Goal: Task Accomplishment & Management: Manage account settings

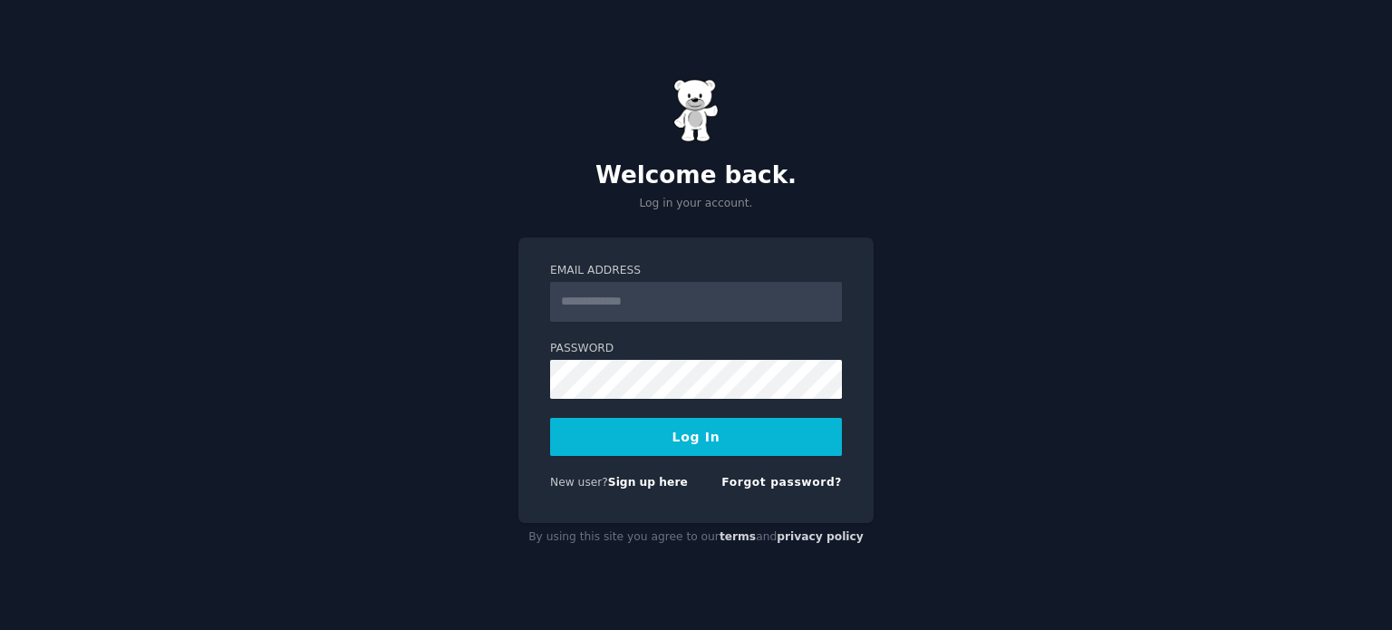
click at [630, 300] on input "Email Address" at bounding box center [696, 302] width 292 height 40
type input "**********"
click at [682, 434] on button "Log In" at bounding box center [696, 437] width 292 height 38
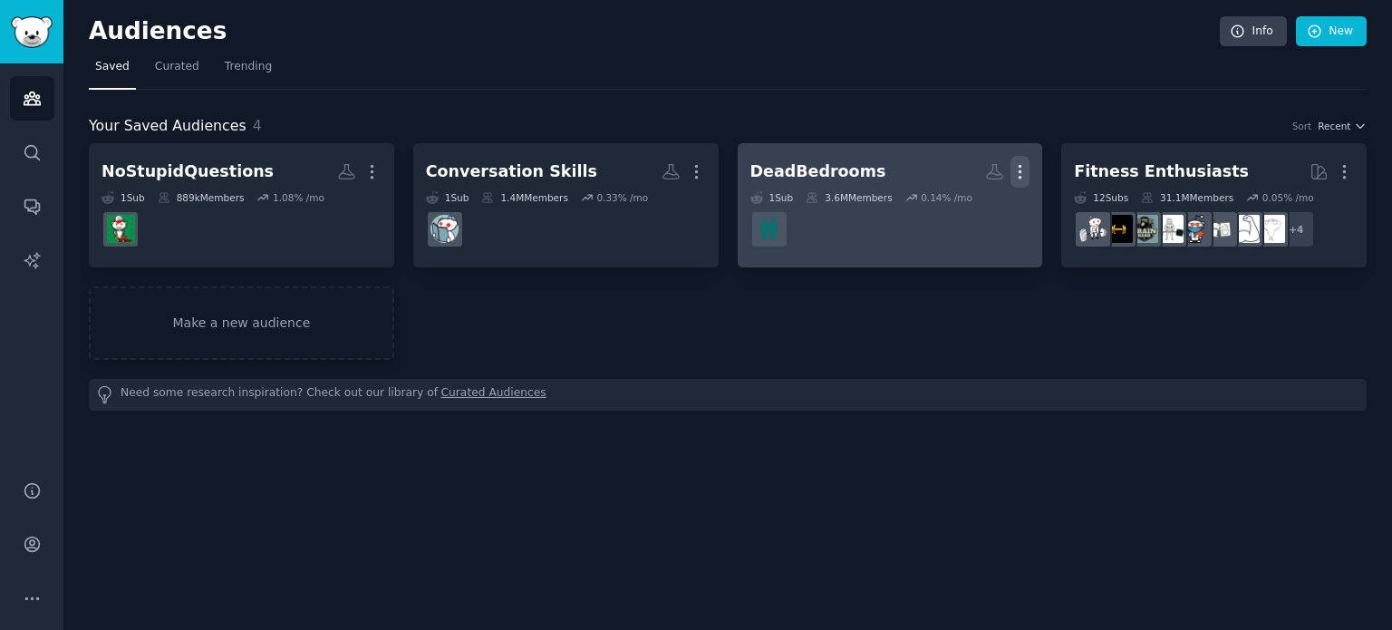
click at [1016, 173] on icon "button" at bounding box center [1019, 171] width 19 height 19
click at [963, 213] on p "Delete" at bounding box center [971, 209] width 42 height 19
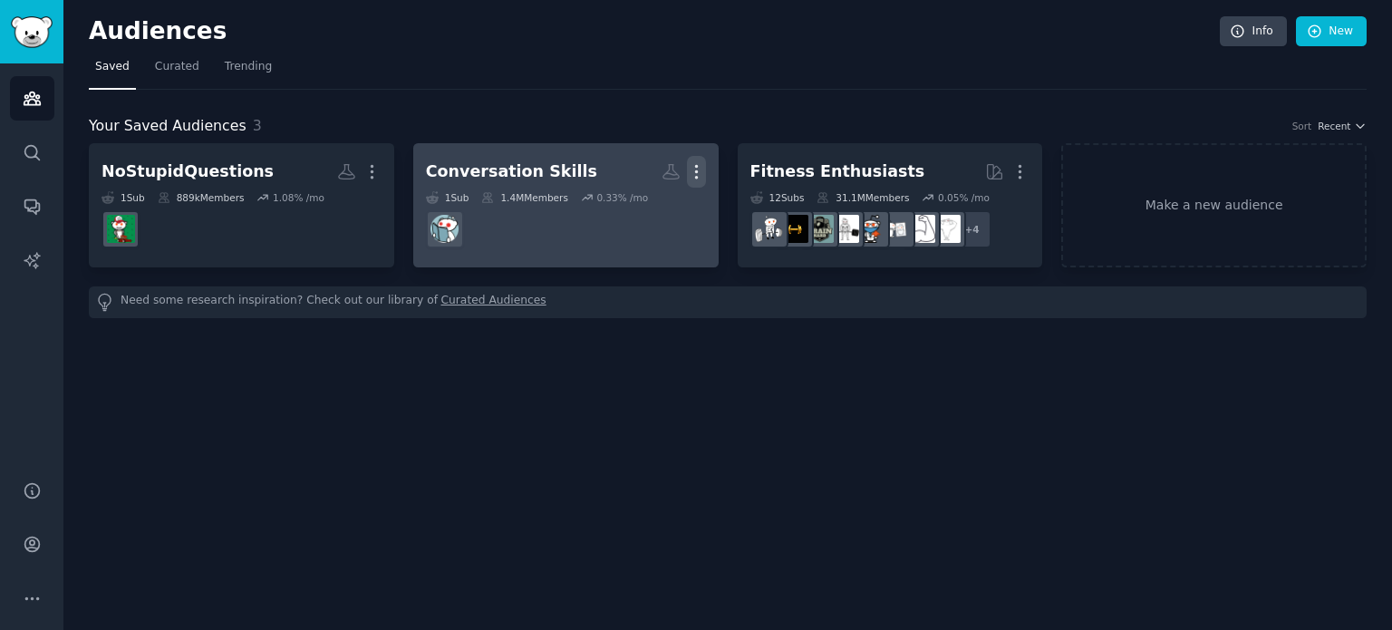
click at [691, 166] on icon "button" at bounding box center [696, 171] width 19 height 19
click at [640, 206] on p "Delete" at bounding box center [647, 209] width 42 height 19
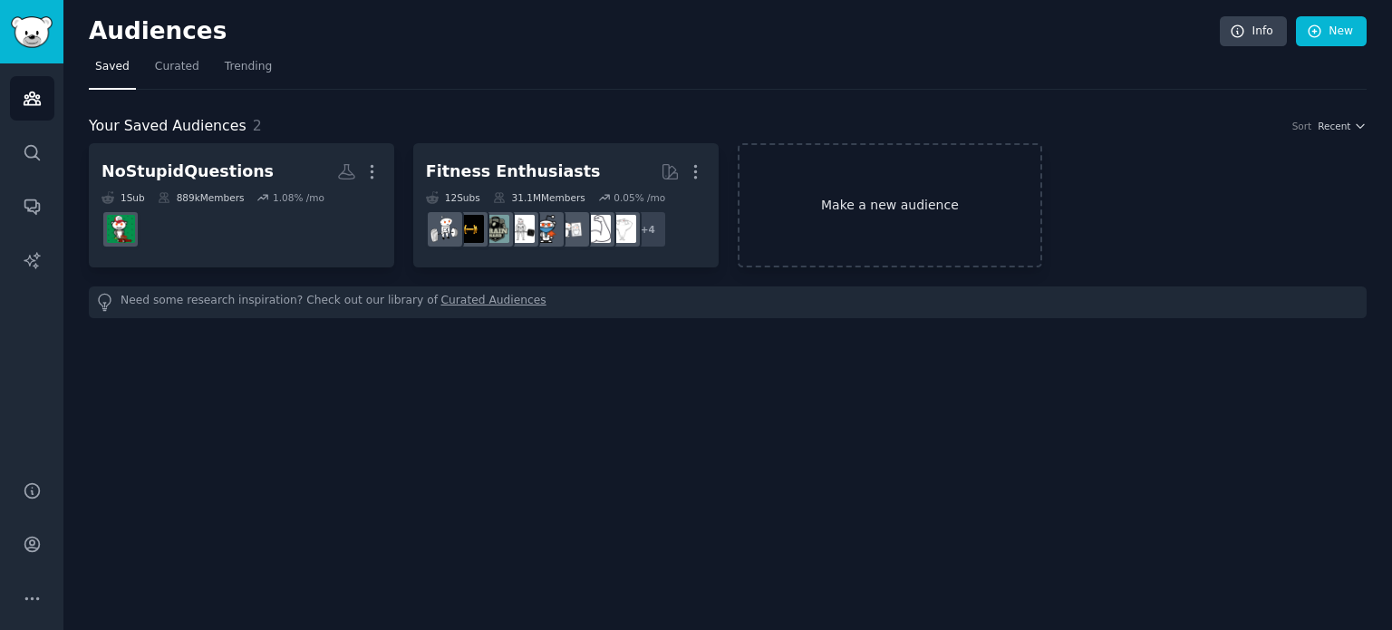
click at [830, 211] on link "Make a new audience" at bounding box center [890, 205] width 305 height 124
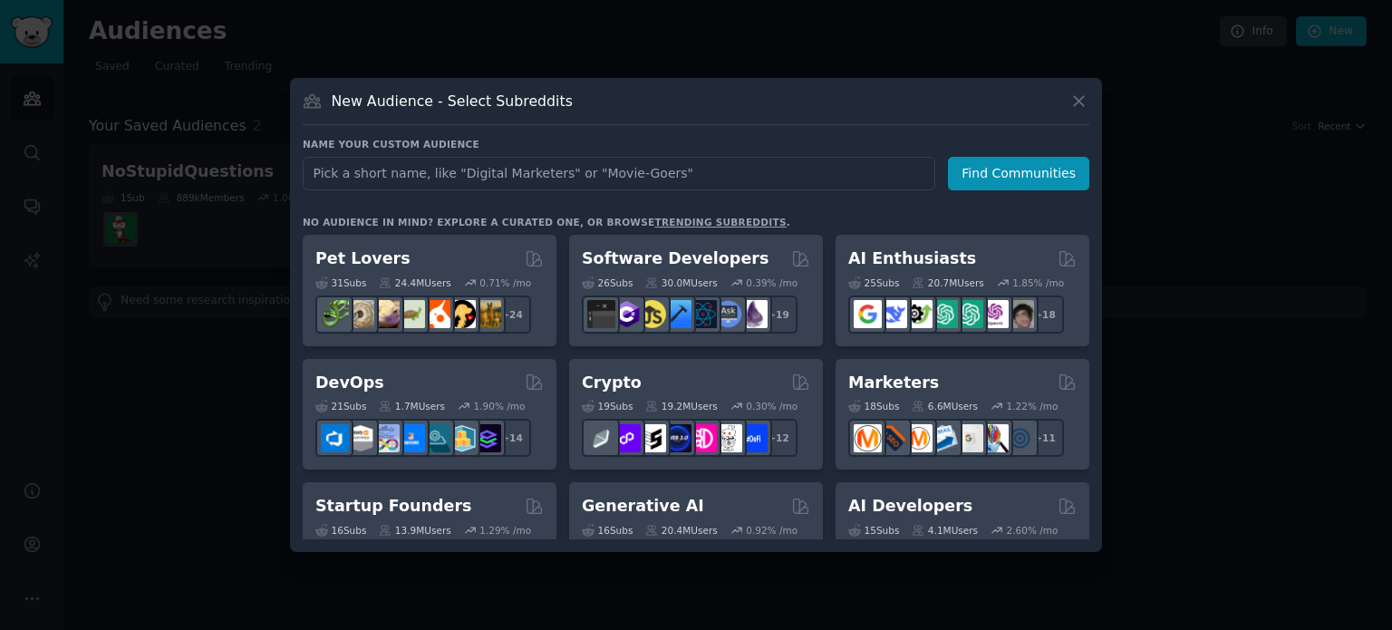
click at [551, 172] on input "text" at bounding box center [619, 174] width 633 height 34
type input "MechanicalKeyboards"
click at [999, 179] on button "Find Communities" at bounding box center [1018, 174] width 141 height 34
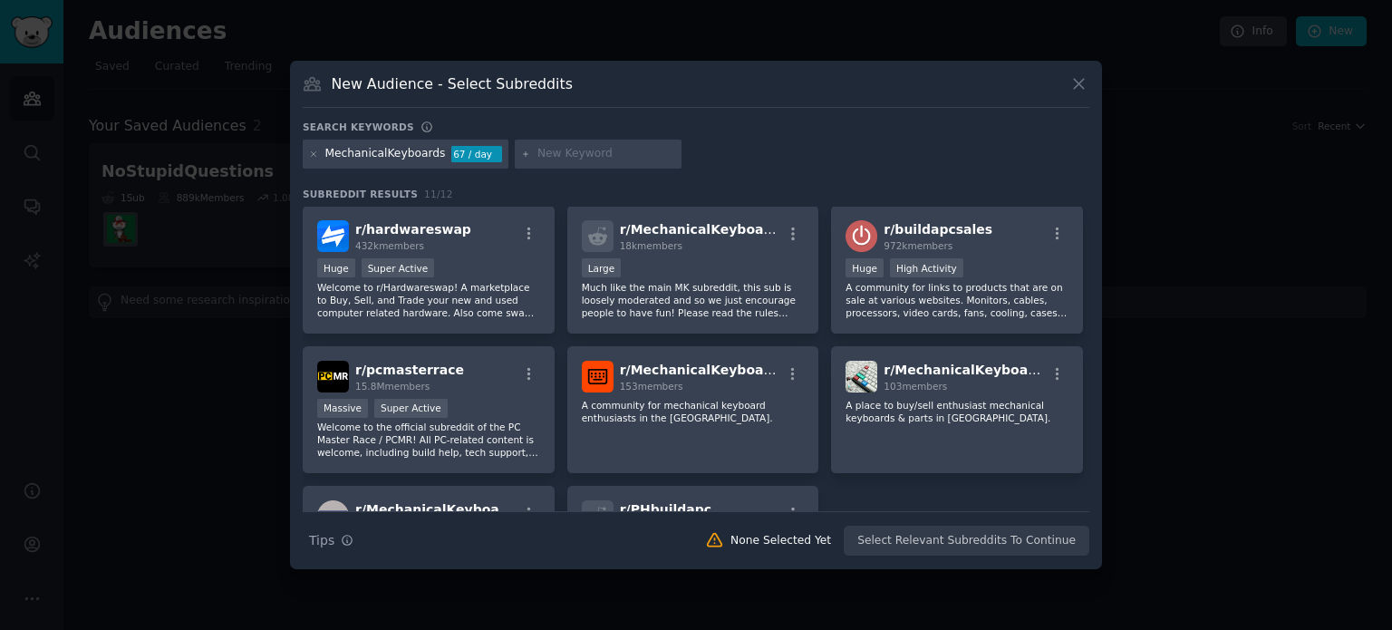
scroll to position [181, 0]
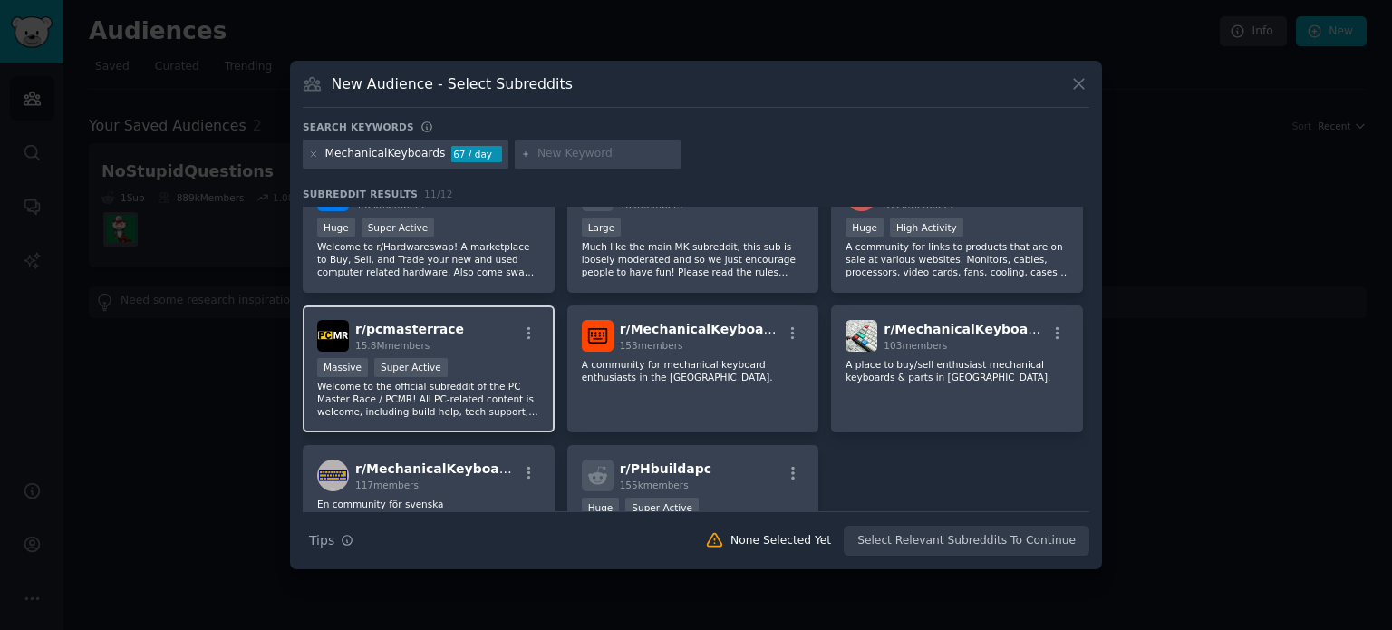
click at [444, 373] on div "Massive Super Active" at bounding box center [428, 369] width 223 height 23
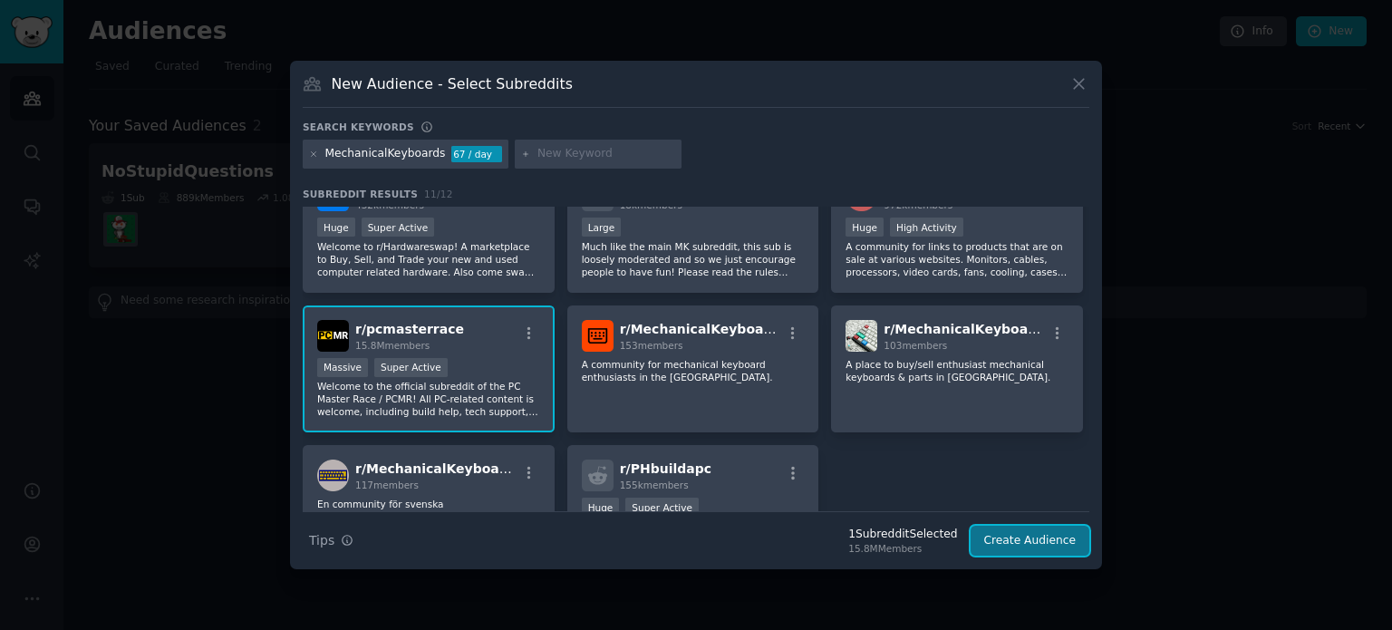
click at [1004, 541] on button "Create Audience" at bounding box center [1031, 541] width 120 height 31
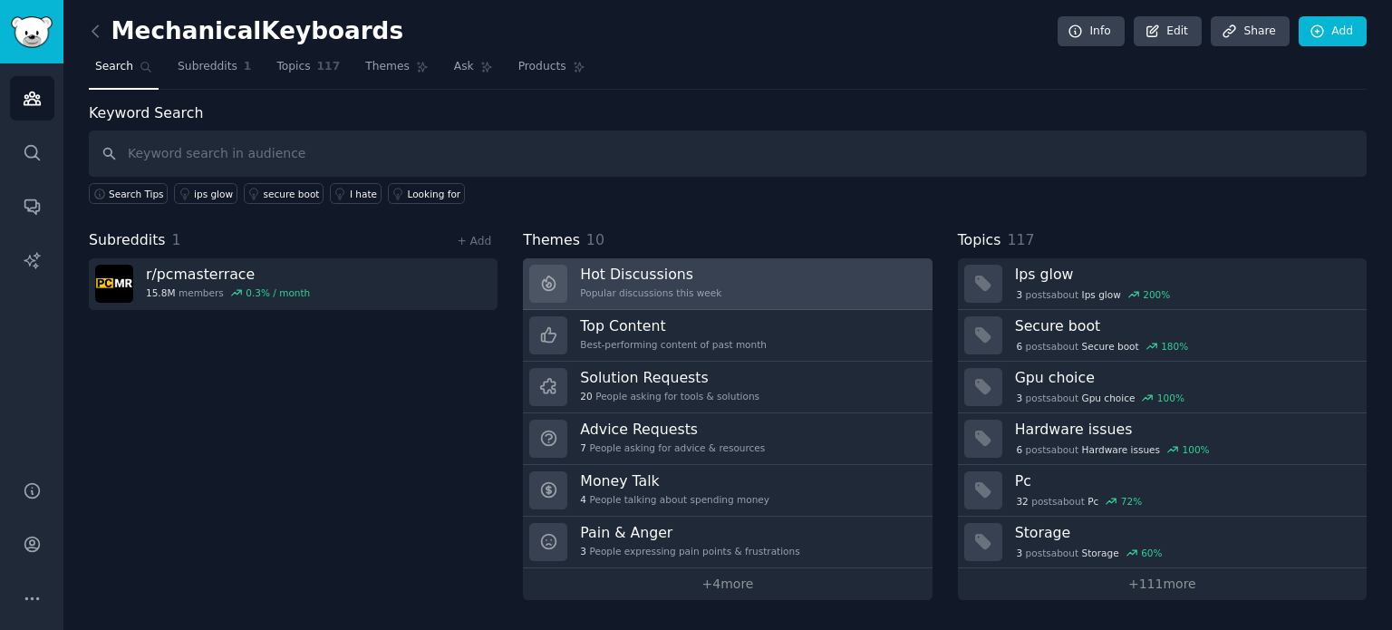
click at [603, 269] on h3 "Hot Discussions" at bounding box center [650, 274] width 141 height 19
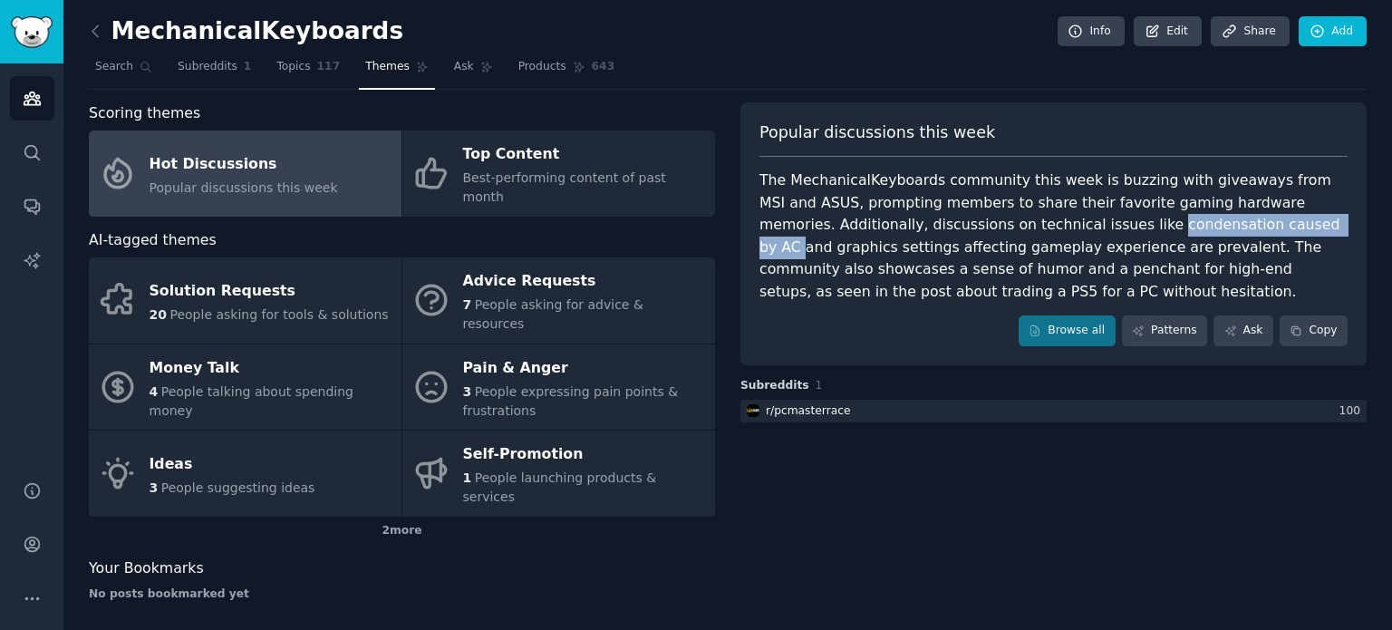
drag, startPoint x: 980, startPoint y: 224, endPoint x: 1160, endPoint y: 224, distance: 180.3
click at [1160, 224] on div "The MechanicalKeyboards community this week is buzzing with giveaways from MSI …" at bounding box center [1053, 235] width 588 height 133
click at [890, 249] on div "The MechanicalKeyboards community this week is buzzing with giveaways from MSI …" at bounding box center [1053, 235] width 588 height 133
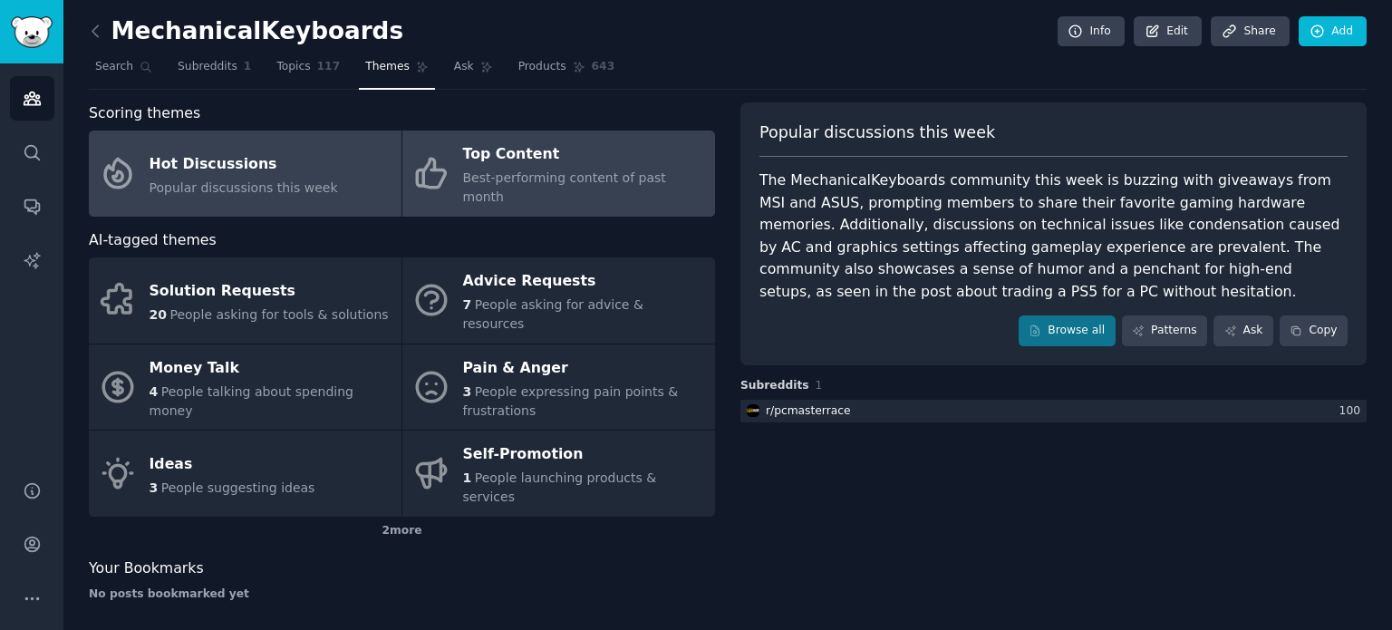
click at [558, 159] on div "Top Content" at bounding box center [584, 154] width 243 height 29
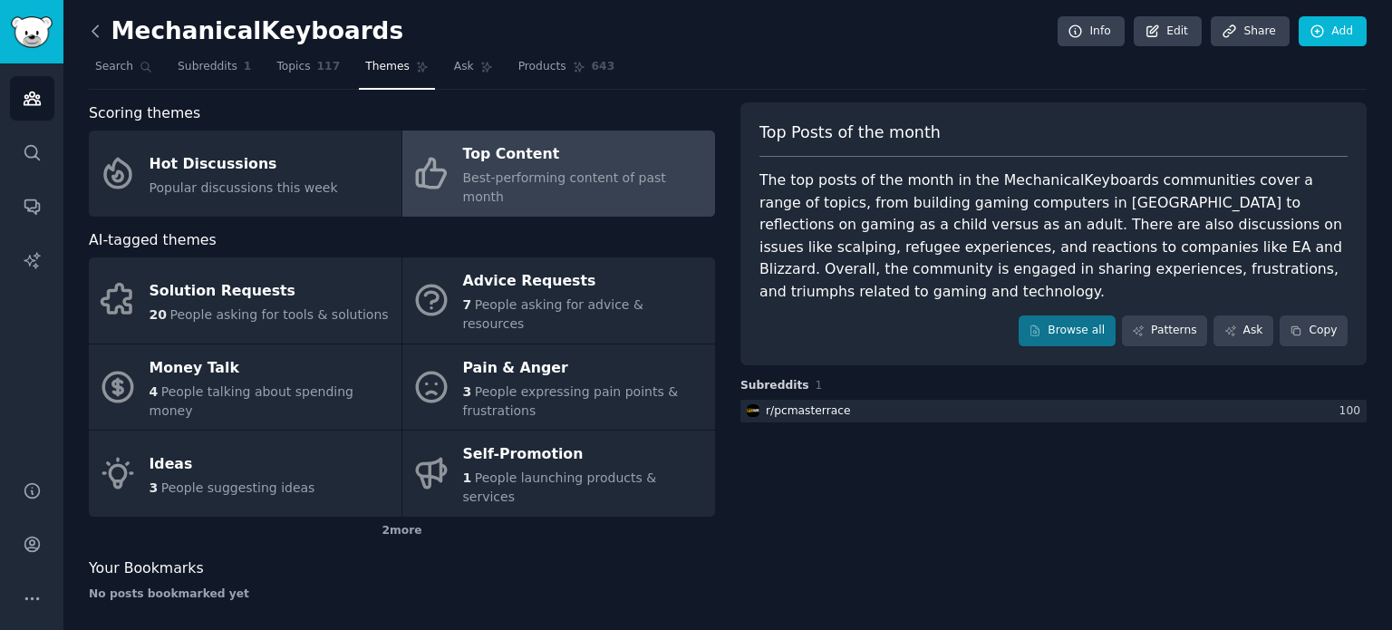
click at [94, 33] on icon at bounding box center [94, 30] width 5 height 11
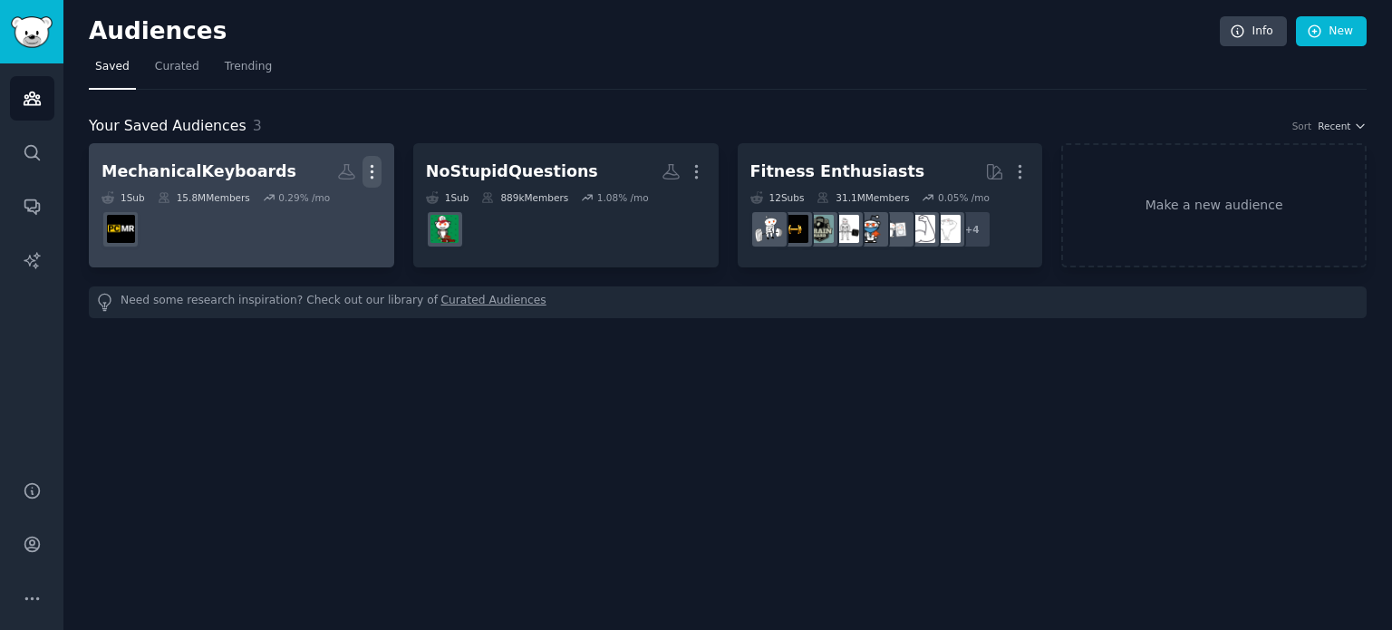
click at [371, 174] on icon "button" at bounding box center [371, 171] width 19 height 19
click at [327, 208] on p "Delete" at bounding box center [323, 209] width 42 height 19
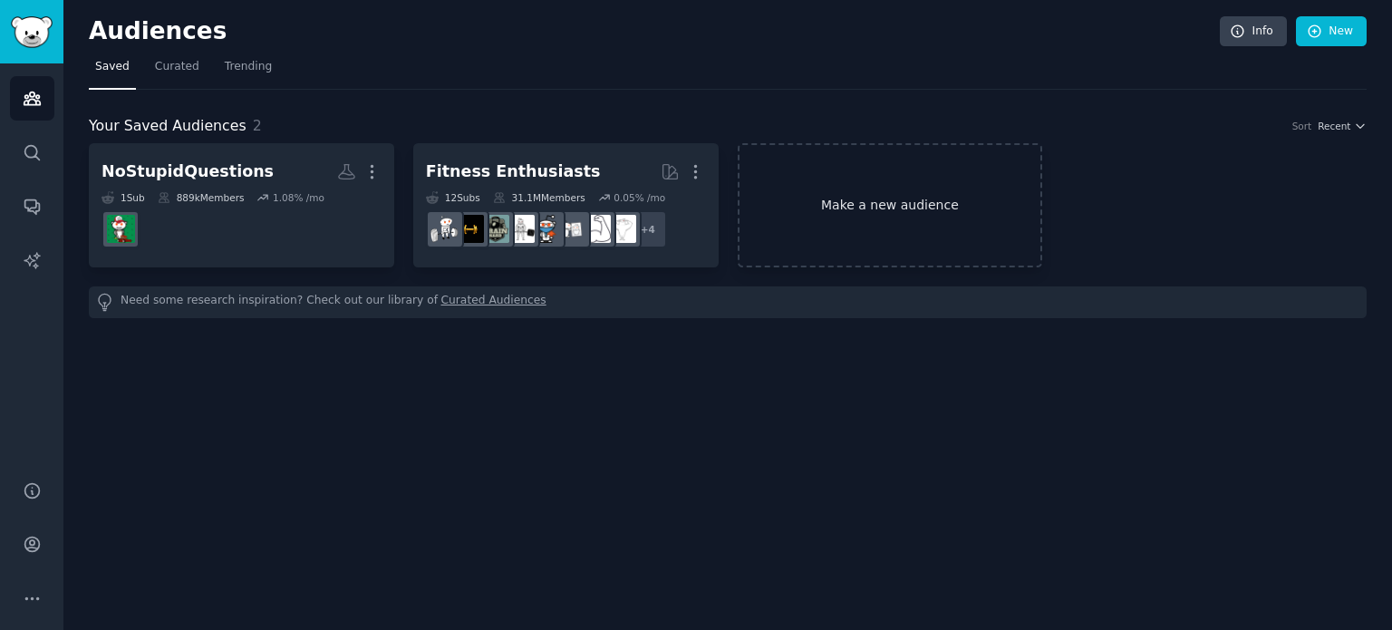
click at [849, 217] on link "Make a new audience" at bounding box center [890, 205] width 305 height 124
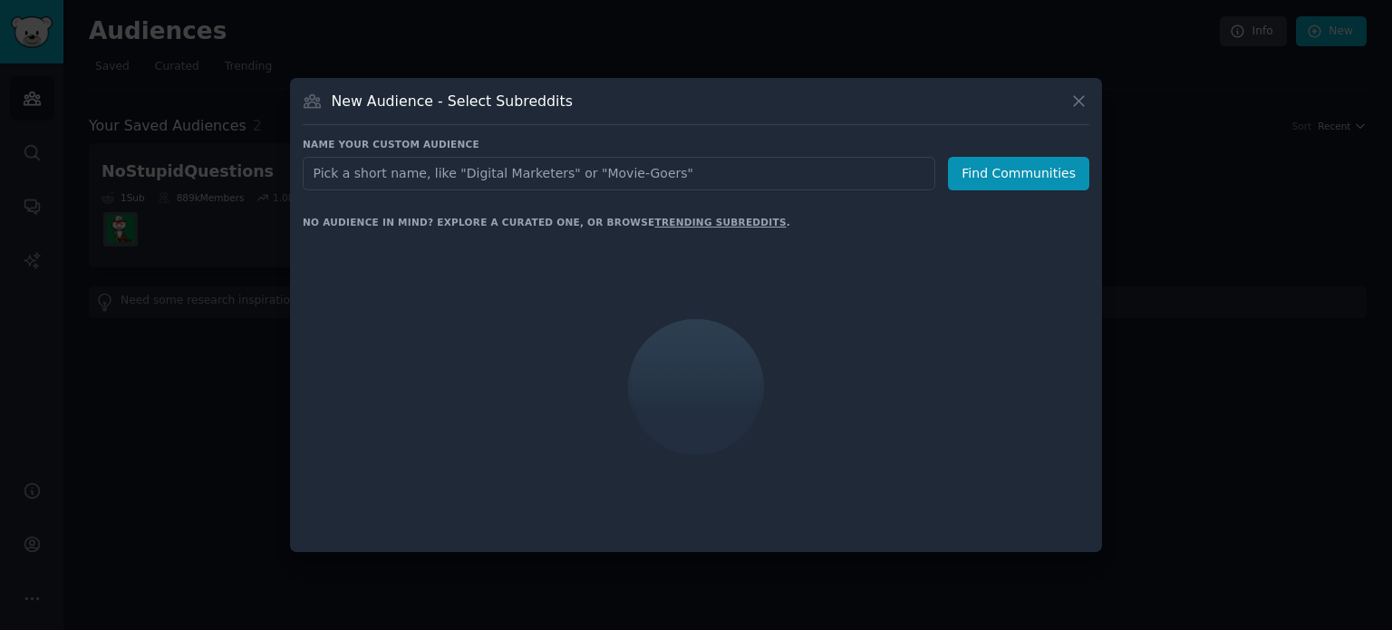
click at [604, 172] on input "text" at bounding box center [619, 174] width 633 height 34
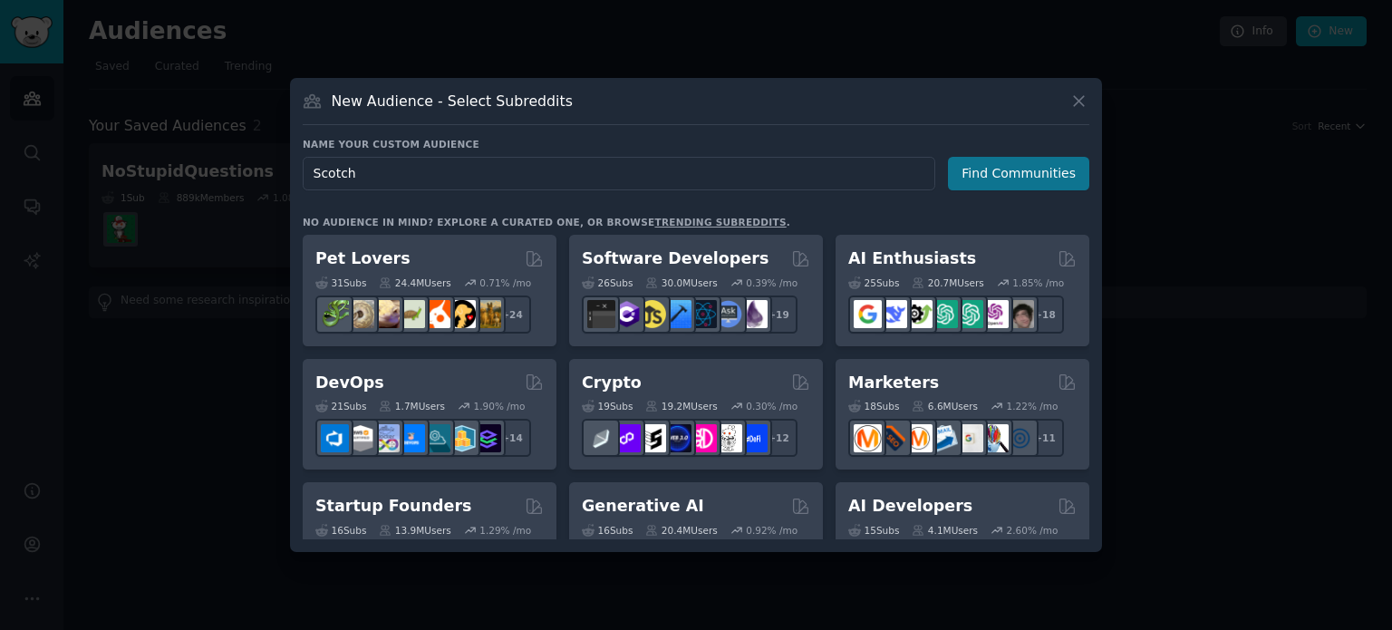
type input "Scotch"
click at [982, 174] on button "Find Communities" at bounding box center [1018, 174] width 141 height 34
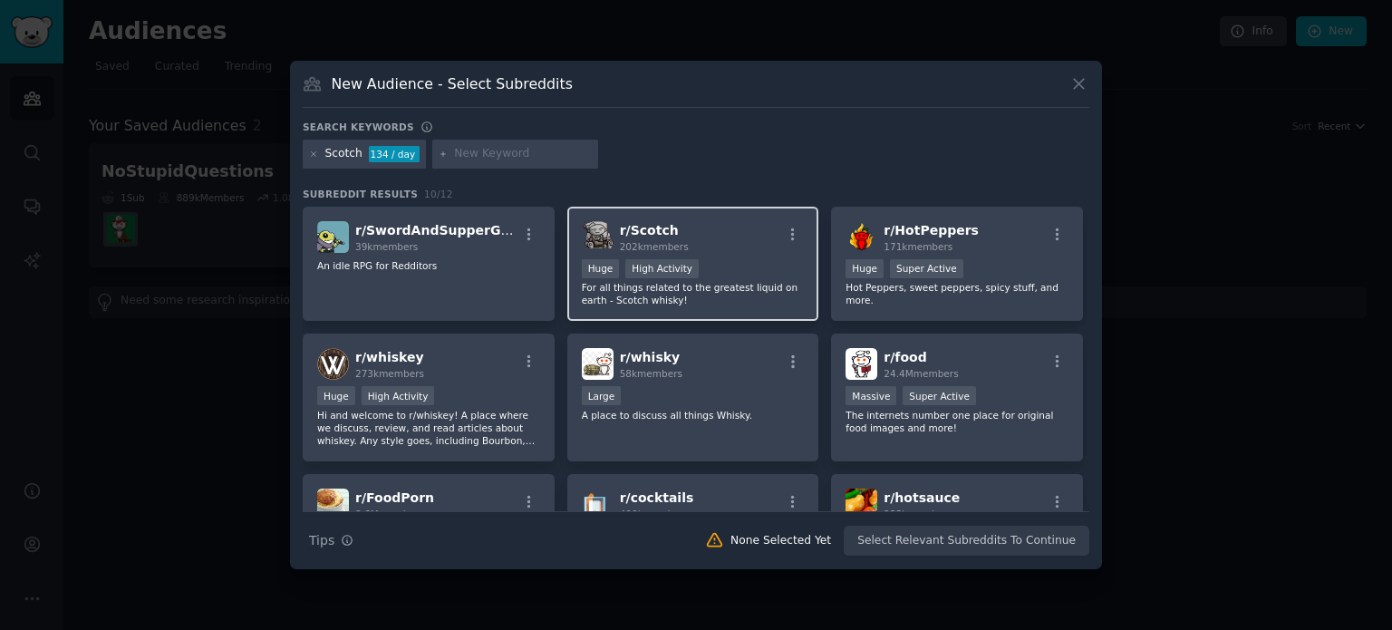
click at [663, 293] on p "For all things related to the greatest liquid on earth - Scotch whisky!" at bounding box center [693, 293] width 223 height 25
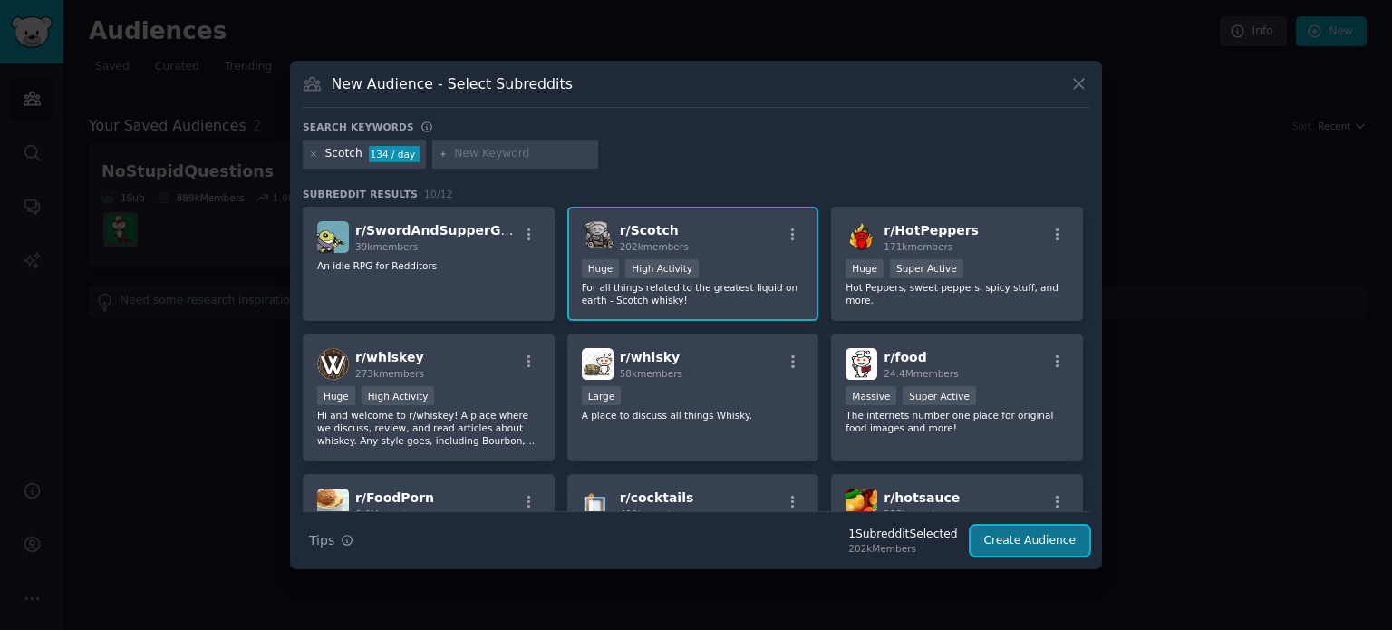
click at [1035, 537] on button "Create Audience" at bounding box center [1031, 541] width 120 height 31
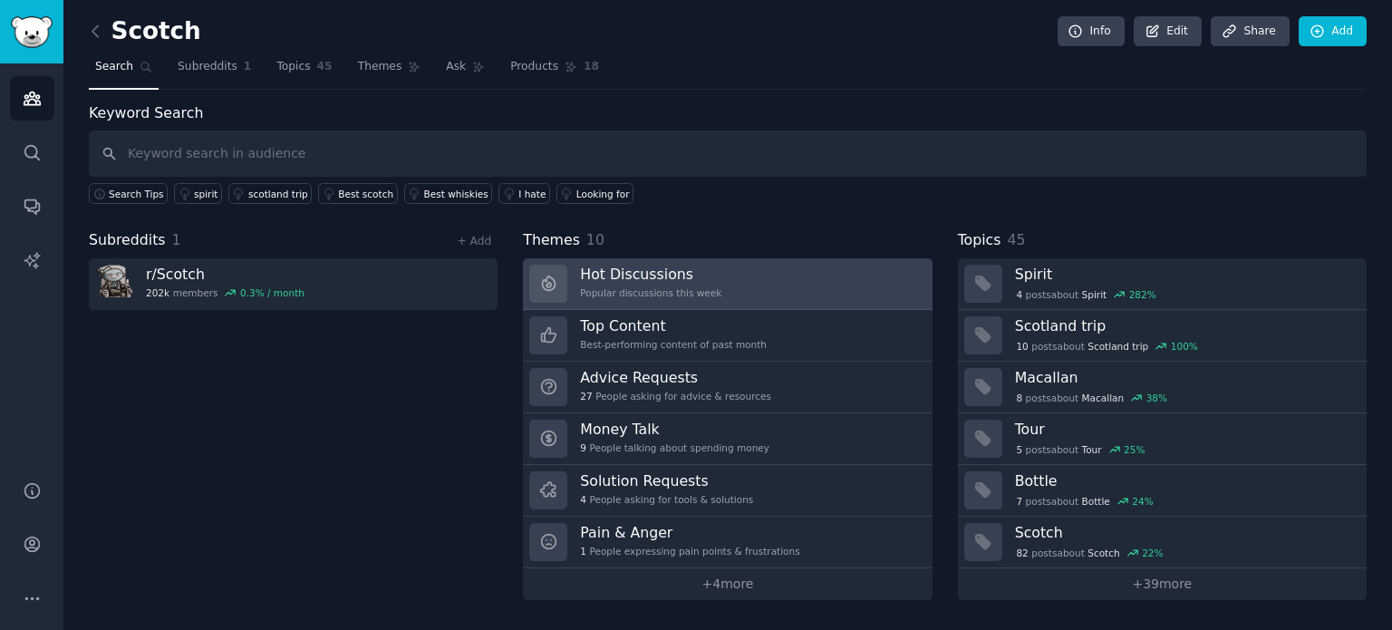
click at [676, 277] on h3 "Hot Discussions" at bounding box center [650, 274] width 141 height 19
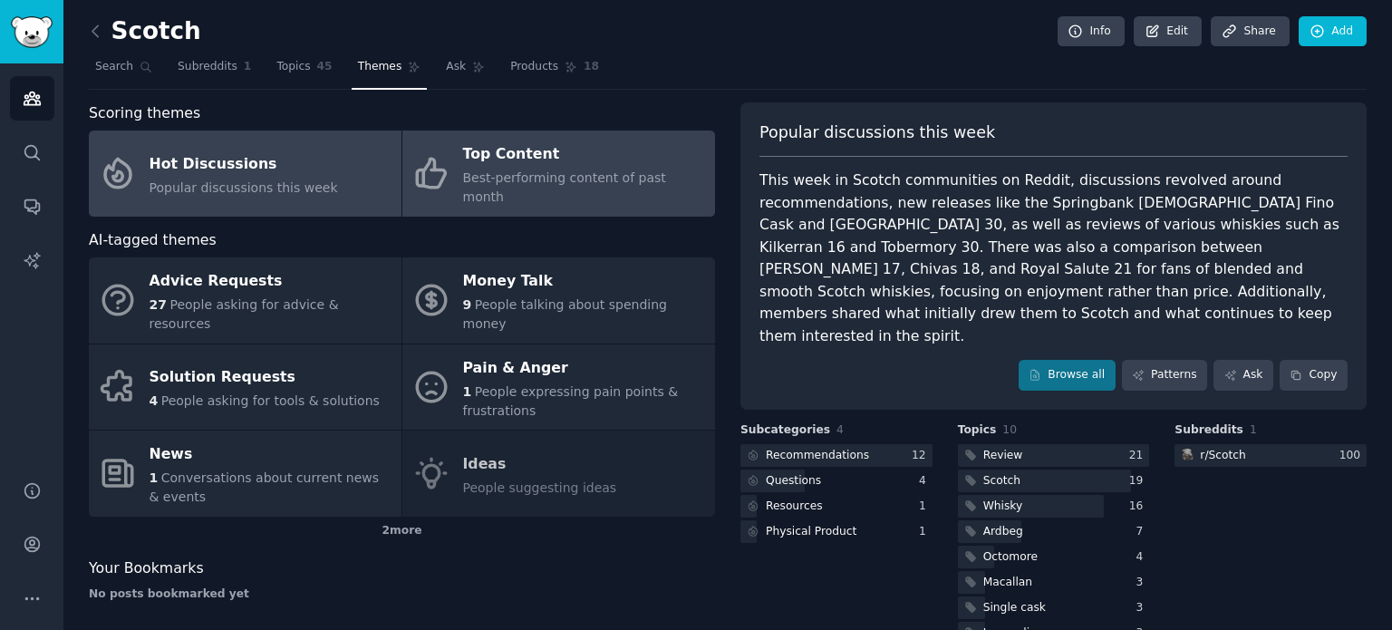
click at [540, 161] on div "Top Content" at bounding box center [584, 154] width 243 height 29
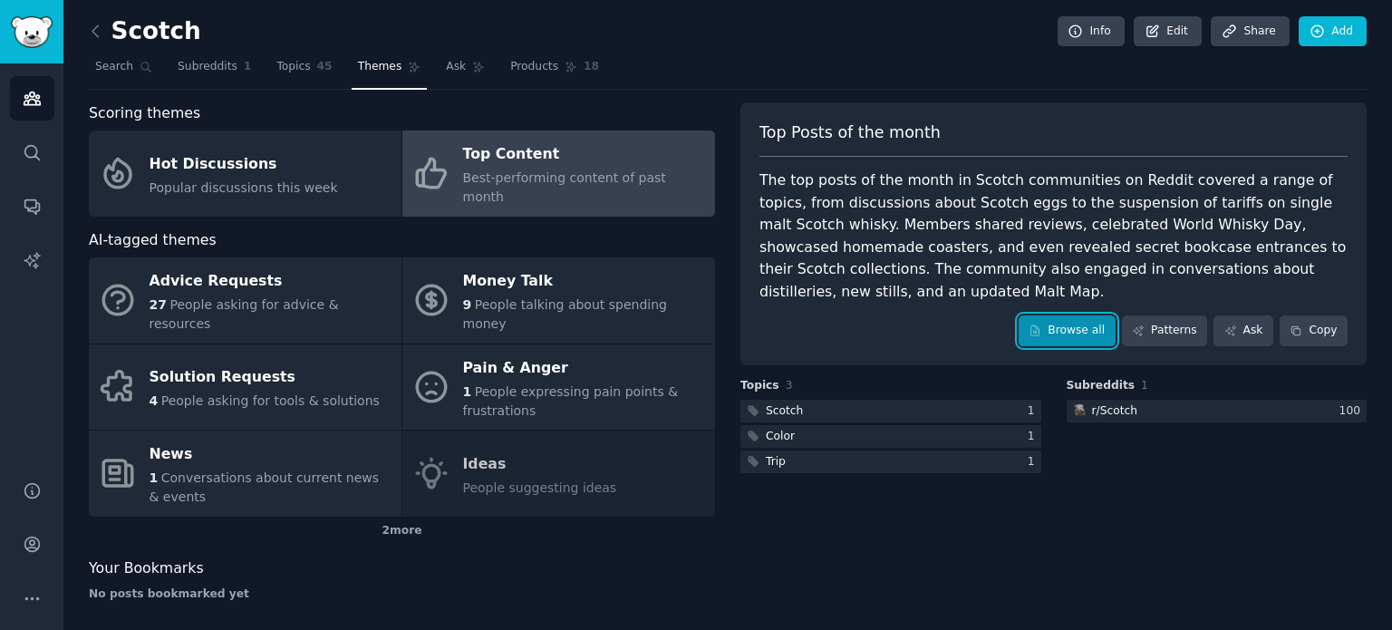
click at [1073, 315] on link "Browse all" at bounding box center [1067, 330] width 97 height 31
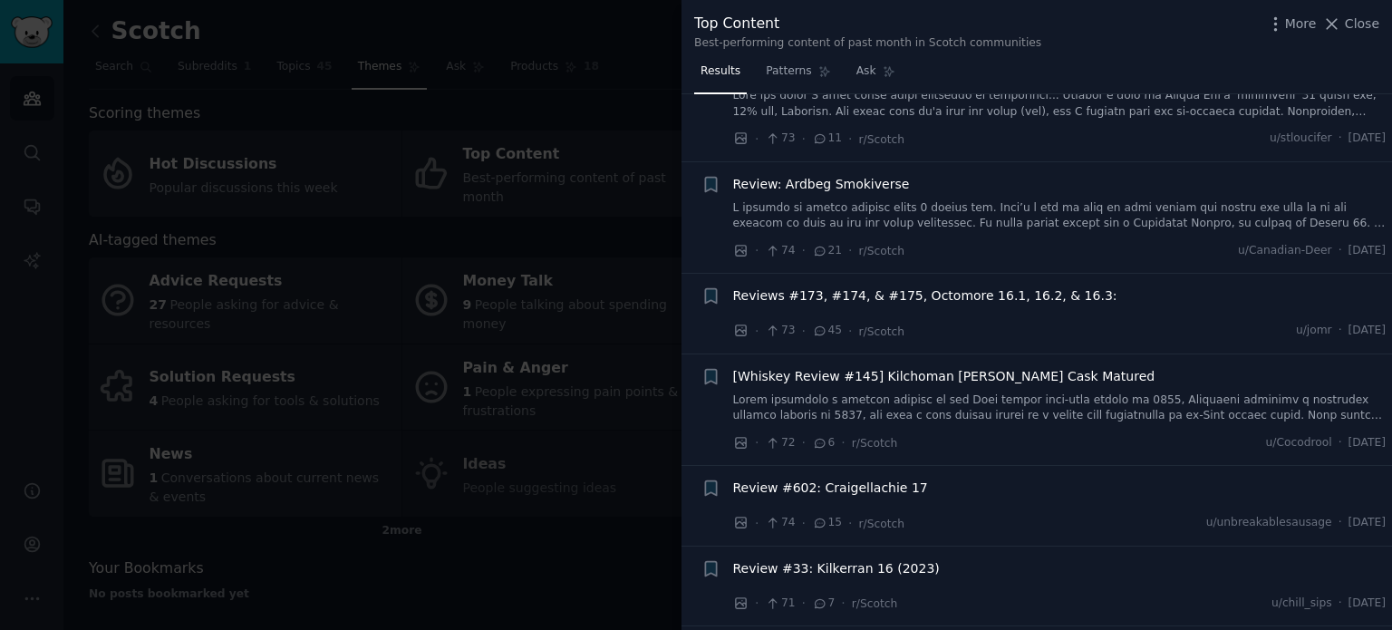
scroll to position [3534, 0]
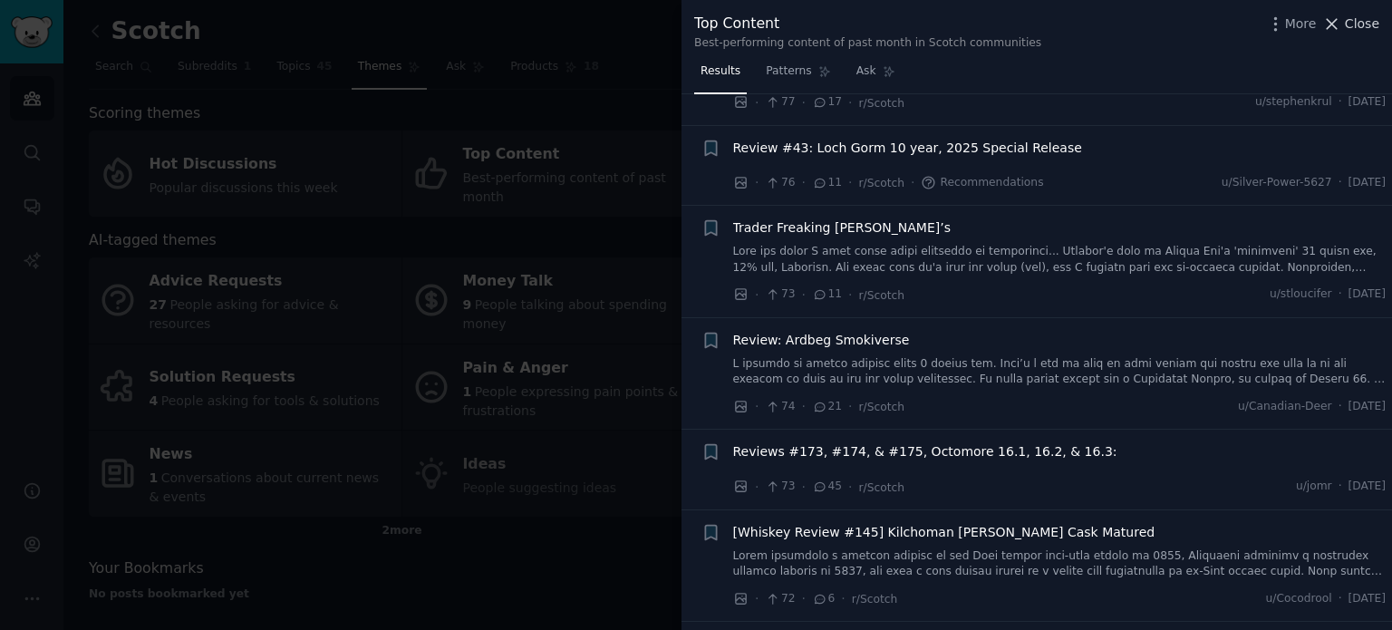
click at [1367, 24] on span "Close" at bounding box center [1362, 23] width 34 height 19
click at [1373, 27] on div "Scotch Info Edit Share Add Search Subreddits 1 Topics 45 Themes Ask Products 18…" at bounding box center [727, 320] width 1329 height 640
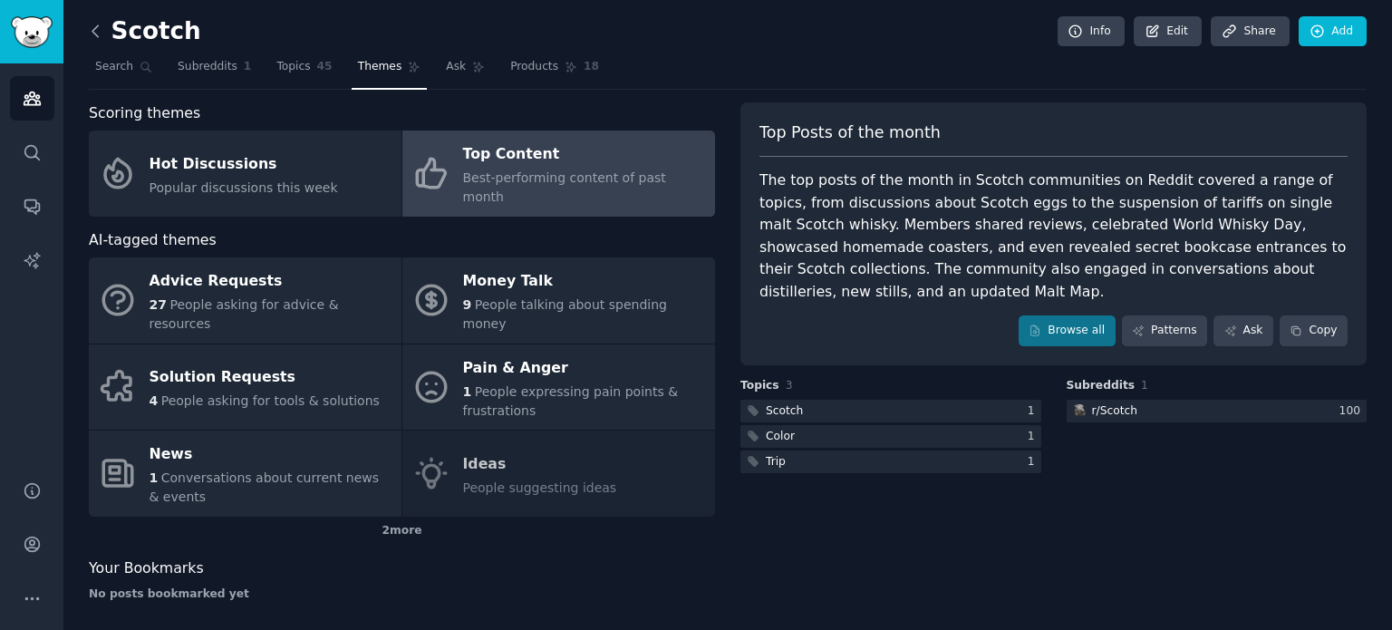
click at [94, 32] on icon at bounding box center [95, 31] width 19 height 19
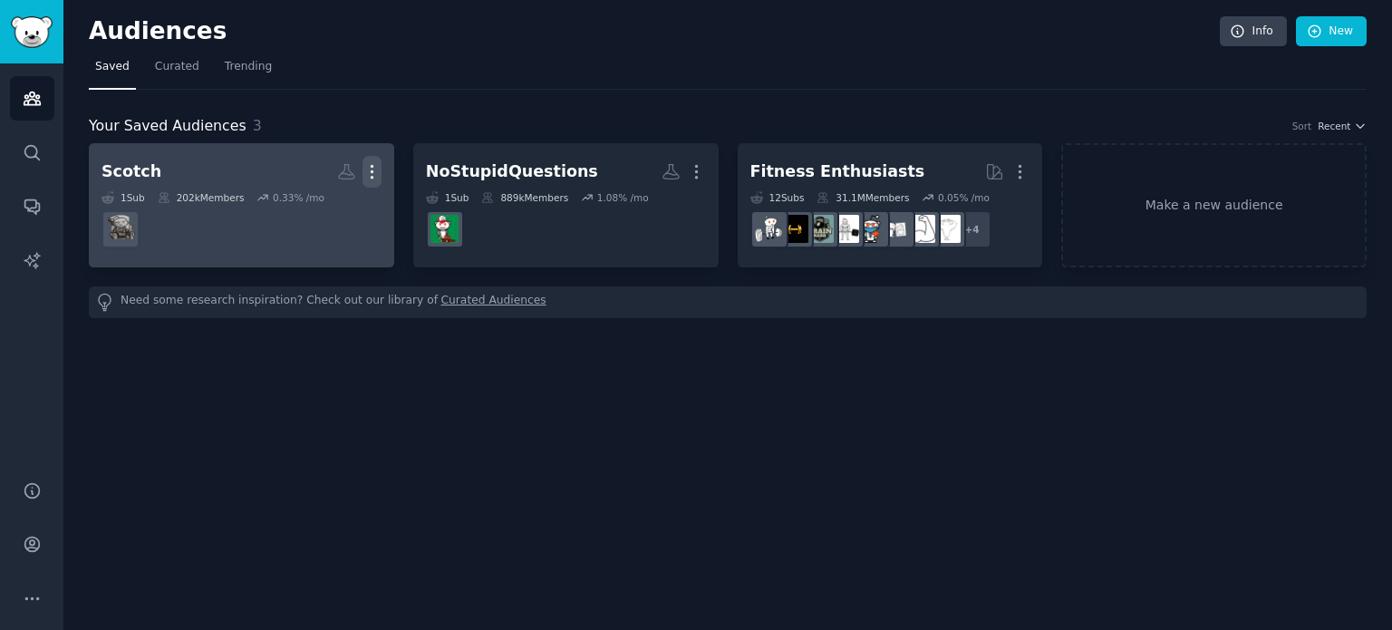
click at [372, 170] on icon "button" at bounding box center [372, 172] width 2 height 13
click at [331, 209] on p "Delete" at bounding box center [323, 209] width 42 height 19
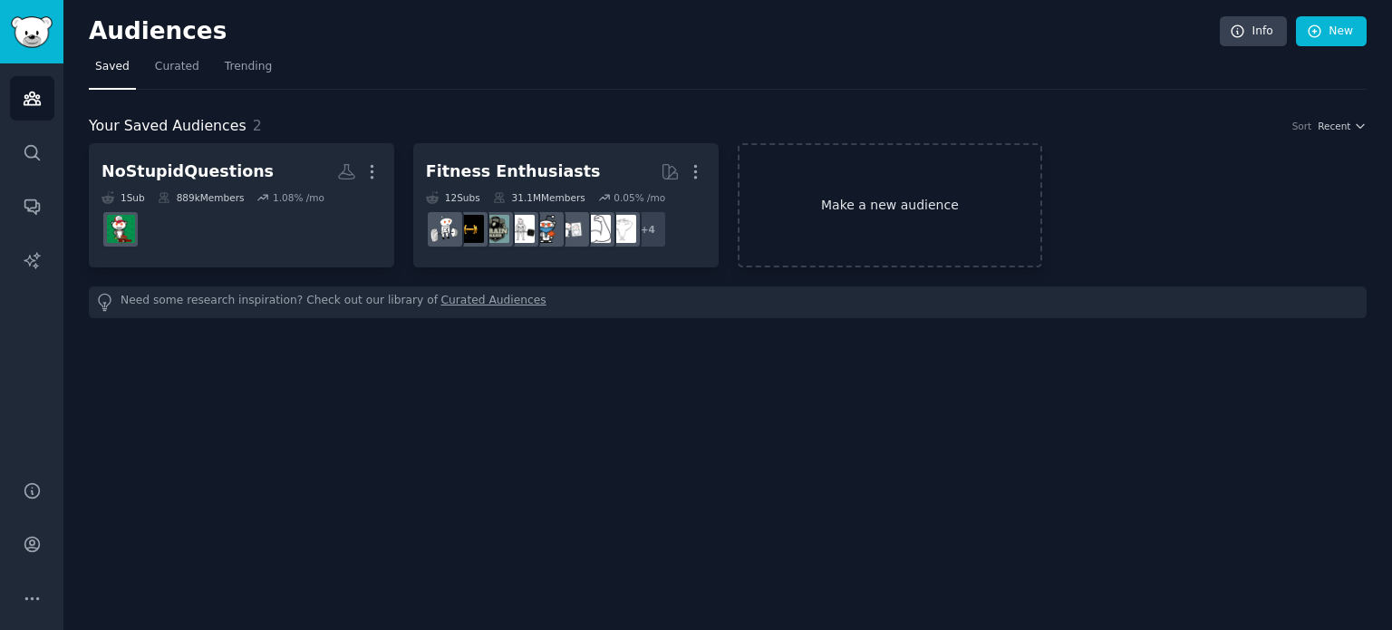
click at [865, 213] on link "Make a new audience" at bounding box center [890, 205] width 305 height 124
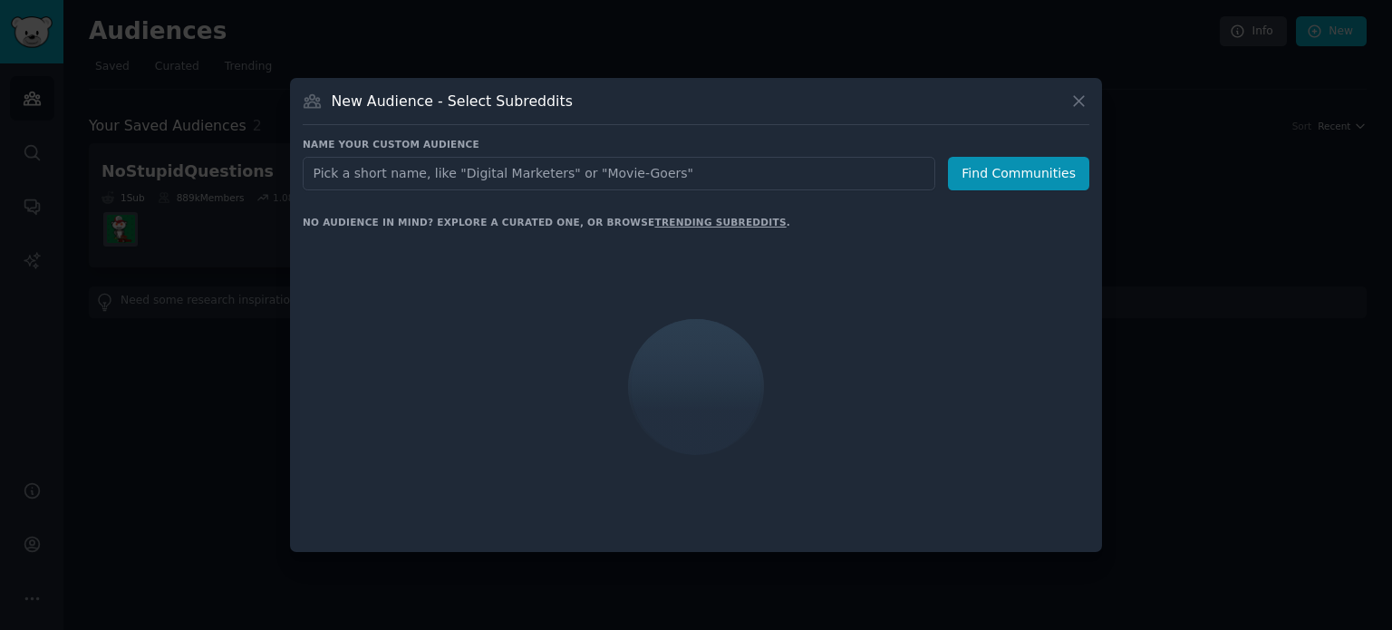
click at [608, 173] on input "text" at bounding box center [619, 174] width 633 height 34
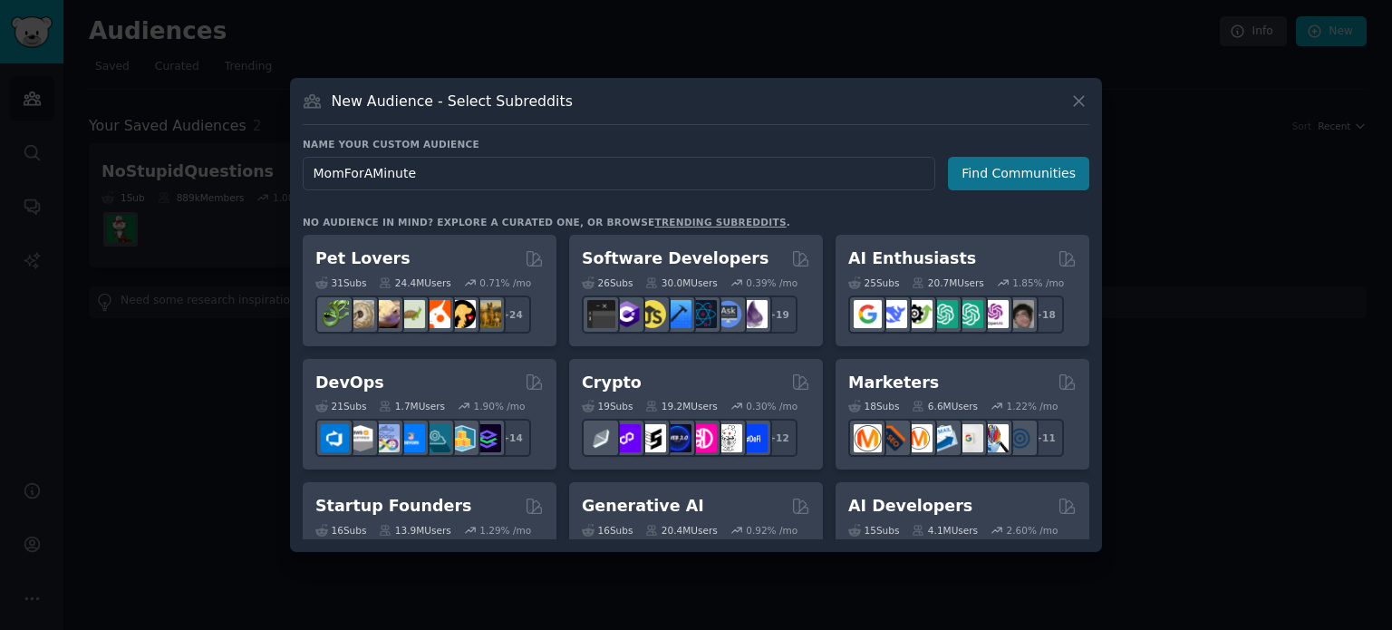
type input "MomForAMinute"
click at [1031, 167] on button "Find Communities" at bounding box center [1018, 174] width 141 height 34
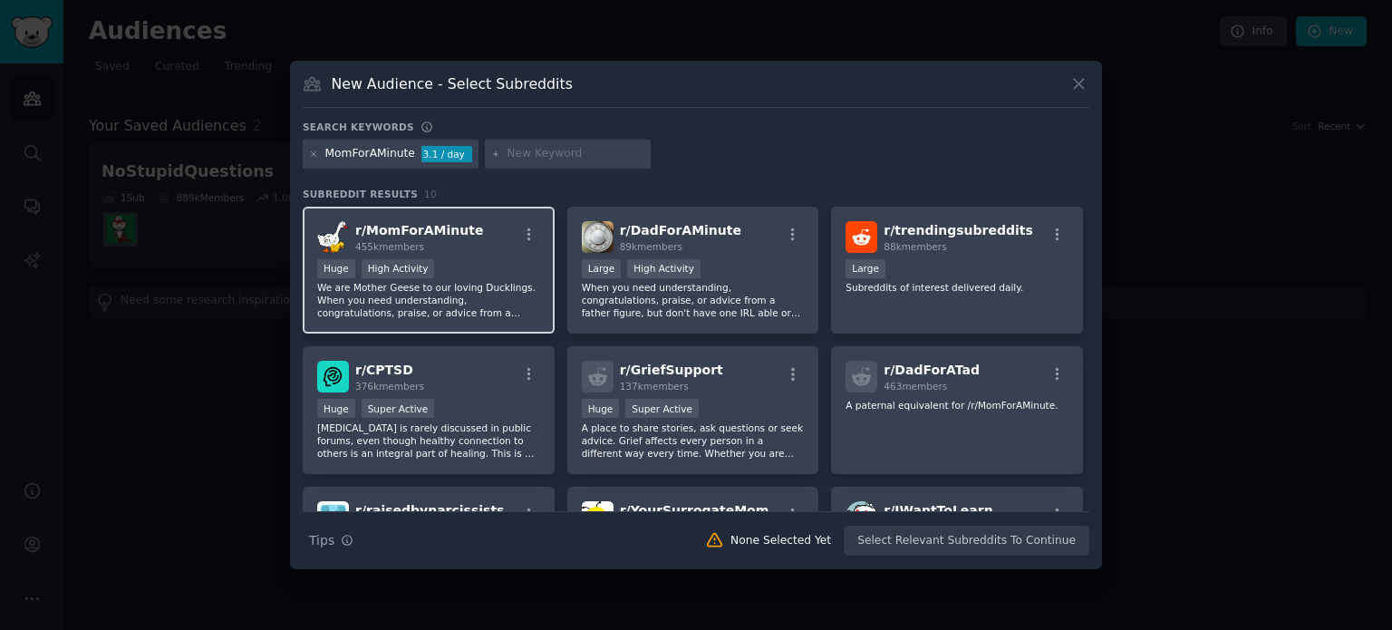
click at [449, 298] on p "We are Mother Geese to our loving Ducklings. When you need understanding, congr…" at bounding box center [428, 300] width 223 height 38
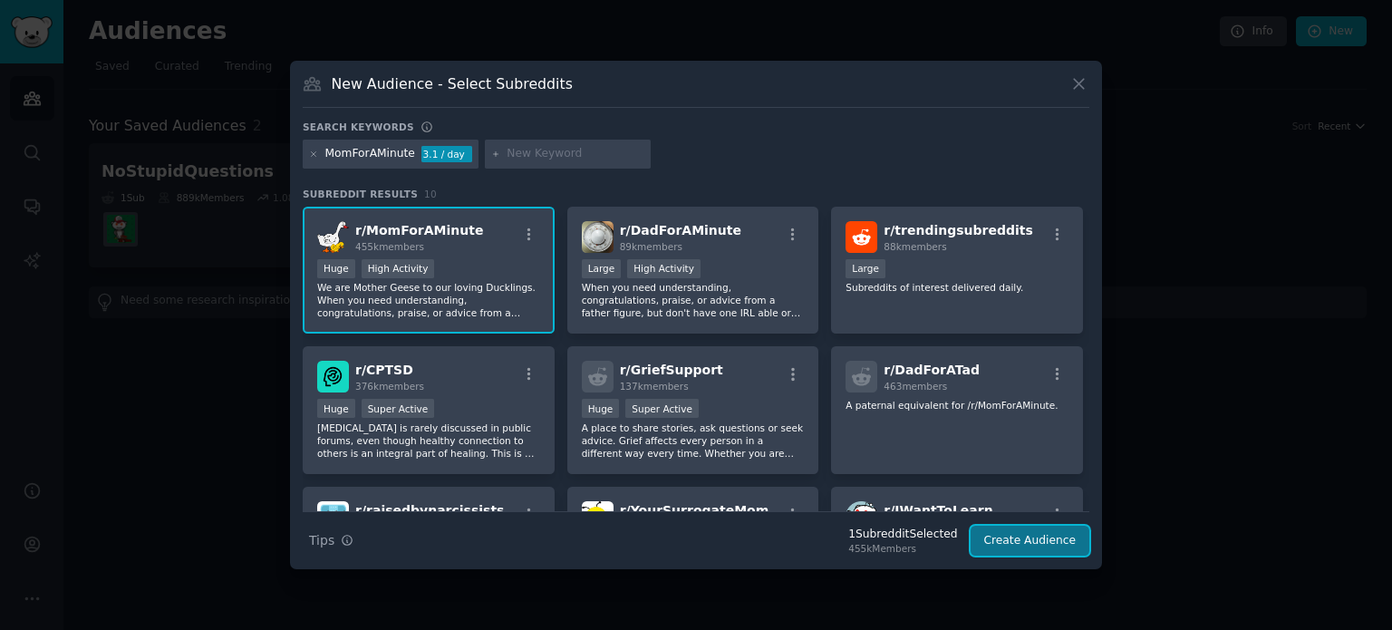
click at [1037, 541] on button "Create Audience" at bounding box center [1031, 541] width 120 height 31
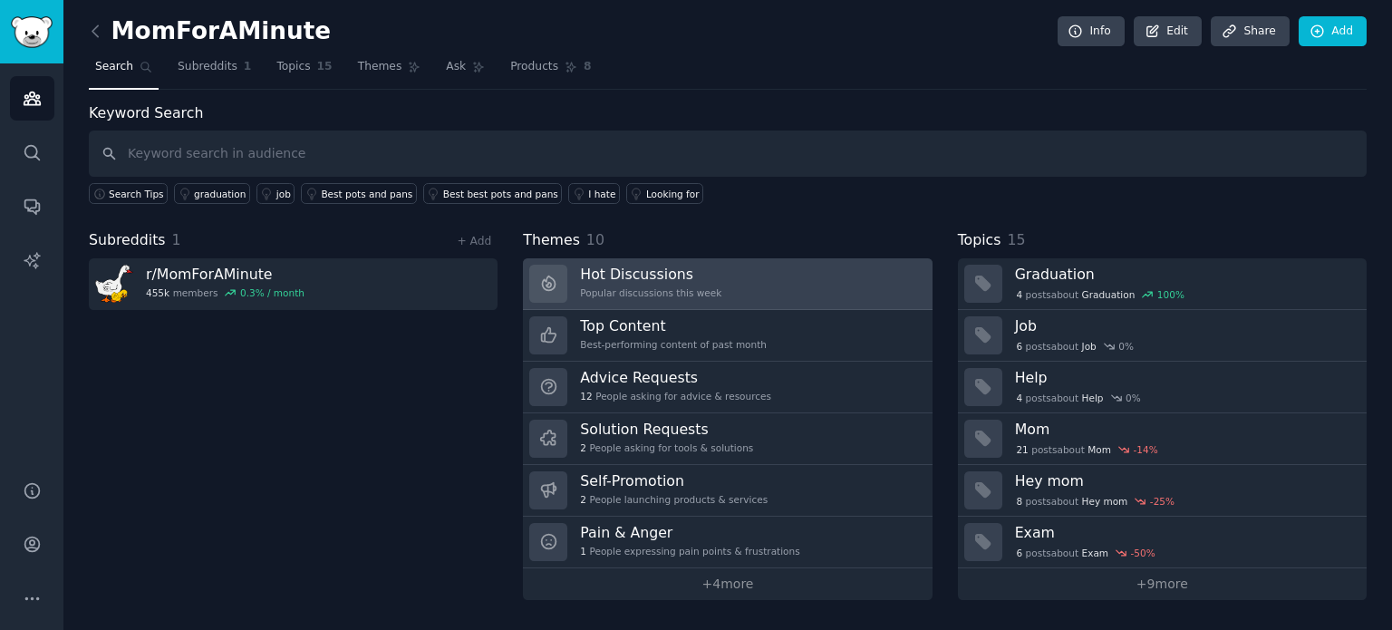
click at [680, 271] on h3 "Hot Discussions" at bounding box center [650, 274] width 141 height 19
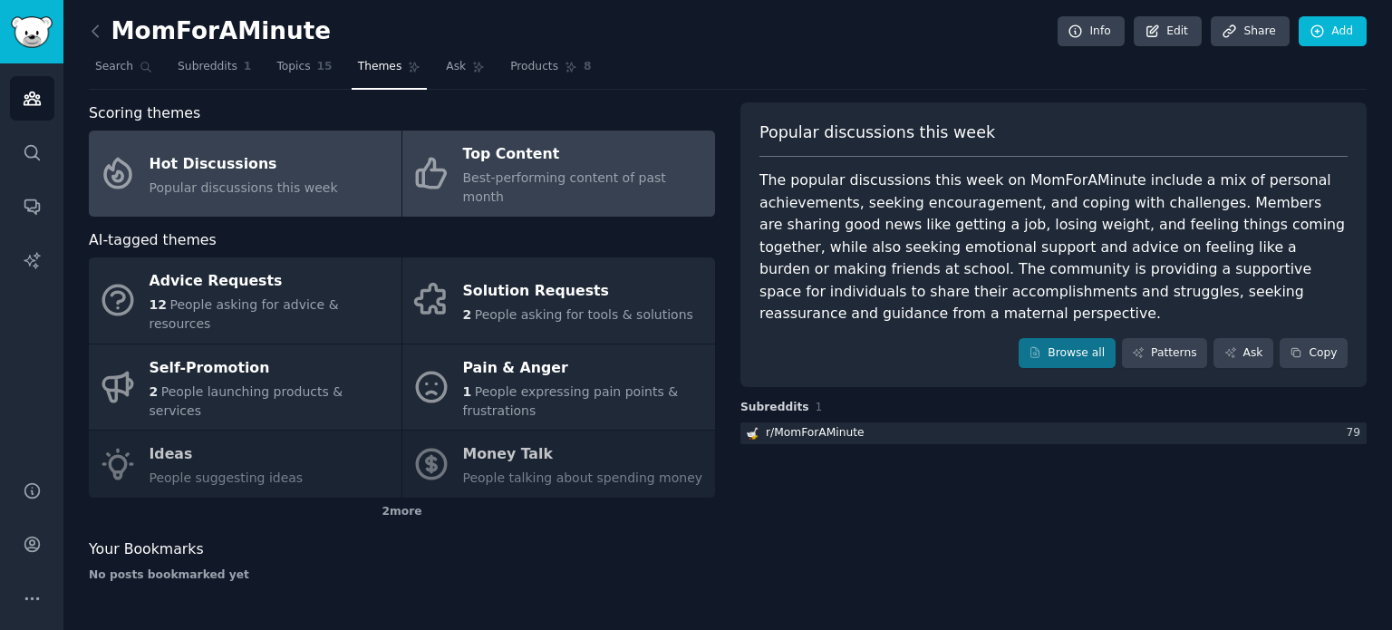
click at [526, 165] on div "Top Content" at bounding box center [584, 154] width 243 height 29
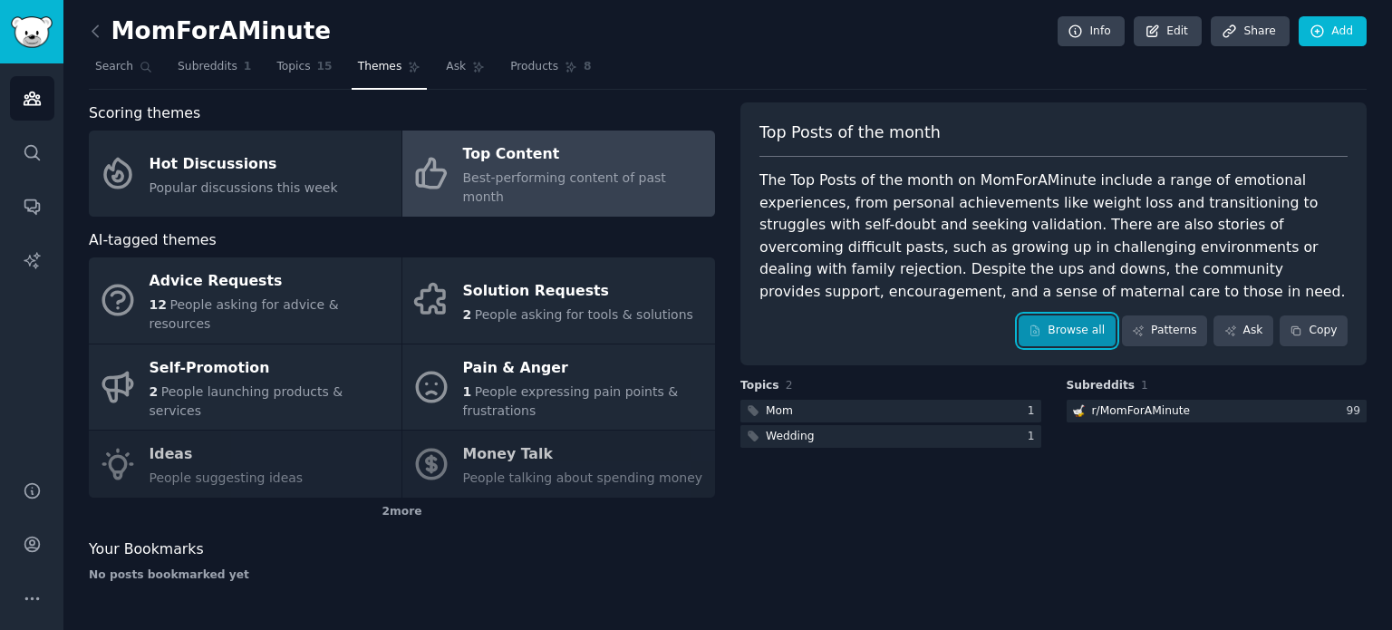
click at [1081, 331] on link "Browse all" at bounding box center [1067, 330] width 97 height 31
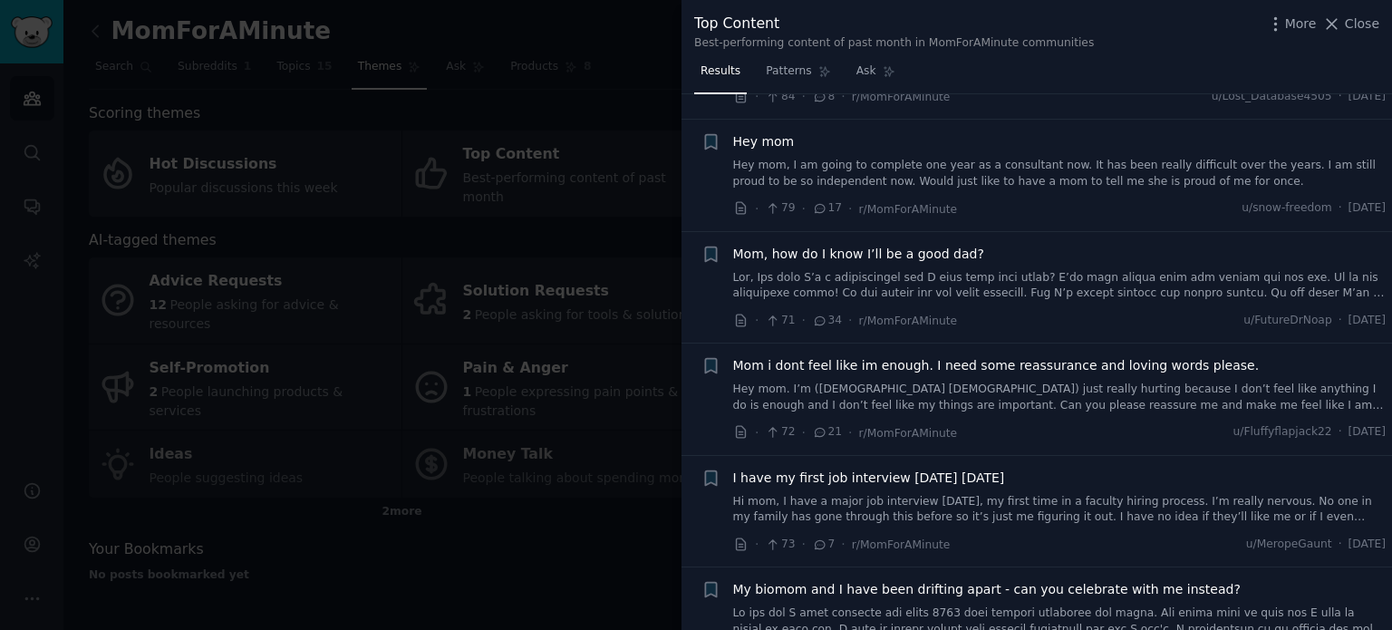
scroll to position [4803, 0]
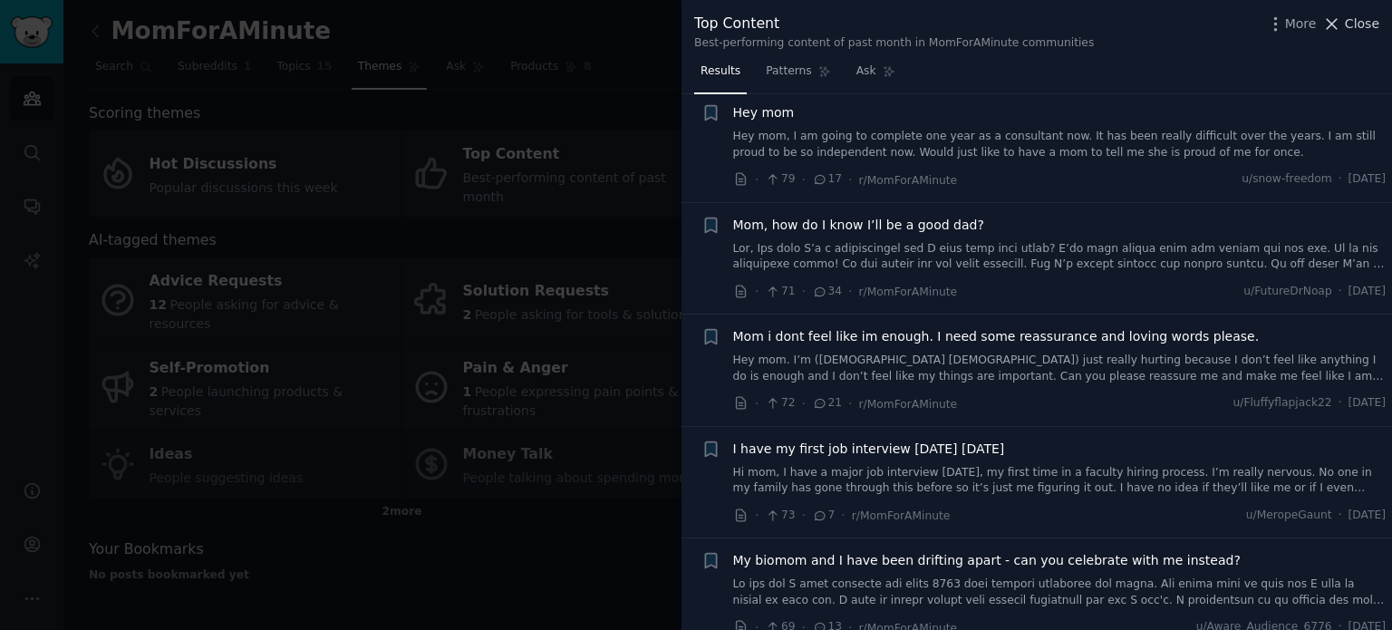
click at [1368, 22] on span "Close" at bounding box center [1362, 23] width 34 height 19
click at [1367, 23] on div "MomForAMinute Info Edit Share Add Search Subreddits 1 Topics 15 Themes Ask Prod…" at bounding box center [727, 315] width 1329 height 630
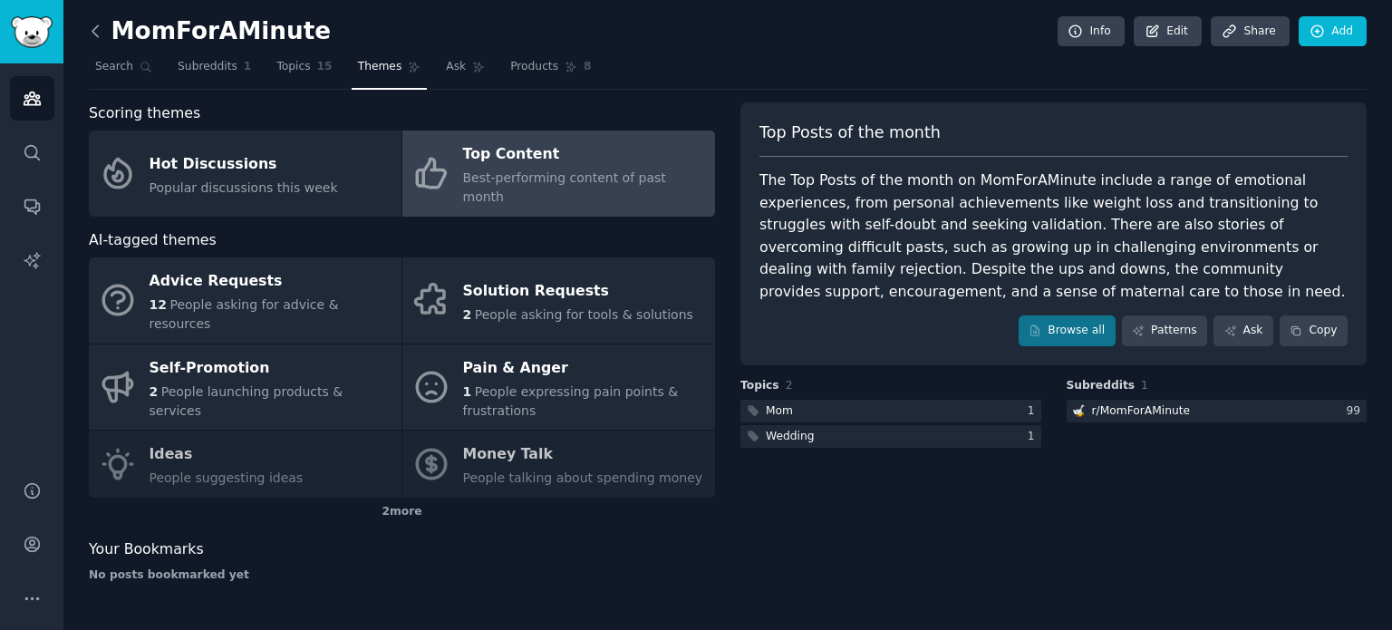
click at [93, 32] on icon at bounding box center [94, 30] width 5 height 11
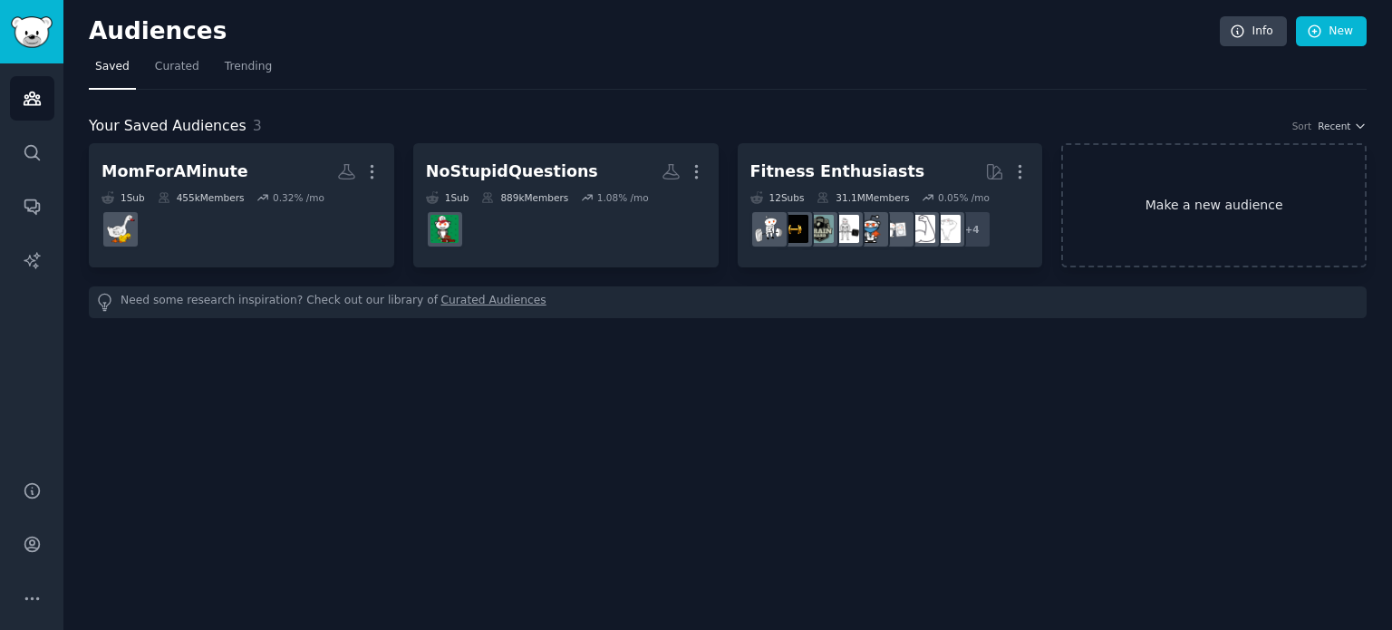
click at [1170, 194] on link "Make a new audience" at bounding box center [1213, 205] width 305 height 124
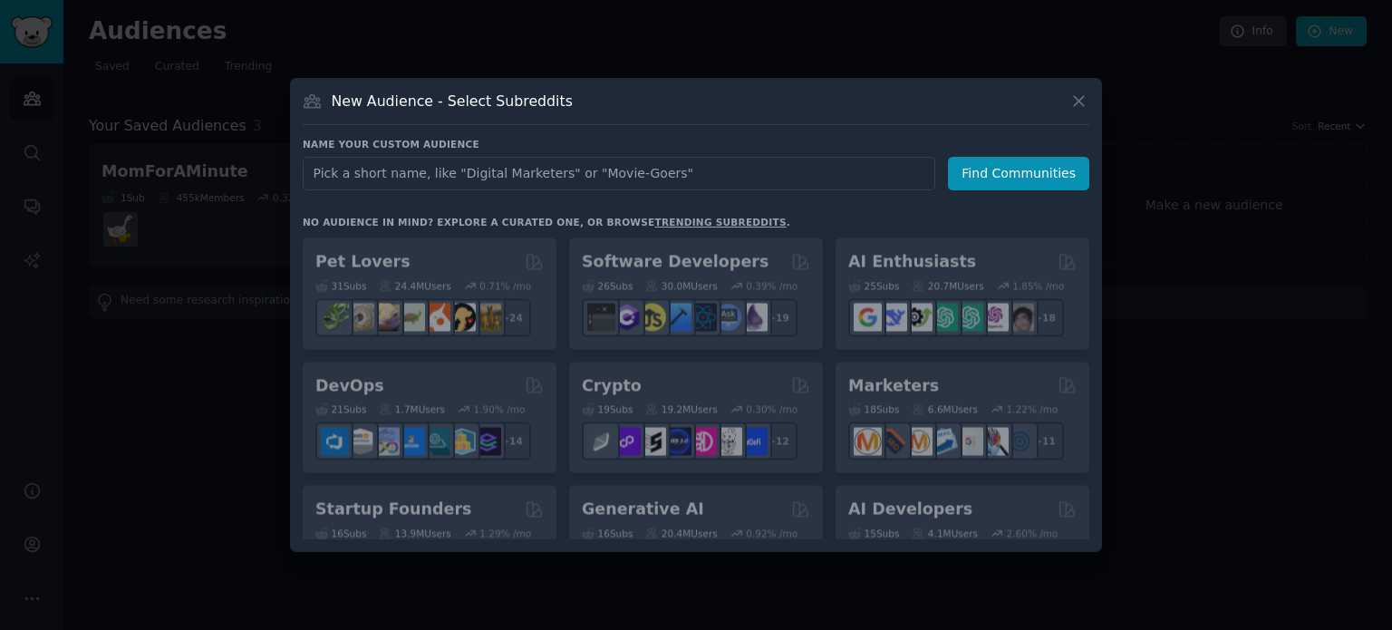
click at [672, 180] on input "text" at bounding box center [619, 174] width 633 height 34
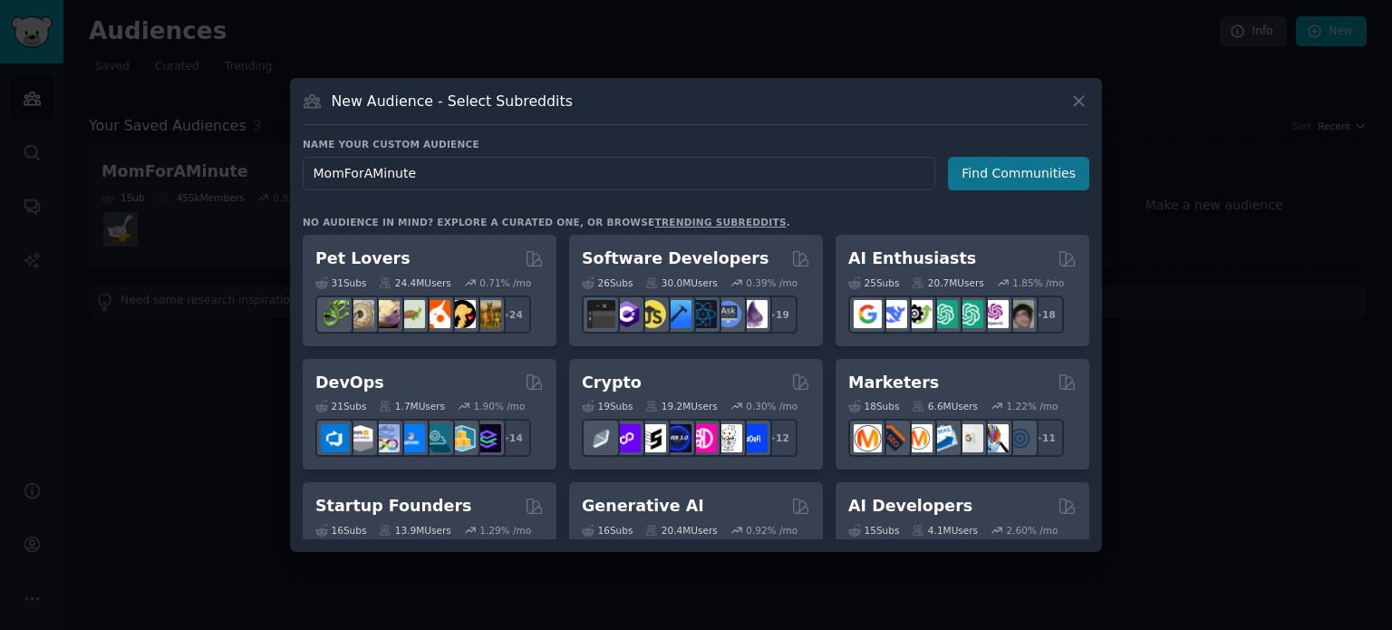
type input "MomForAMinute"
click at [1010, 172] on button "Find Communities" at bounding box center [1018, 174] width 141 height 34
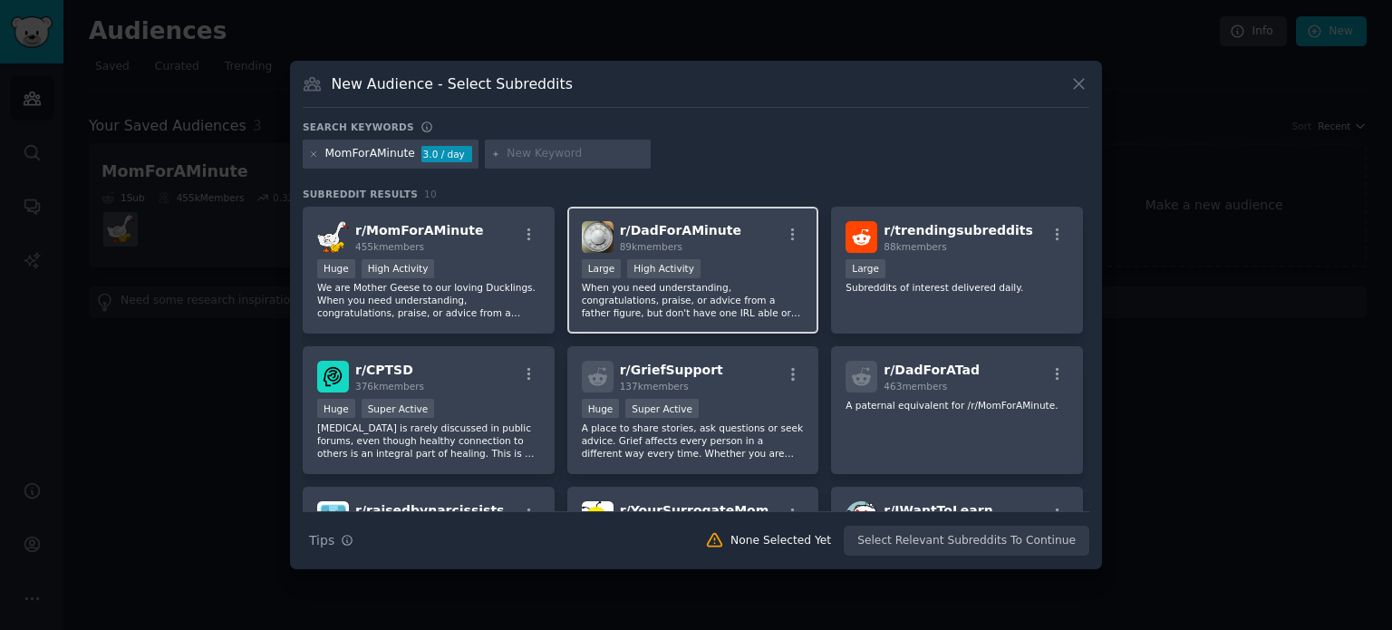
click at [684, 302] on p "When you need understanding, congratulations, praise, or advice from a father f…" at bounding box center [693, 300] width 223 height 38
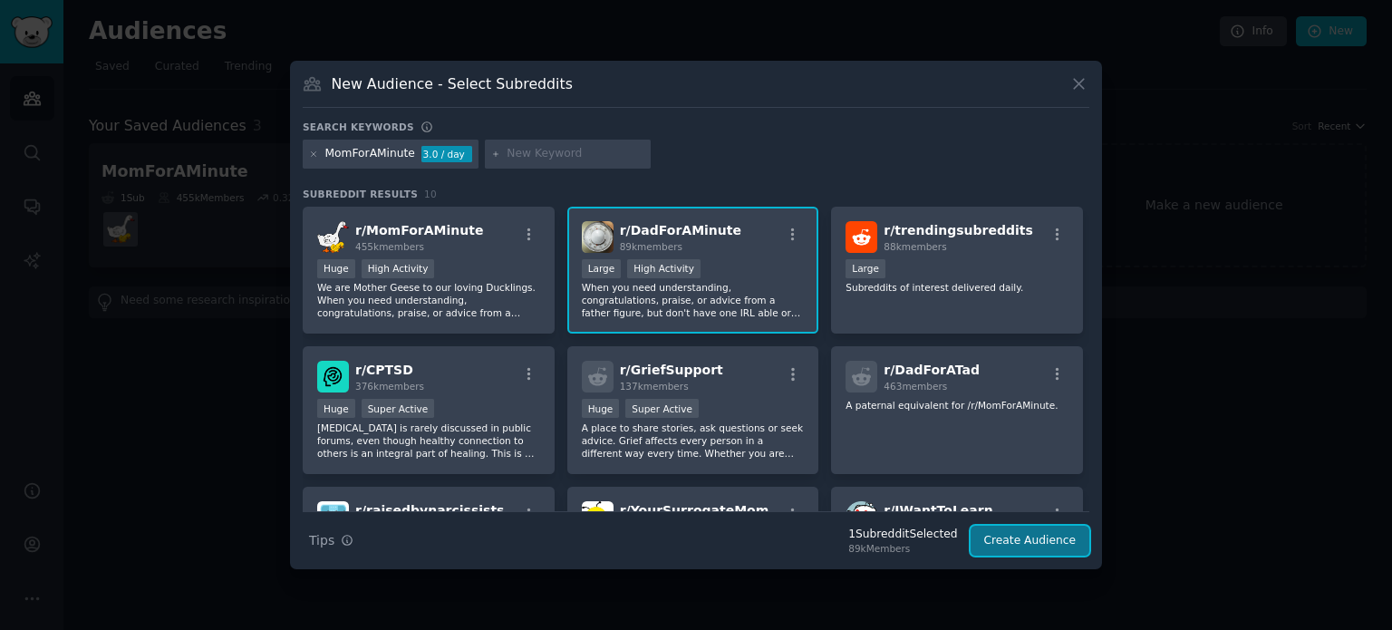
click at [1032, 540] on button "Create Audience" at bounding box center [1031, 541] width 120 height 31
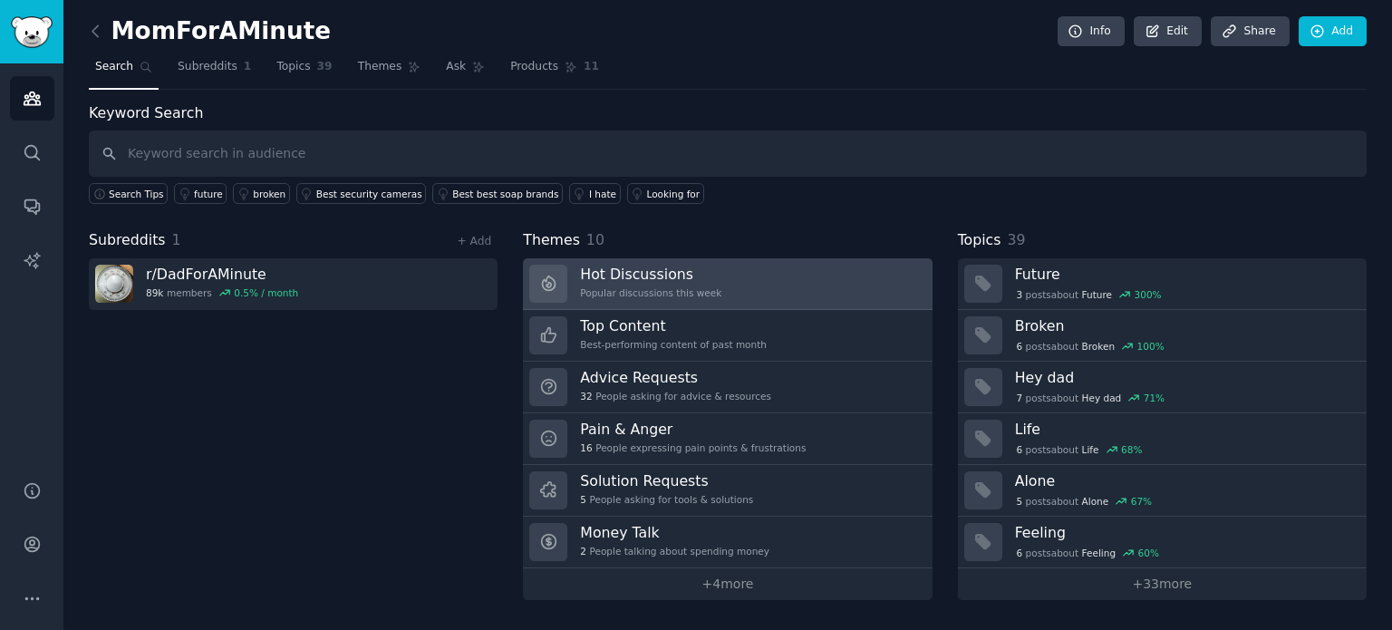
click at [695, 286] on div "Popular discussions this week" at bounding box center [650, 292] width 141 height 13
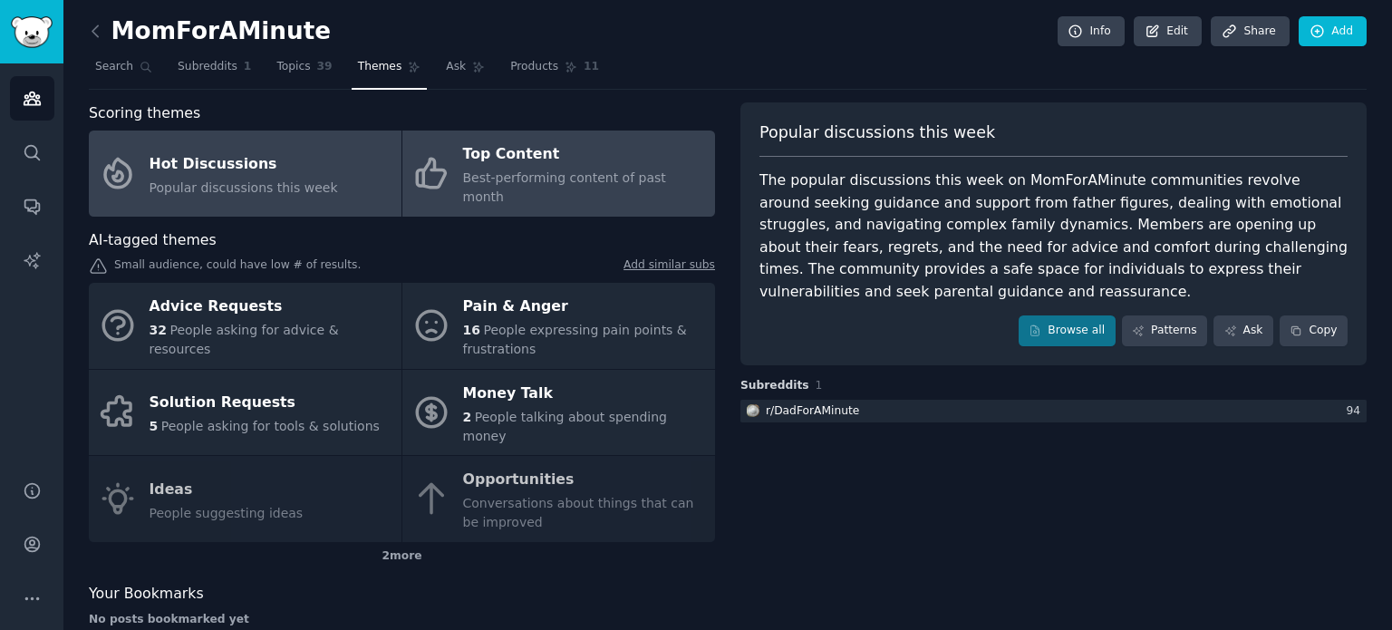
click at [624, 173] on span "Best-performing content of past month" at bounding box center [564, 187] width 203 height 34
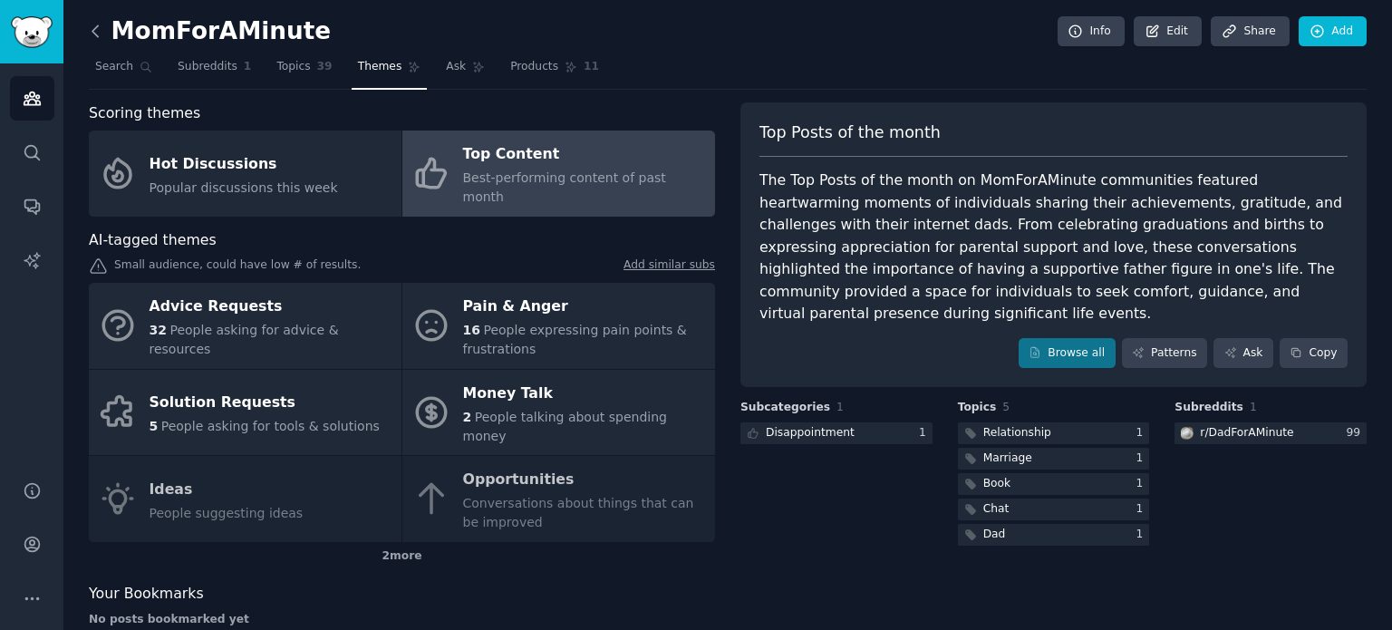
click at [96, 28] on icon at bounding box center [95, 31] width 19 height 19
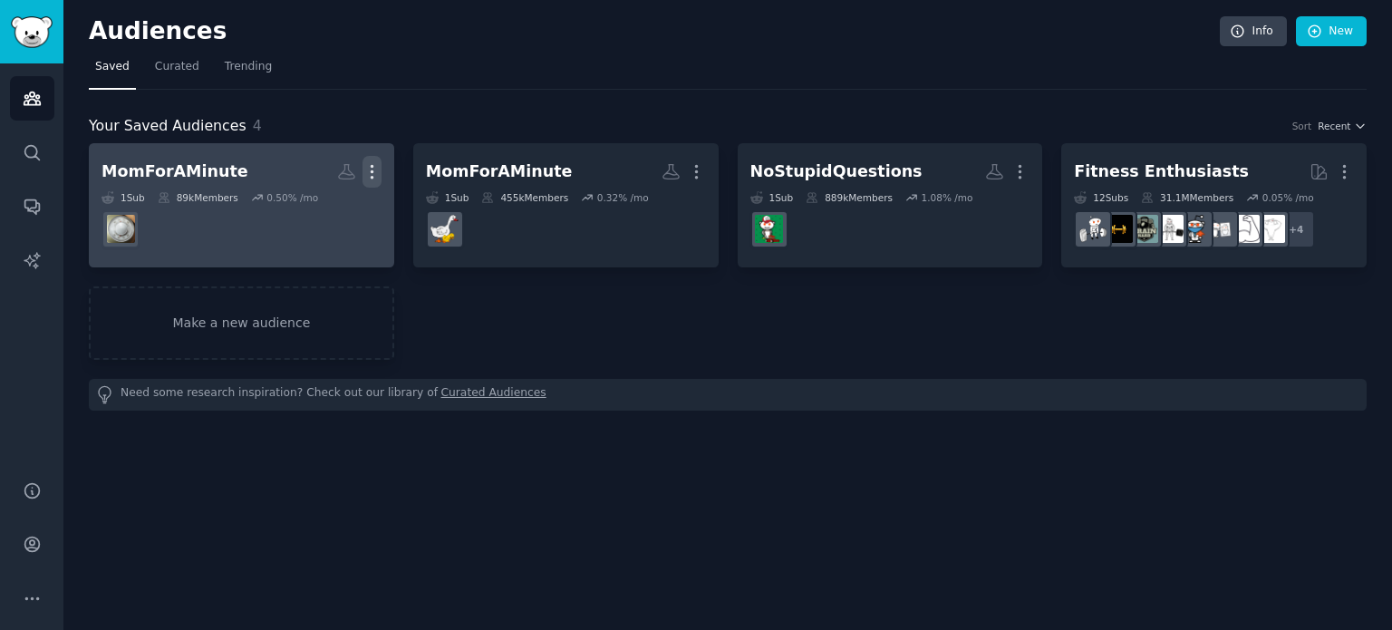
click at [370, 166] on icon "button" at bounding box center [371, 171] width 19 height 19
click at [333, 208] on p "Delete" at bounding box center [323, 209] width 42 height 19
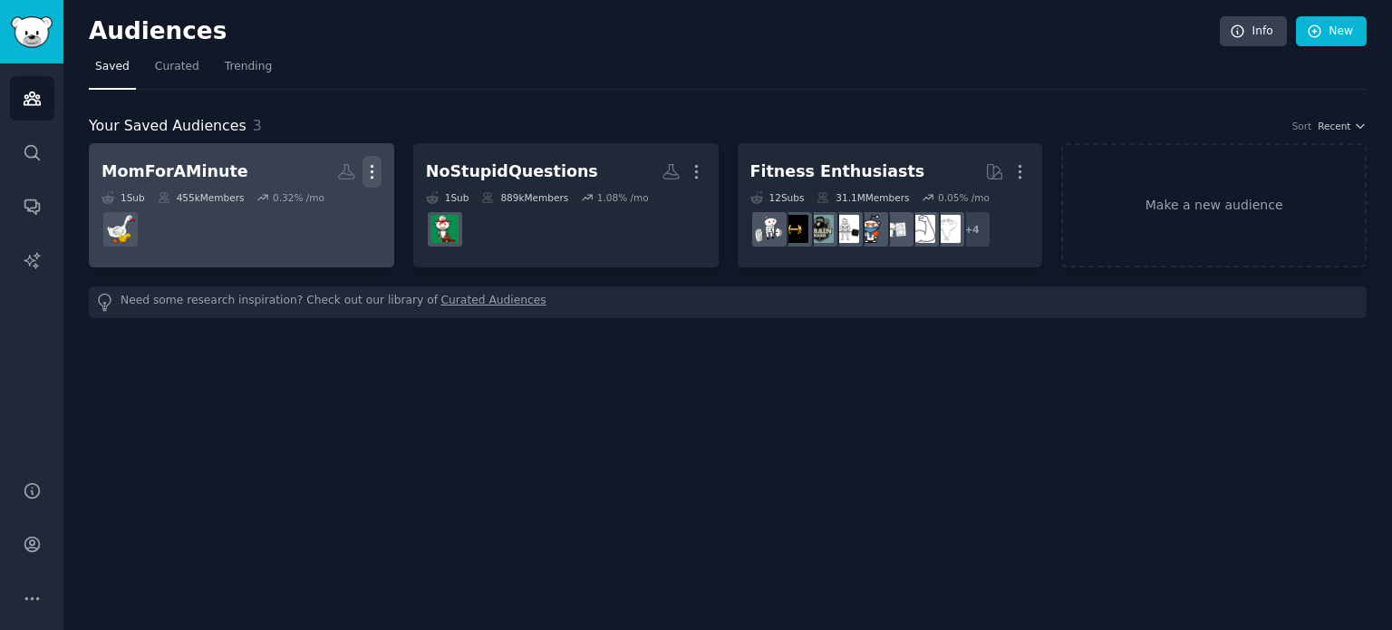
click at [370, 169] on icon "button" at bounding box center [371, 171] width 19 height 19
click at [337, 208] on p "Delete" at bounding box center [323, 209] width 42 height 19
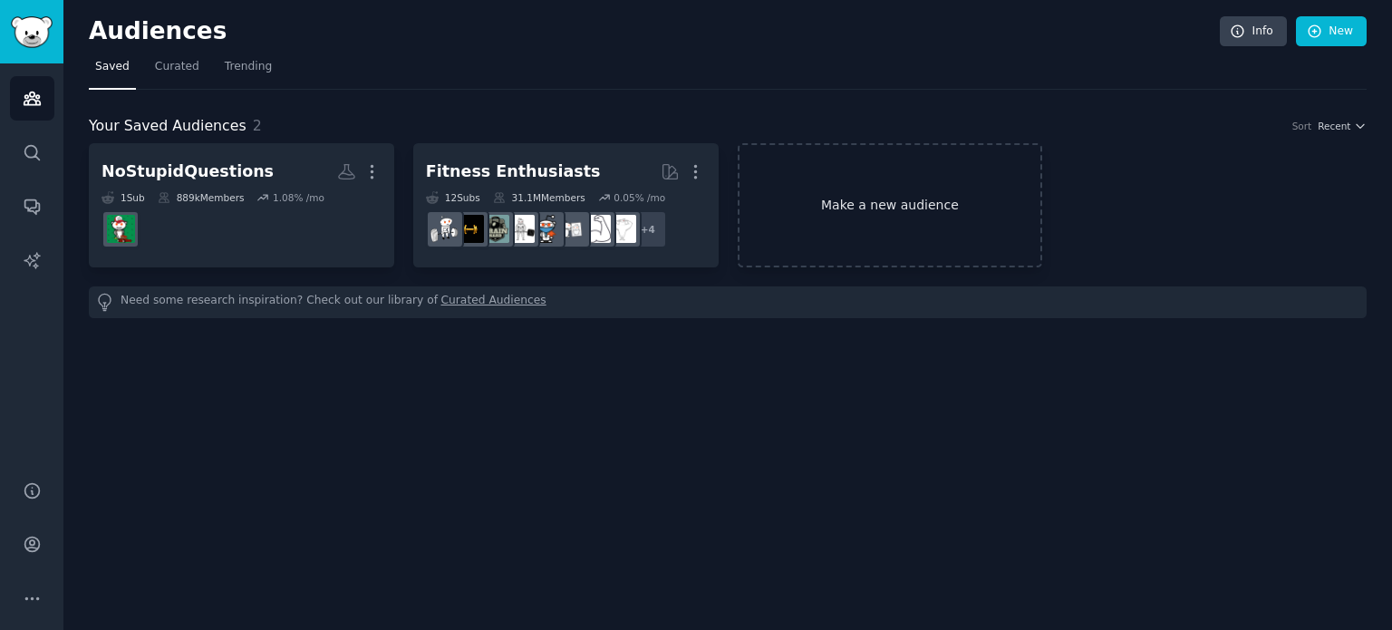
click at [887, 202] on link "Make a new audience" at bounding box center [890, 205] width 305 height 124
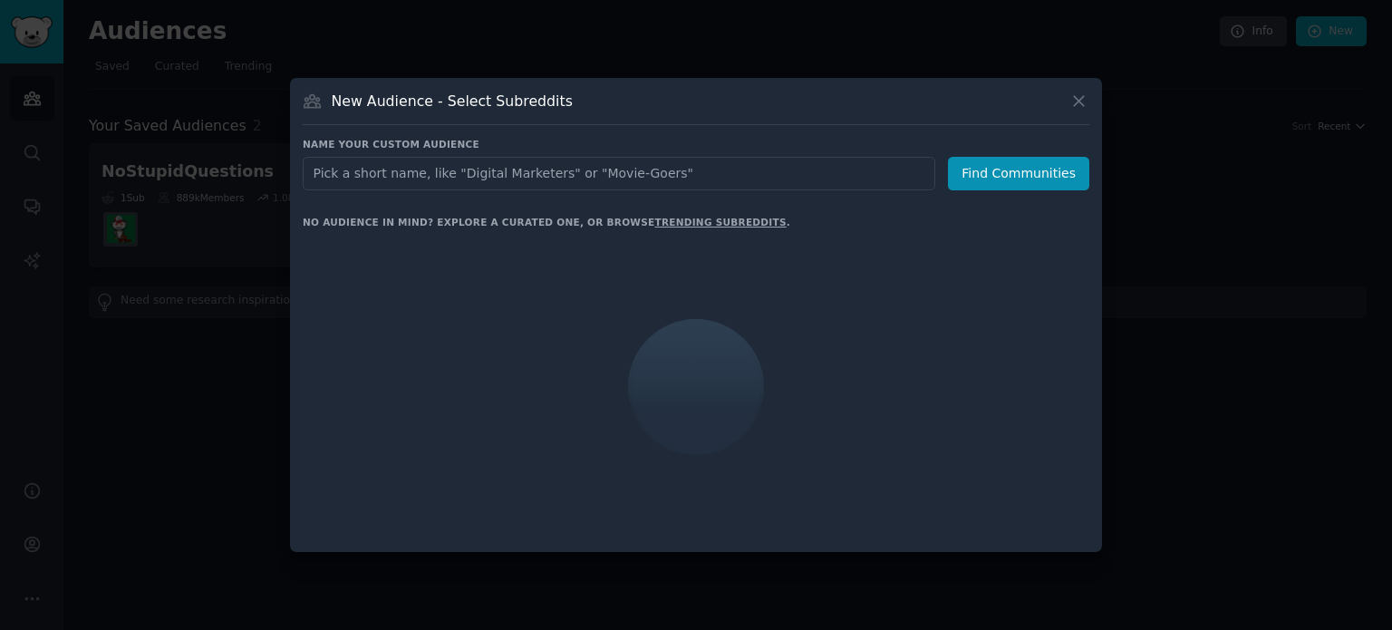
click at [758, 169] on input "text" at bounding box center [619, 174] width 633 height 34
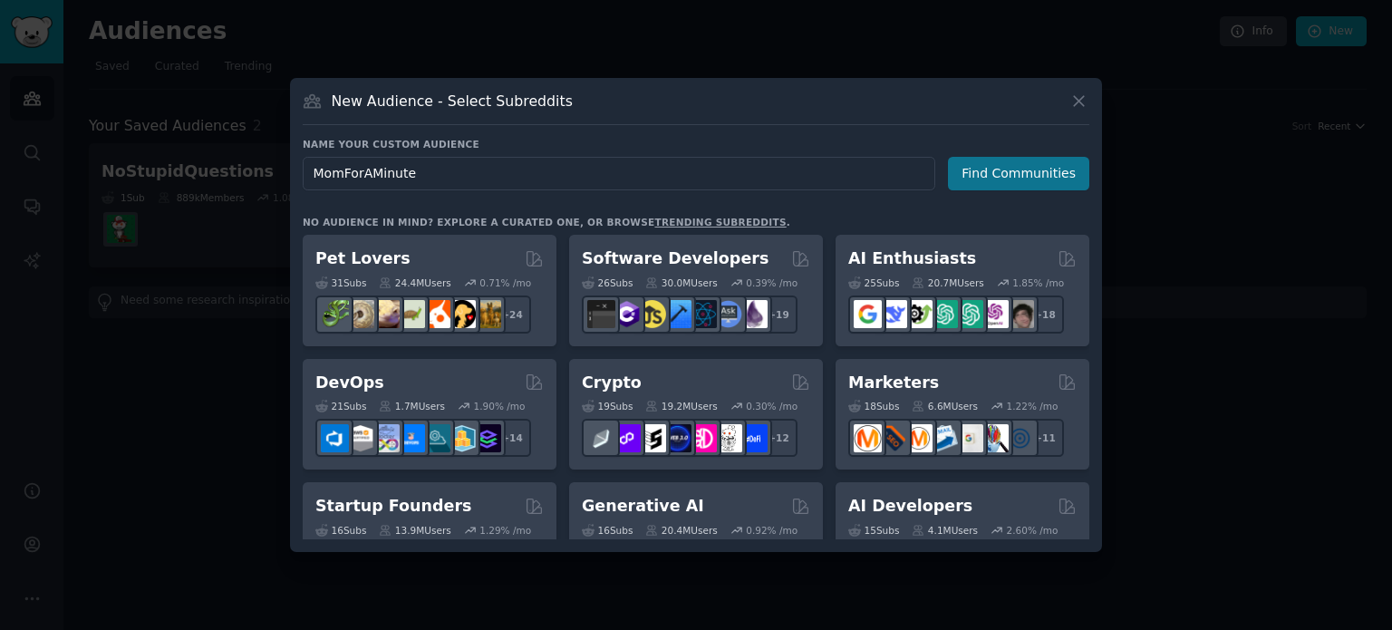
type input "MomForAMinute"
click at [1040, 168] on button "Find Communities" at bounding box center [1018, 174] width 141 height 34
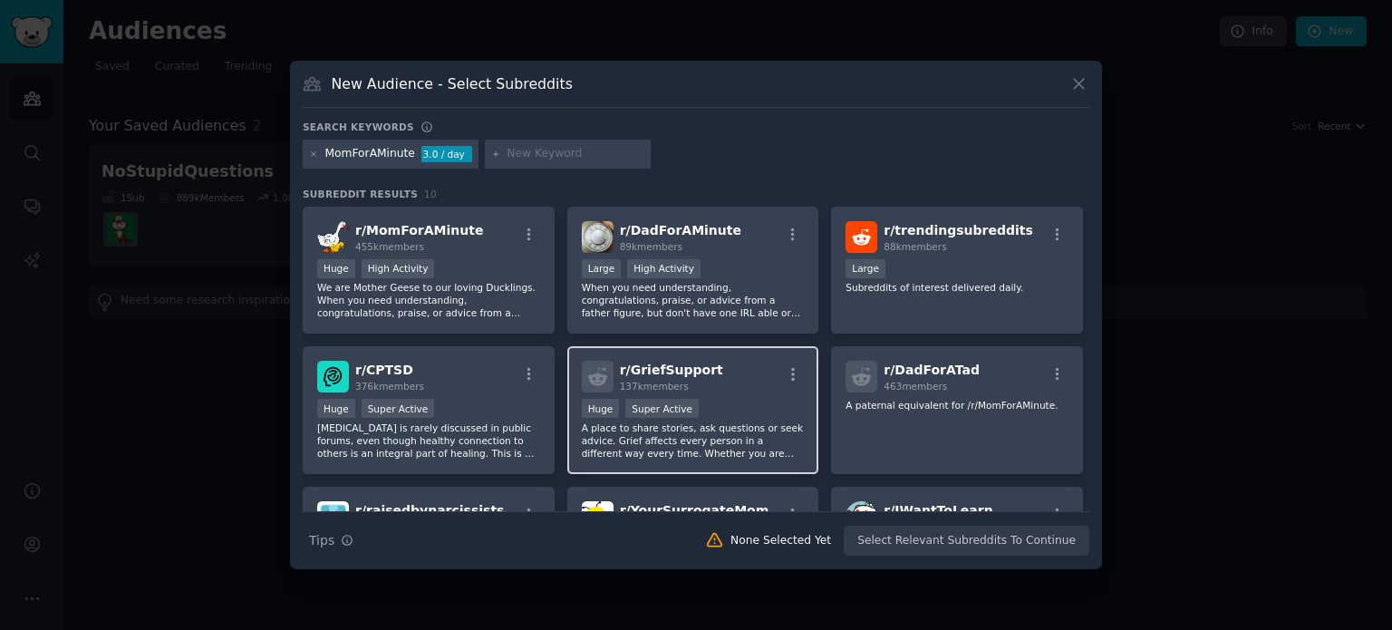
click at [673, 438] on p "A place to share stories, ask questions or seek advice. Grief affects every per…" at bounding box center [693, 440] width 223 height 38
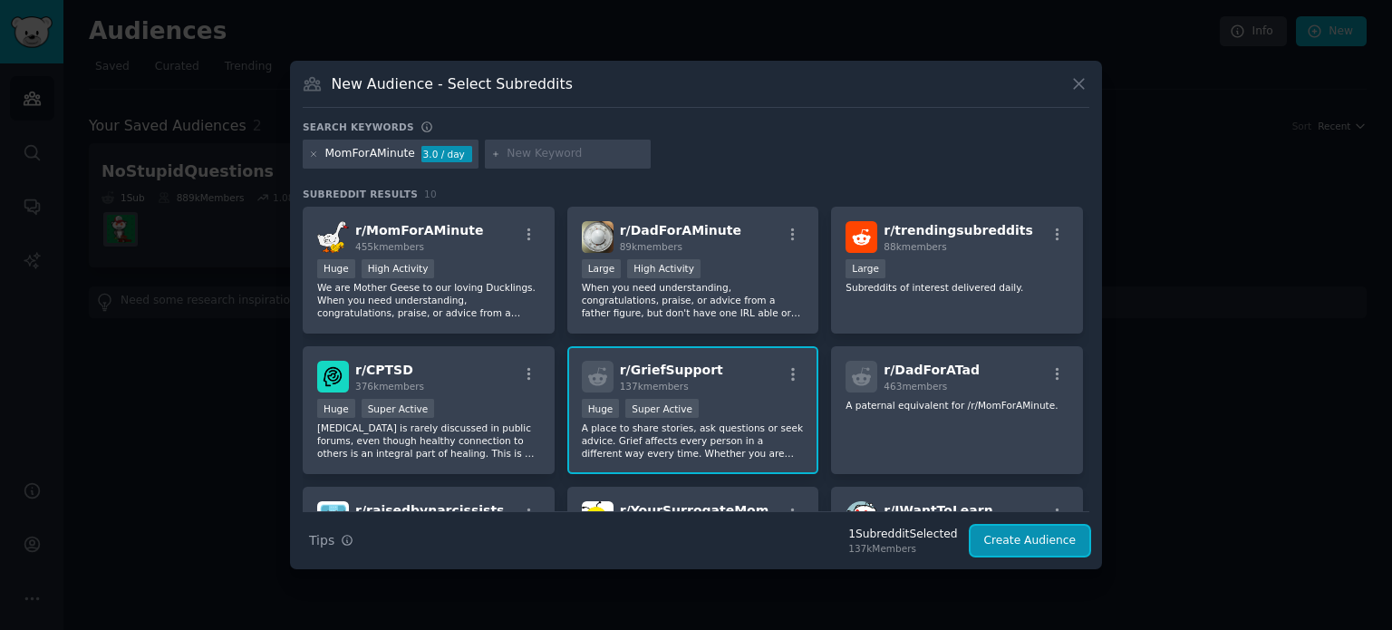
click at [1050, 545] on button "Create Audience" at bounding box center [1031, 541] width 120 height 31
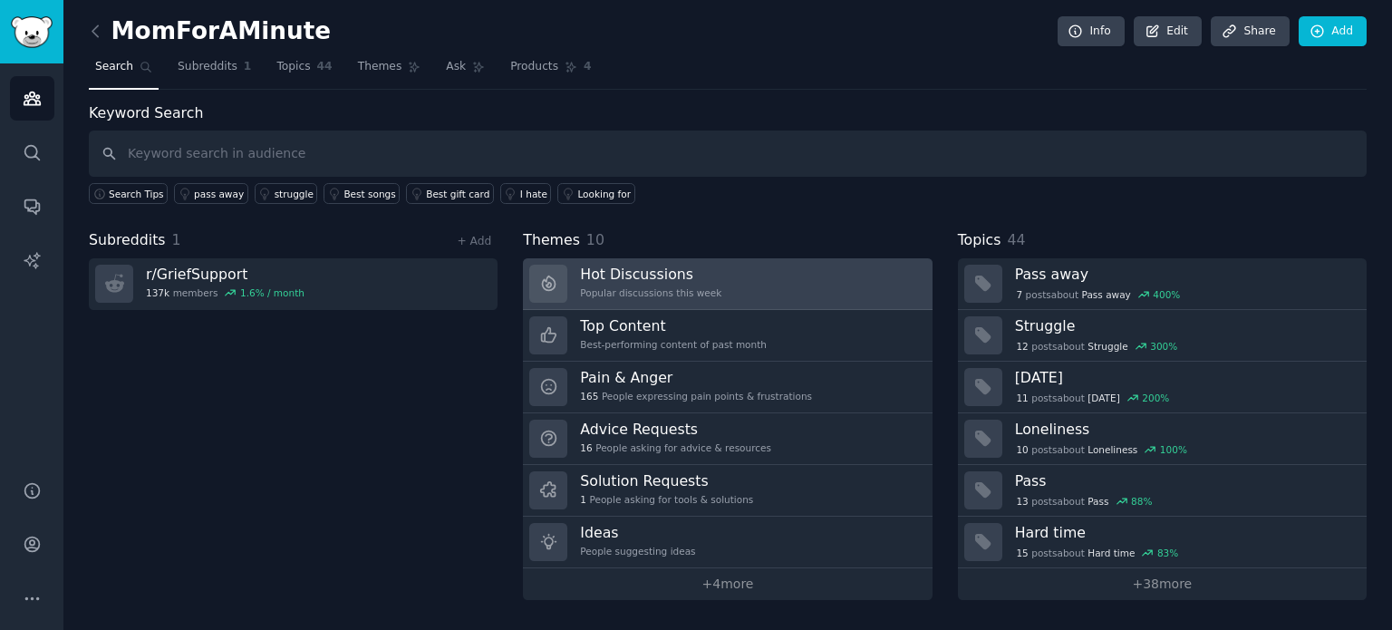
click at [700, 286] on div "Popular discussions this week" at bounding box center [650, 292] width 141 height 13
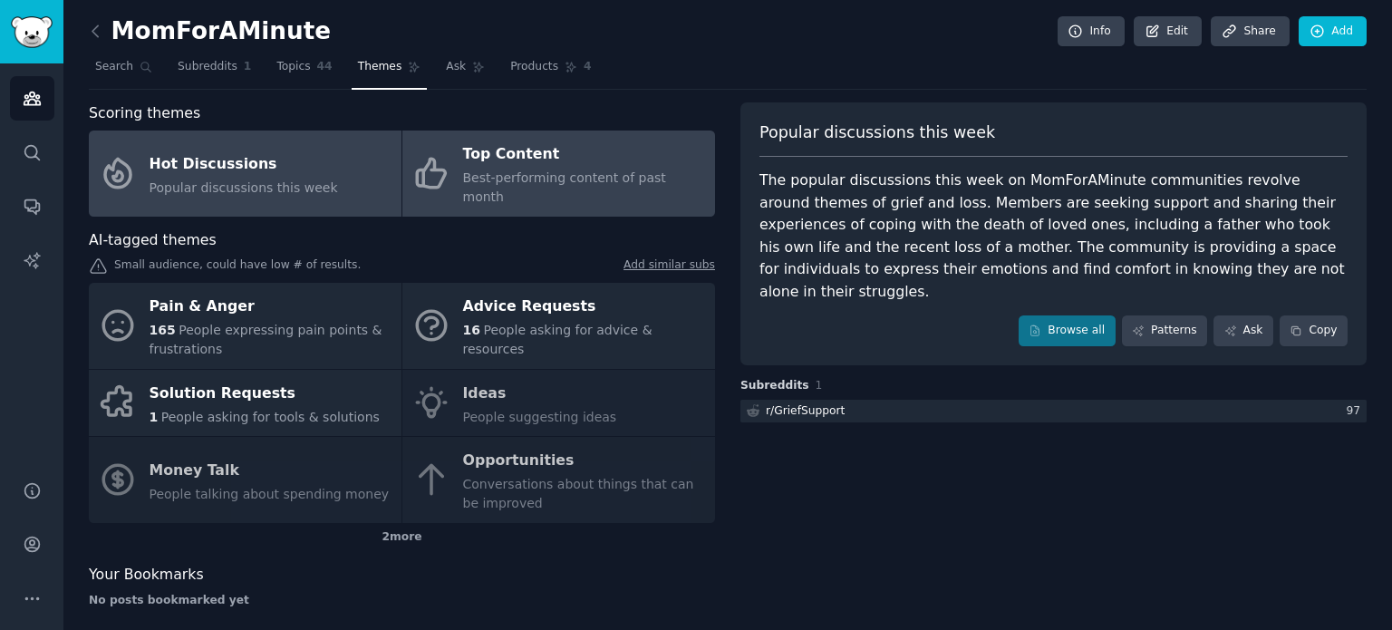
click at [536, 156] on div "Top Content" at bounding box center [584, 154] width 243 height 29
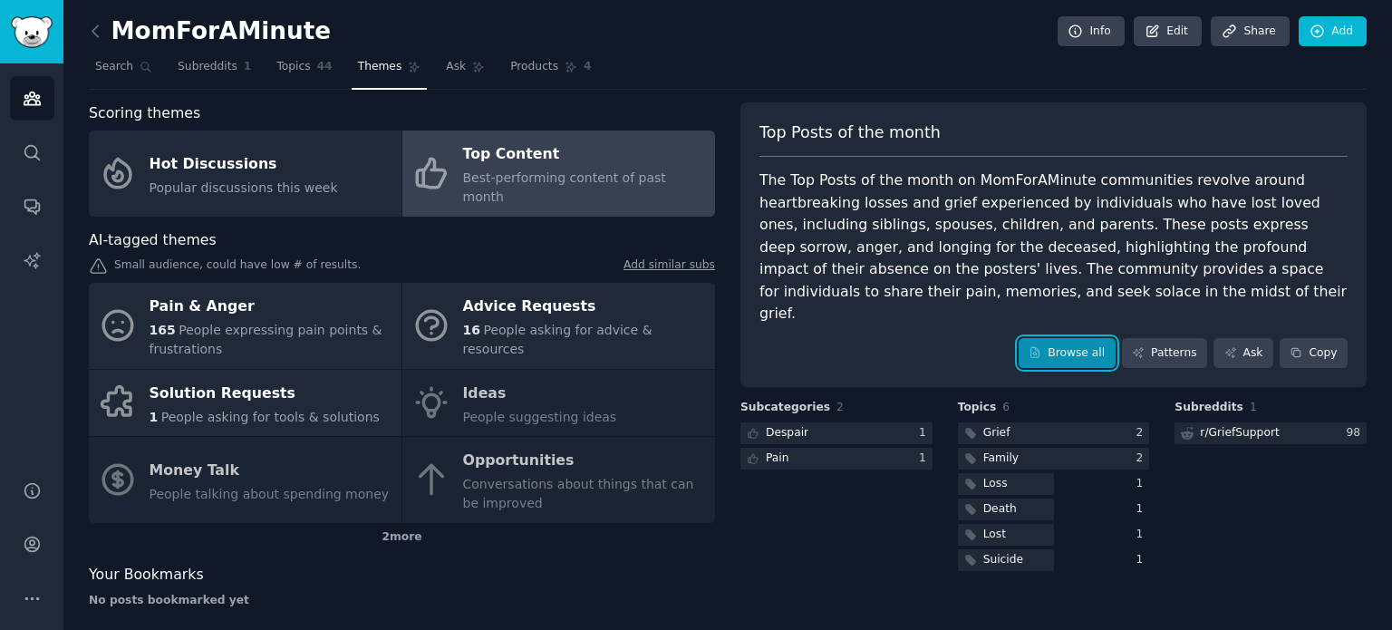
click at [1066, 338] on link "Browse all" at bounding box center [1067, 353] width 97 height 31
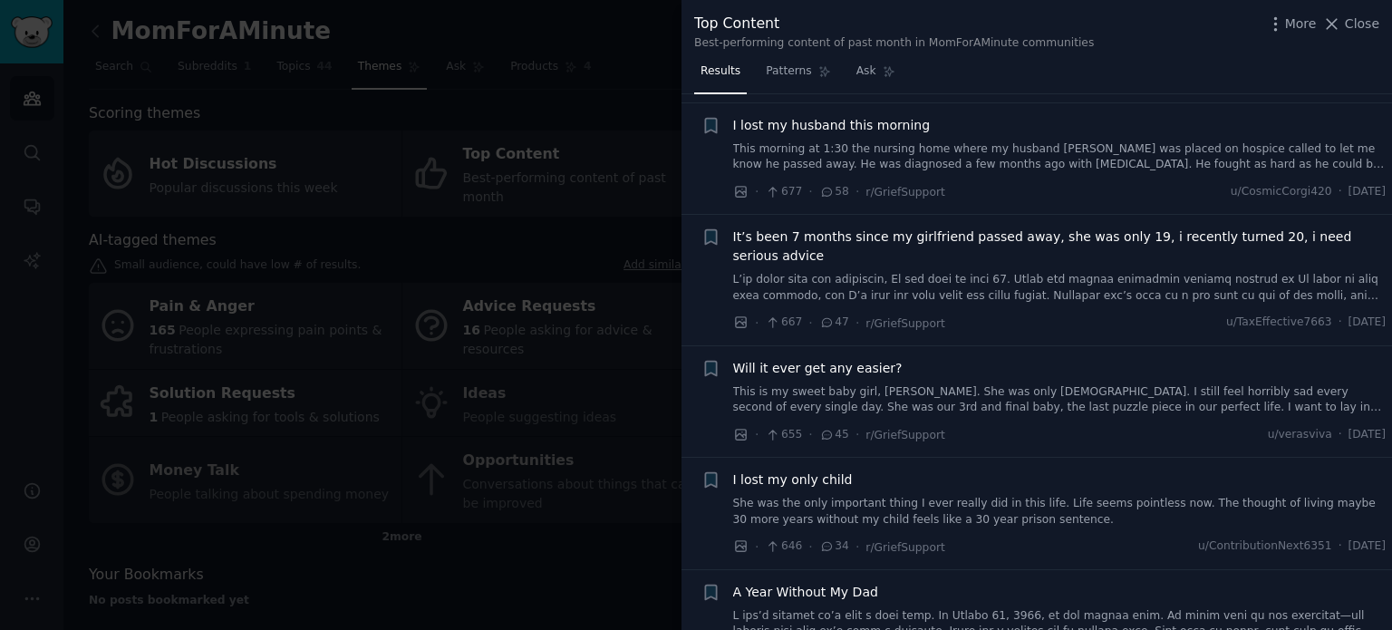
scroll to position [1812, 0]
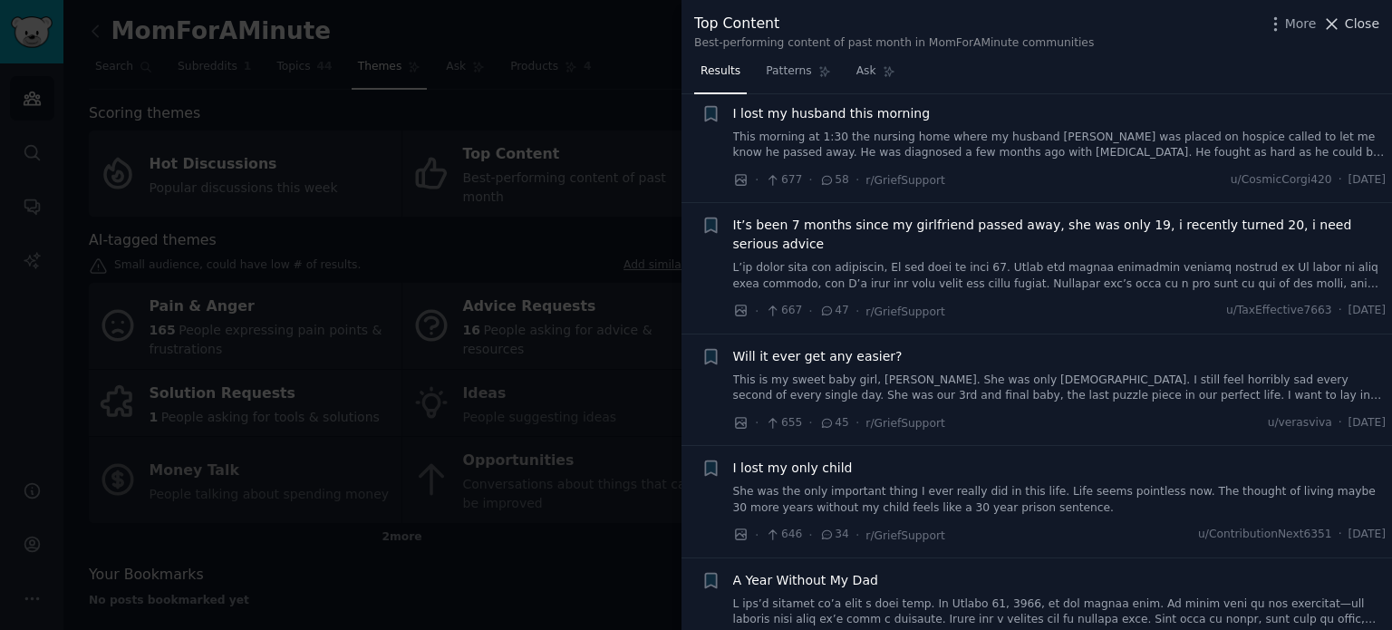
click at [1362, 28] on span "Close" at bounding box center [1362, 23] width 34 height 19
click at [1359, 23] on link "Add" at bounding box center [1333, 31] width 68 height 31
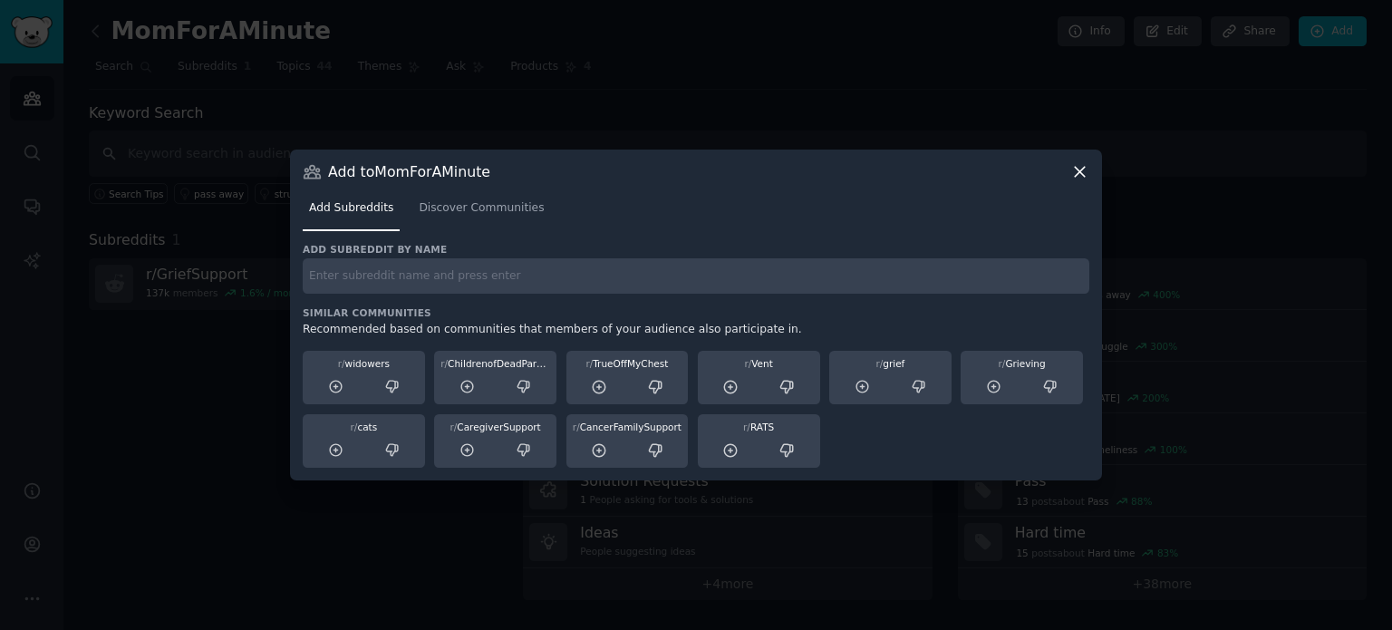
click at [1074, 180] on icon at bounding box center [1079, 171] width 19 height 19
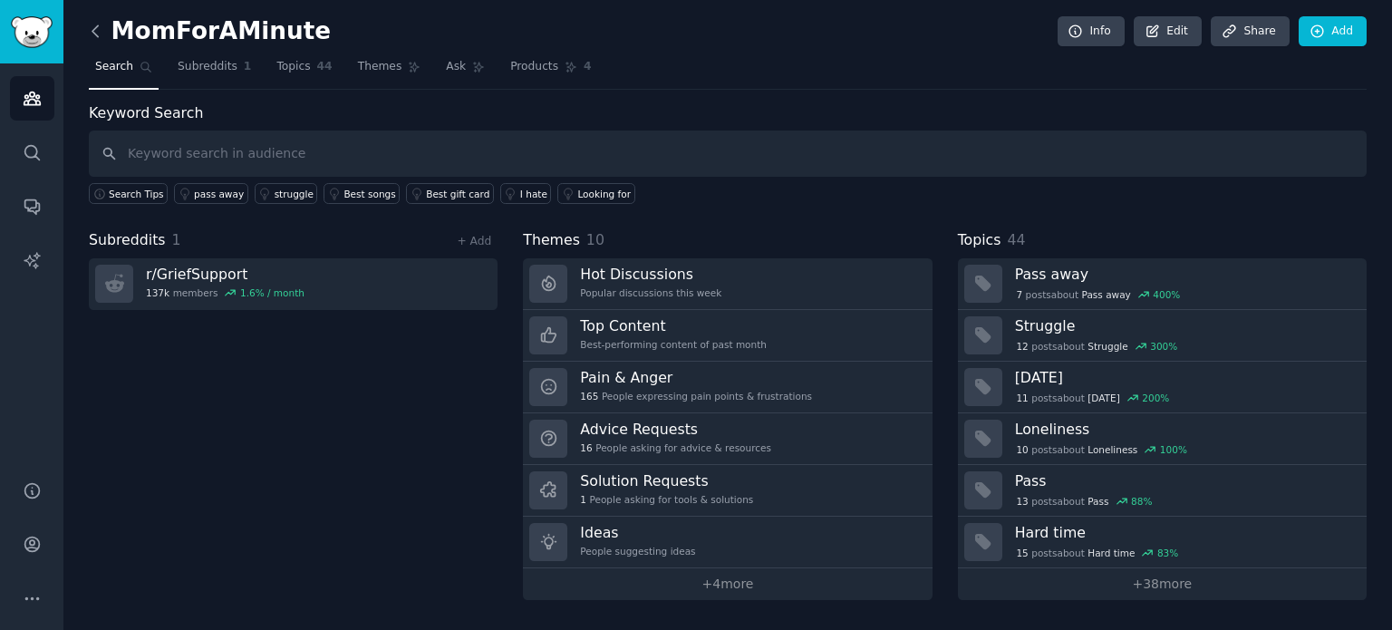
click at [98, 34] on icon at bounding box center [95, 31] width 19 height 19
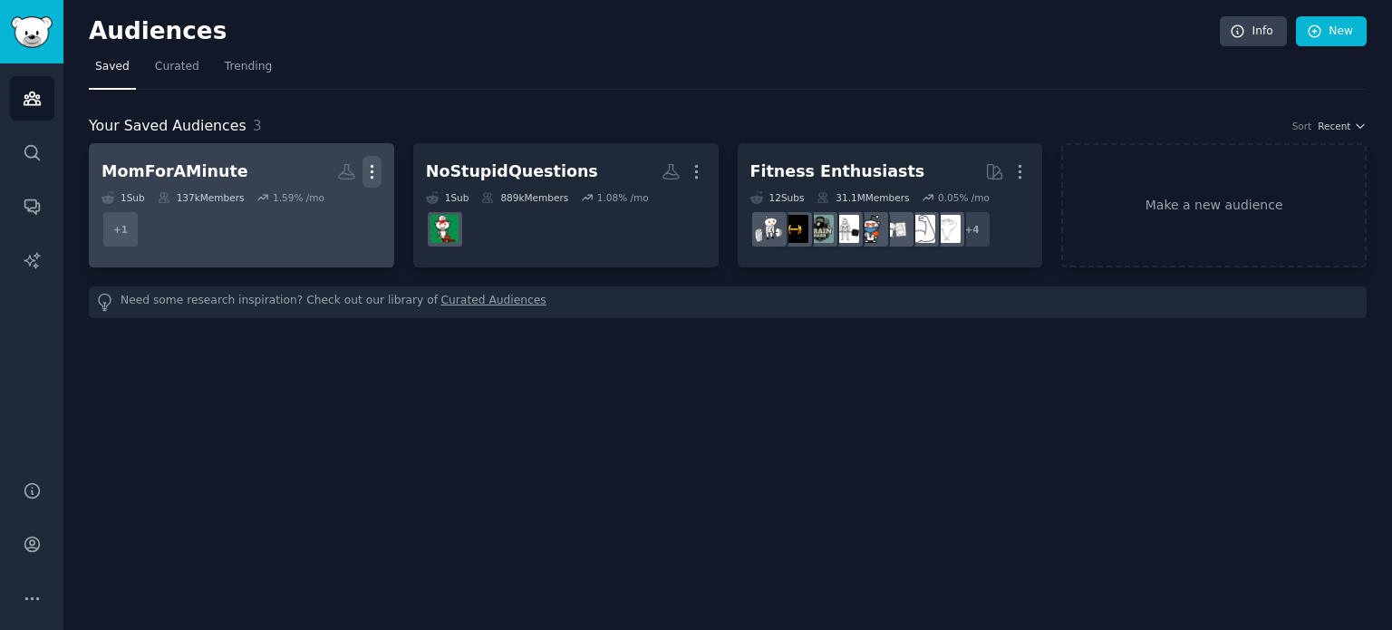
click at [367, 175] on icon "button" at bounding box center [371, 171] width 19 height 19
click at [326, 208] on p "Delete" at bounding box center [323, 209] width 42 height 19
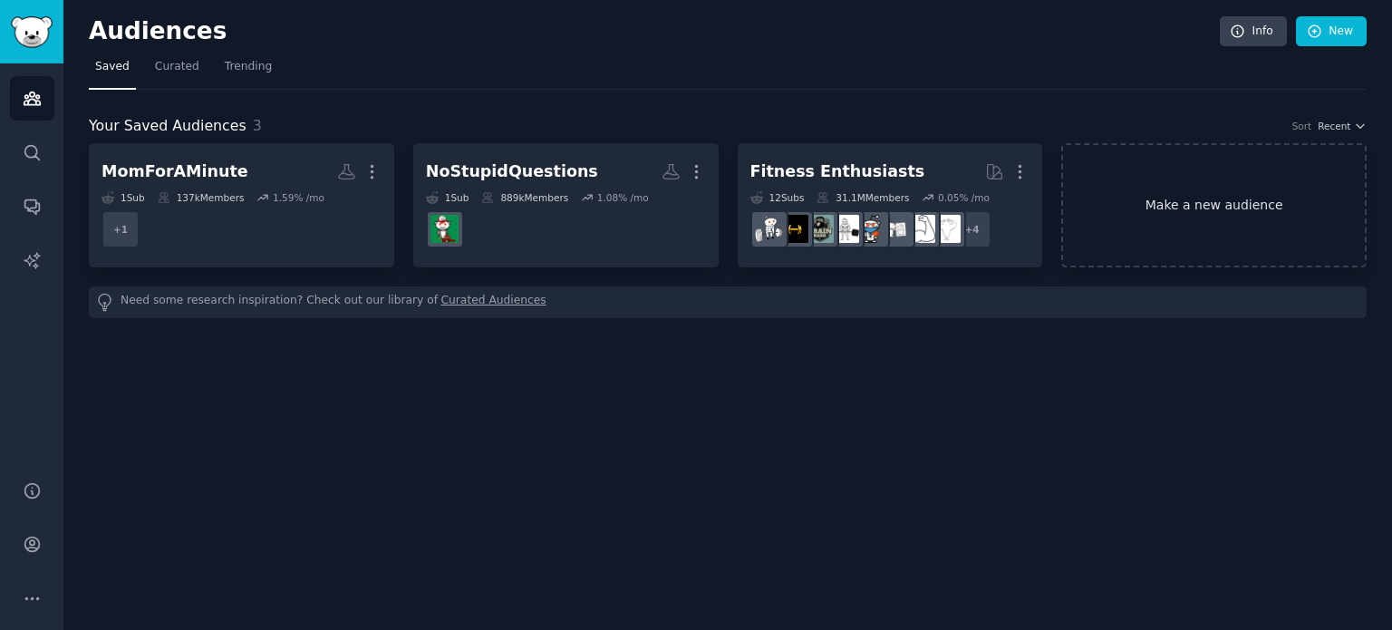
click at [1159, 209] on link "Make a new audience" at bounding box center [1213, 205] width 305 height 124
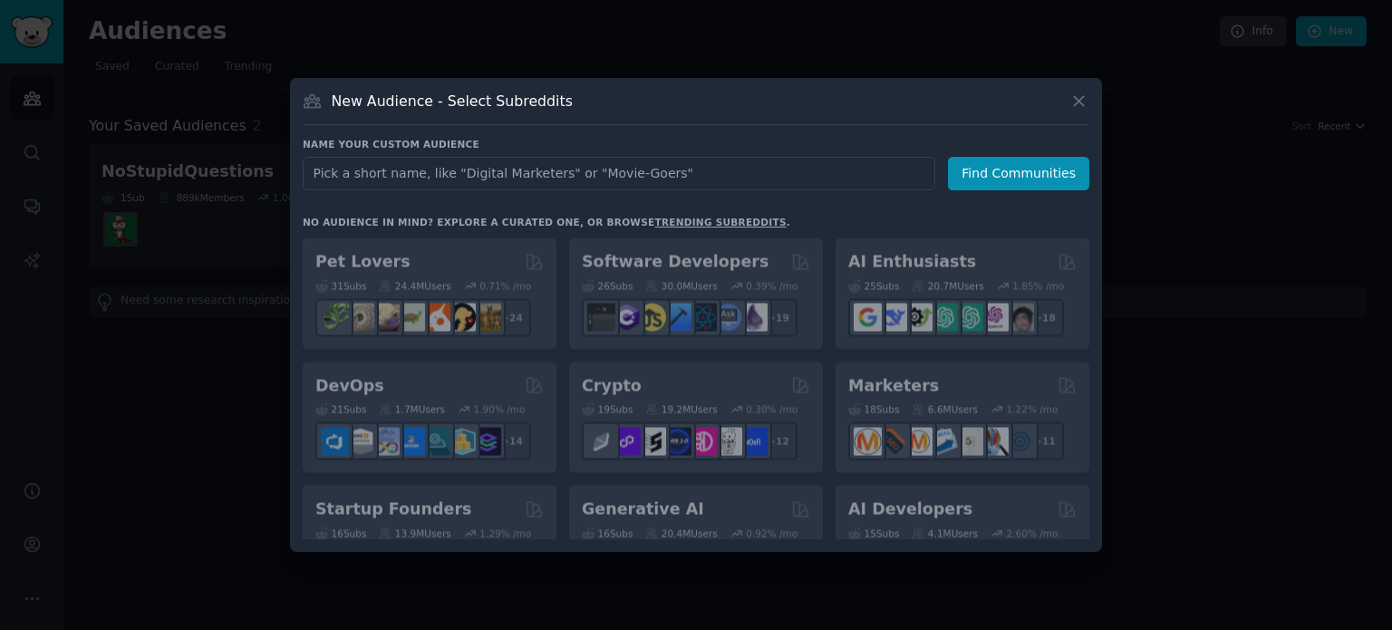
click at [741, 175] on input "text" at bounding box center [619, 174] width 633 height 34
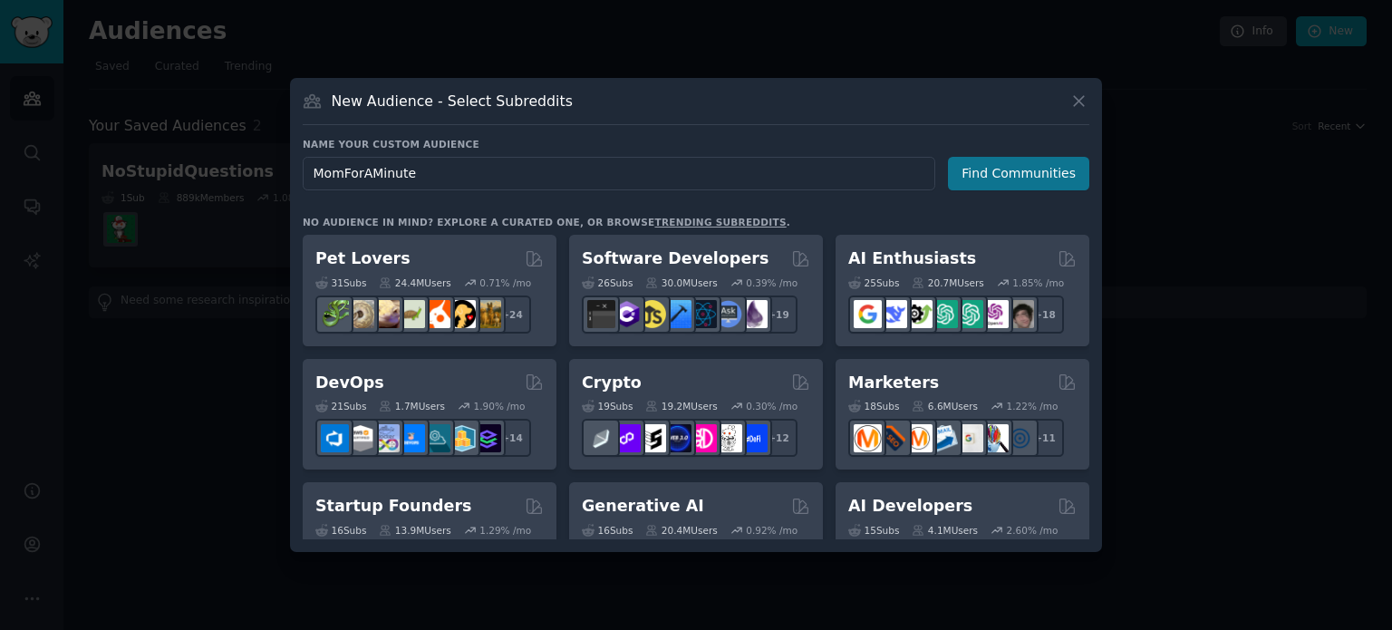
type input "MomForAMinute"
click at [1024, 173] on button "Find Communities" at bounding box center [1018, 174] width 141 height 34
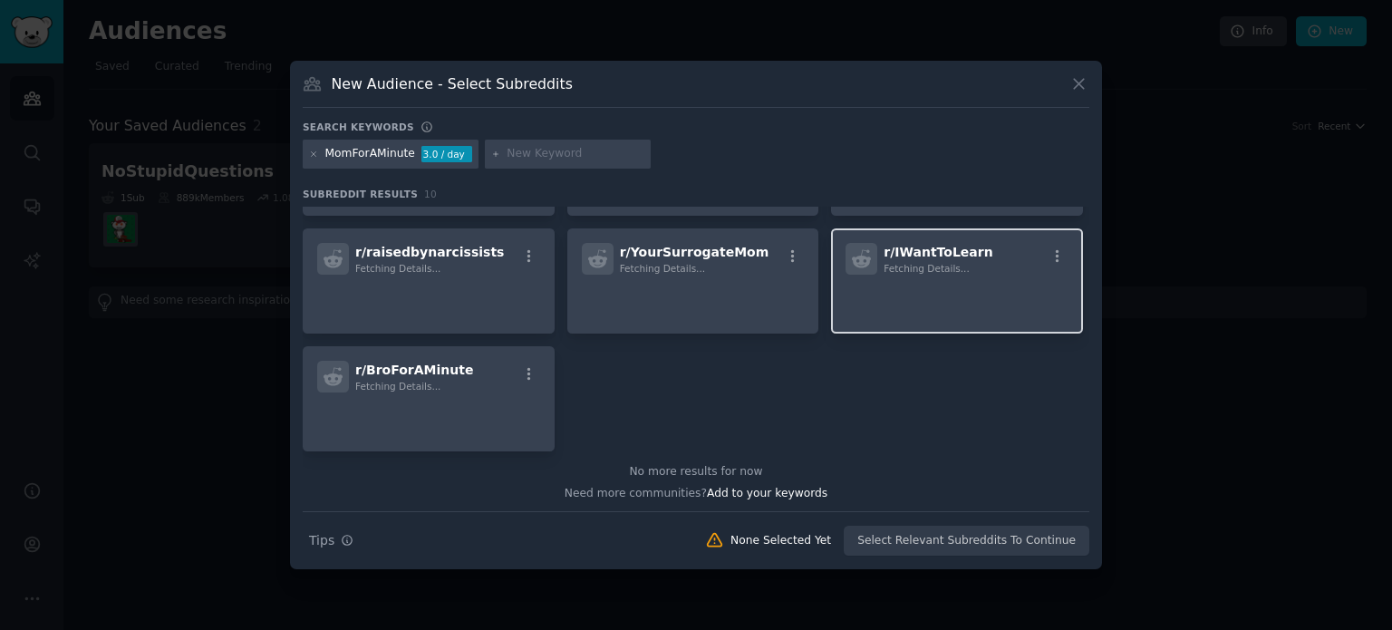
scroll to position [236, 0]
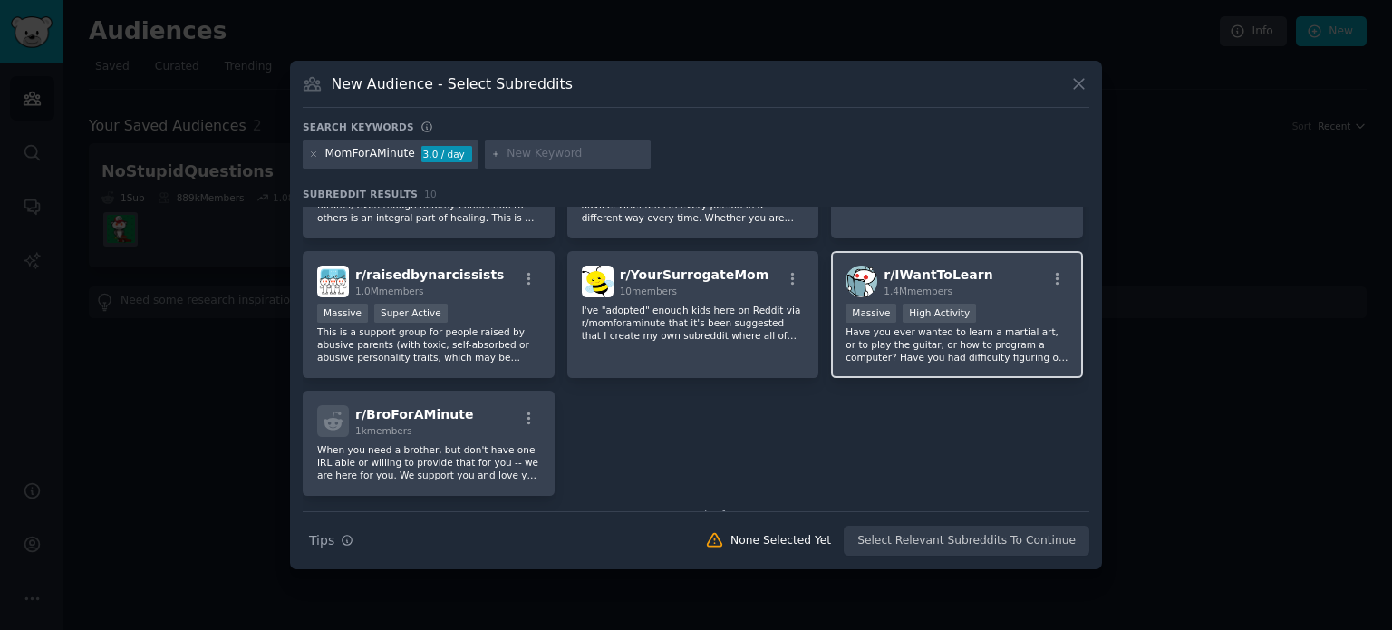
click at [926, 334] on p "Have you ever wanted to learn a martial art, or to play the guitar, or how to p…" at bounding box center [956, 344] width 223 height 38
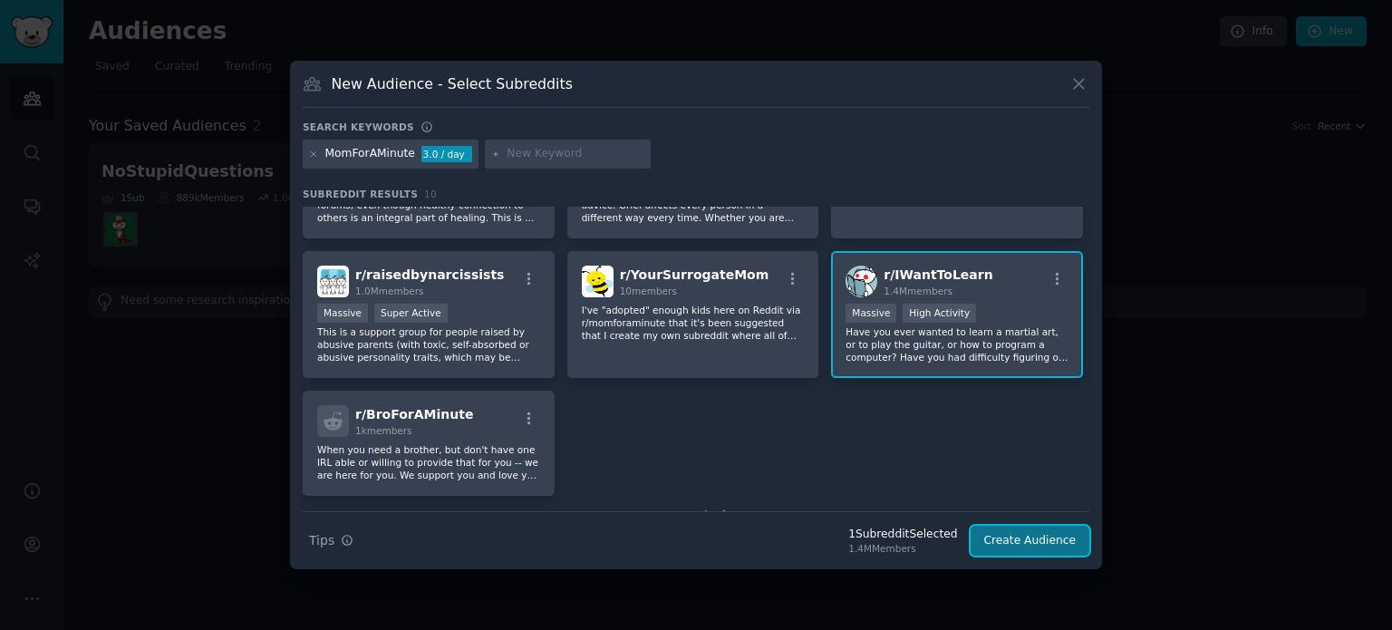
click at [1017, 546] on button "Create Audience" at bounding box center [1031, 541] width 120 height 31
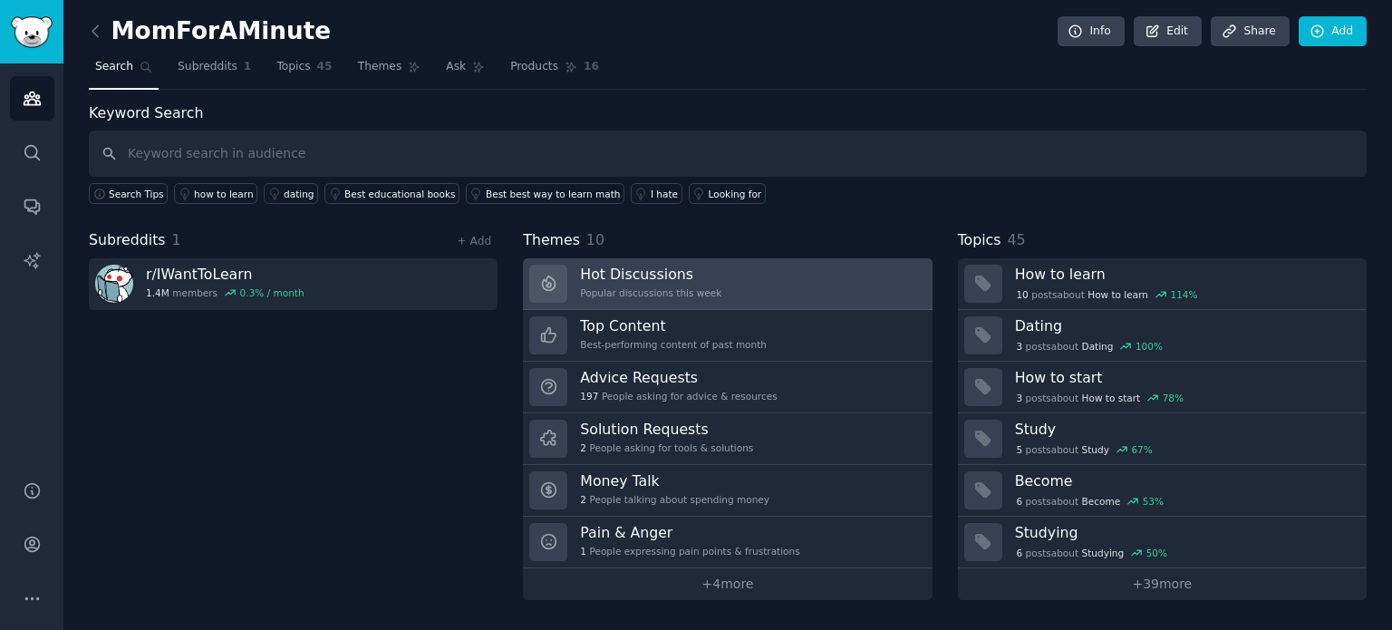
click at [671, 279] on h3 "Hot Discussions" at bounding box center [650, 274] width 141 height 19
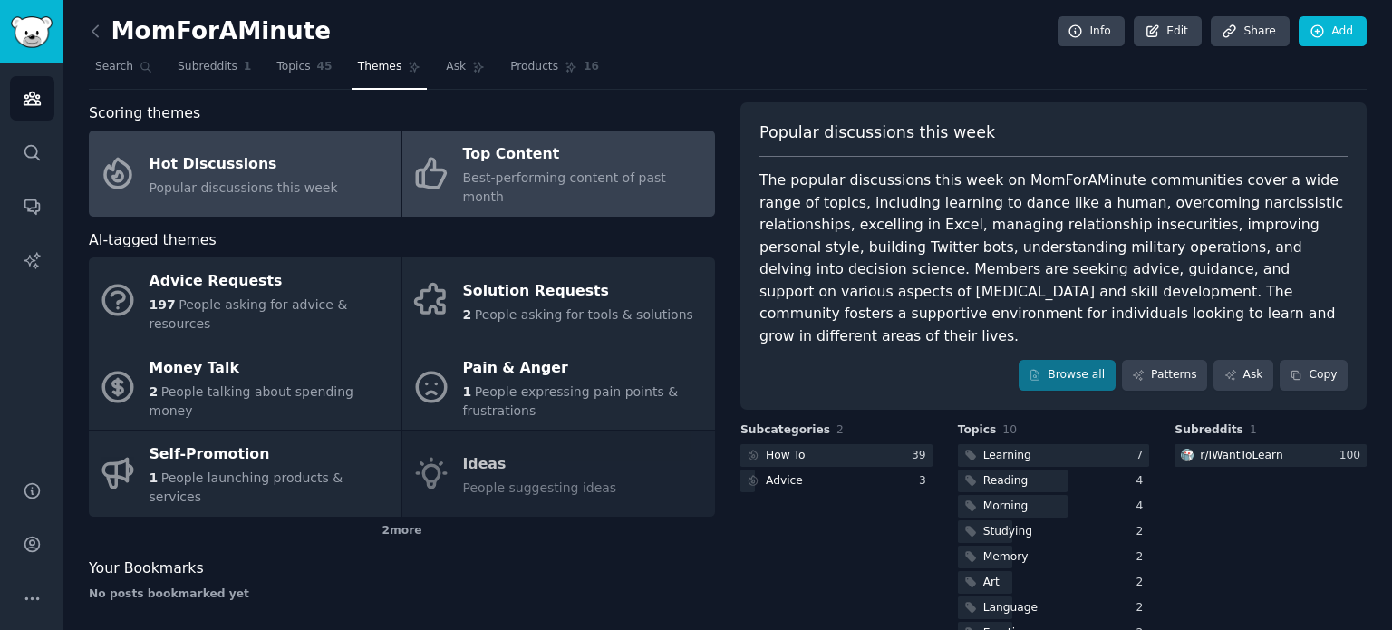
click at [578, 163] on div "Top Content" at bounding box center [584, 154] width 243 height 29
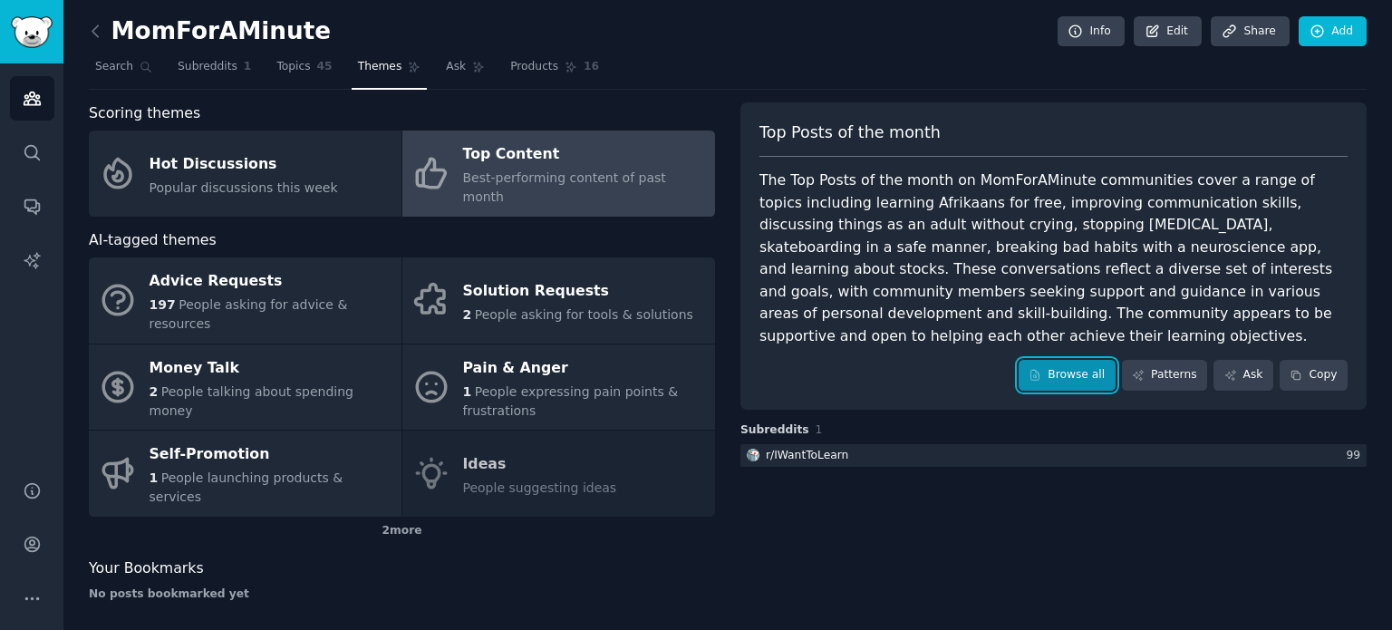
click at [1066, 360] on link "Browse all" at bounding box center [1067, 375] width 97 height 31
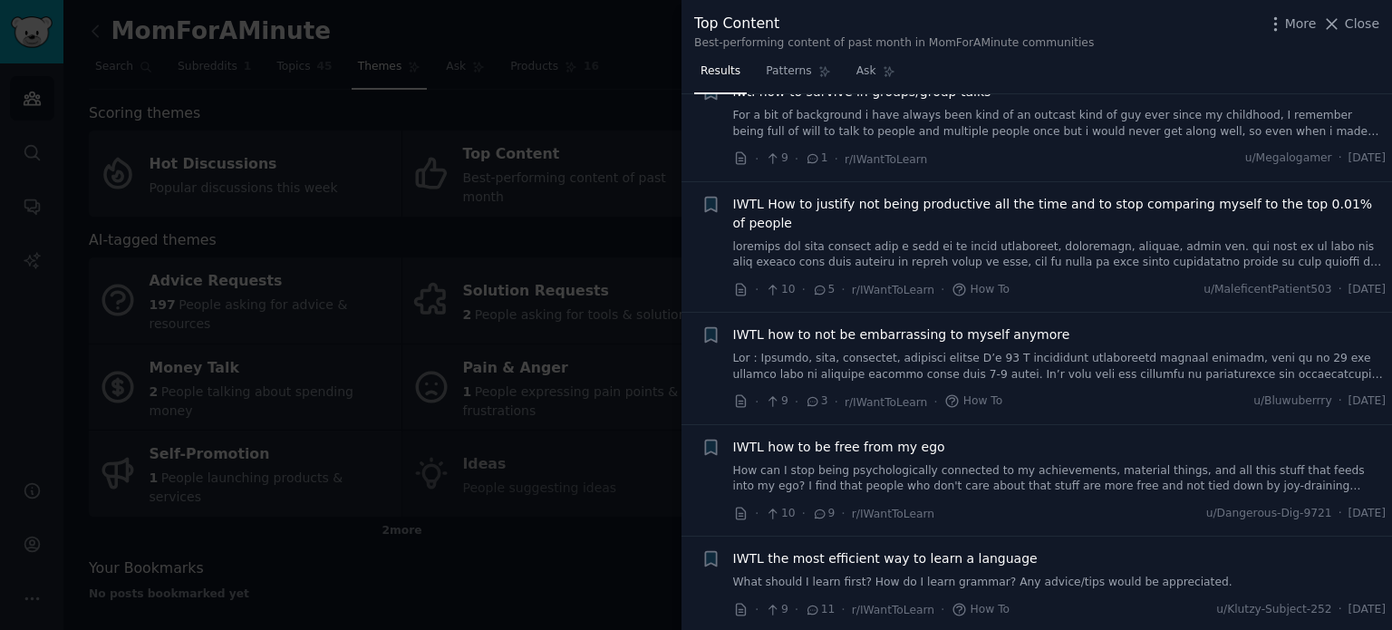
scroll to position [8810, 0]
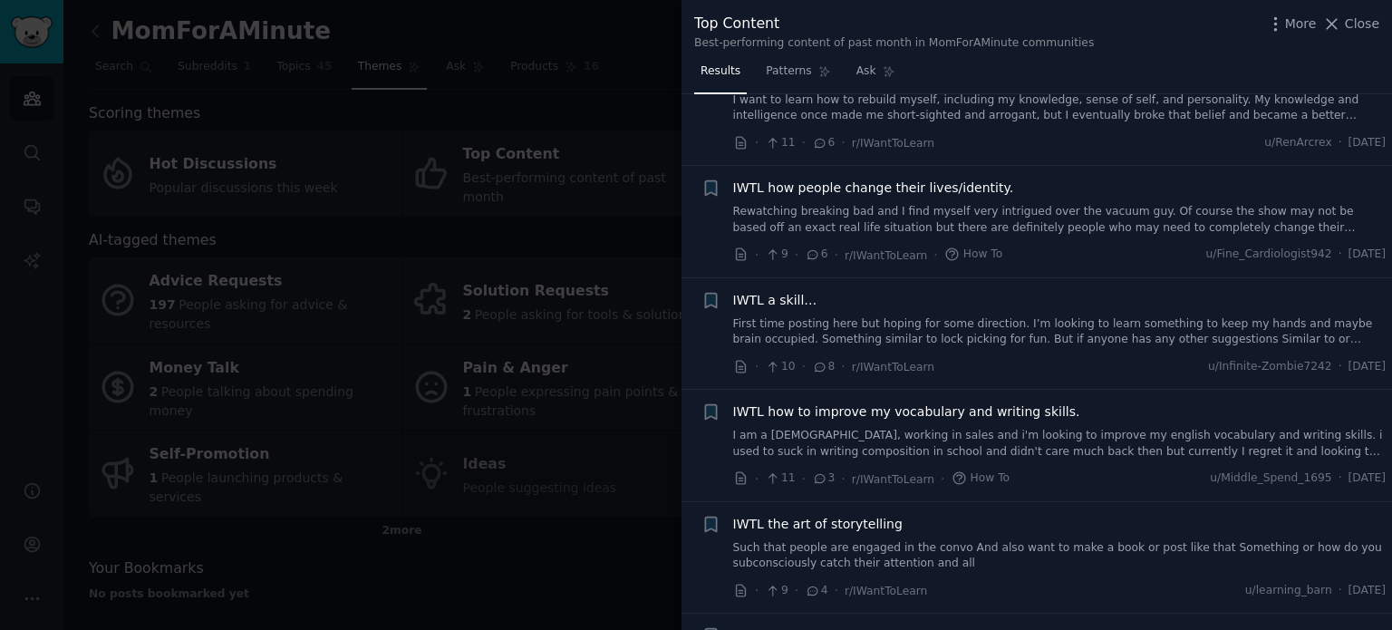
drag, startPoint x: 1371, startPoint y: 26, endPoint x: 1356, endPoint y: 21, distance: 16.3
click at [1371, 26] on span "Close" at bounding box center [1362, 23] width 34 height 19
click at [1356, 21] on link "Add" at bounding box center [1333, 31] width 68 height 31
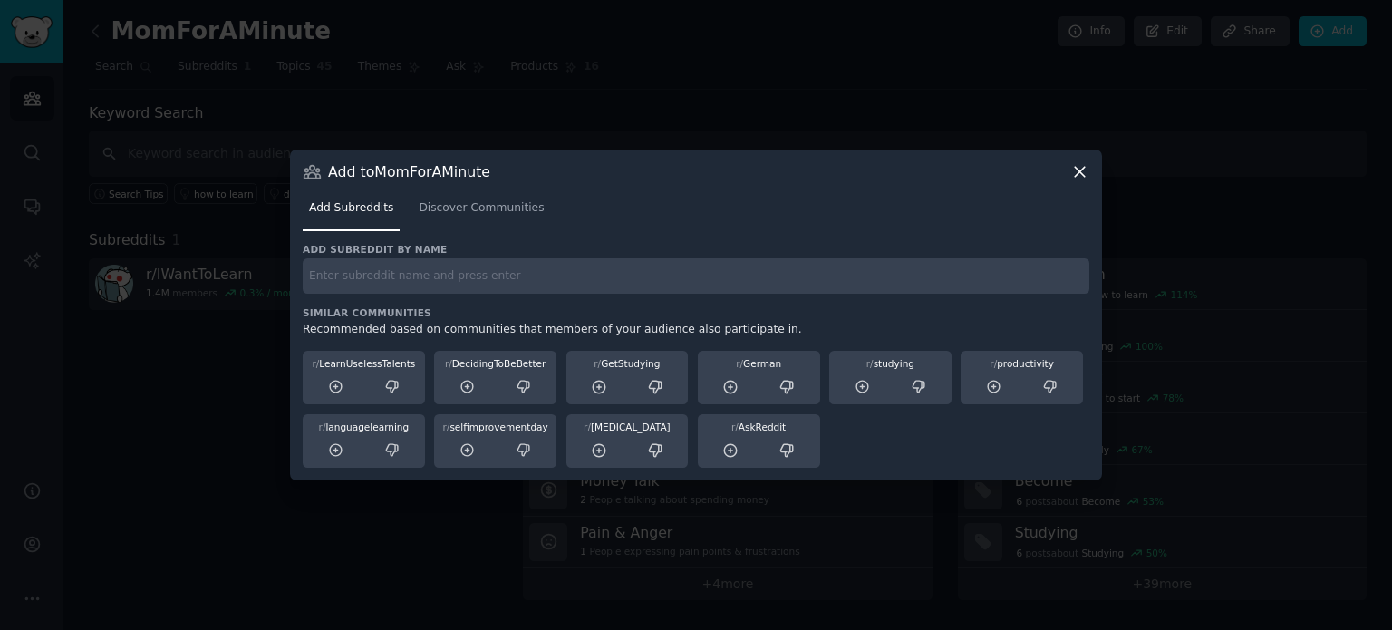
click at [1080, 173] on icon at bounding box center [1080, 172] width 10 height 10
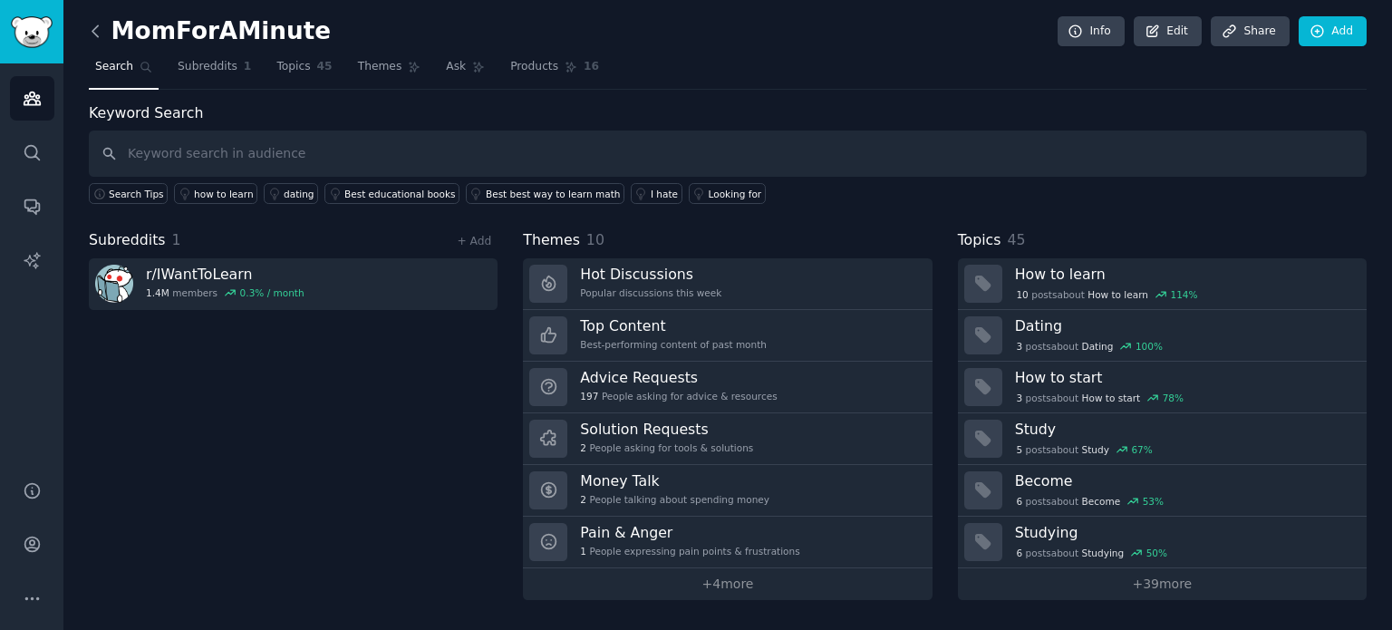
click at [93, 29] on icon at bounding box center [94, 30] width 5 height 11
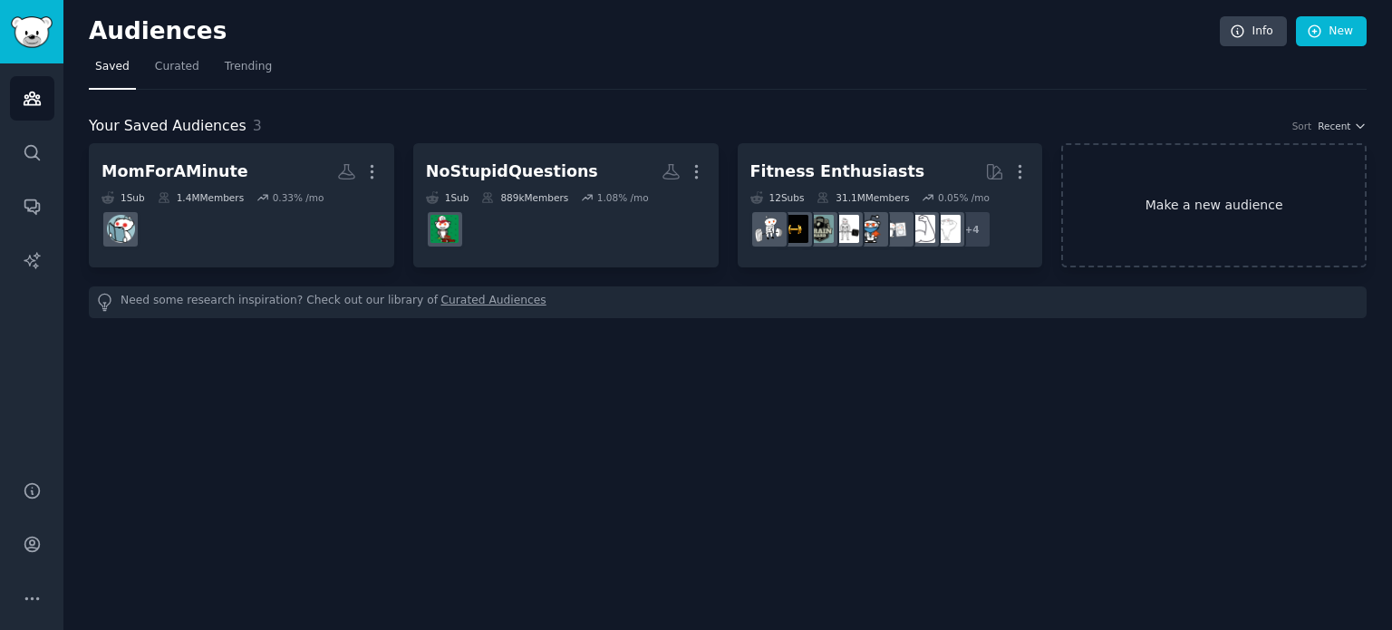
click at [1146, 201] on link "Make a new audience" at bounding box center [1213, 205] width 305 height 124
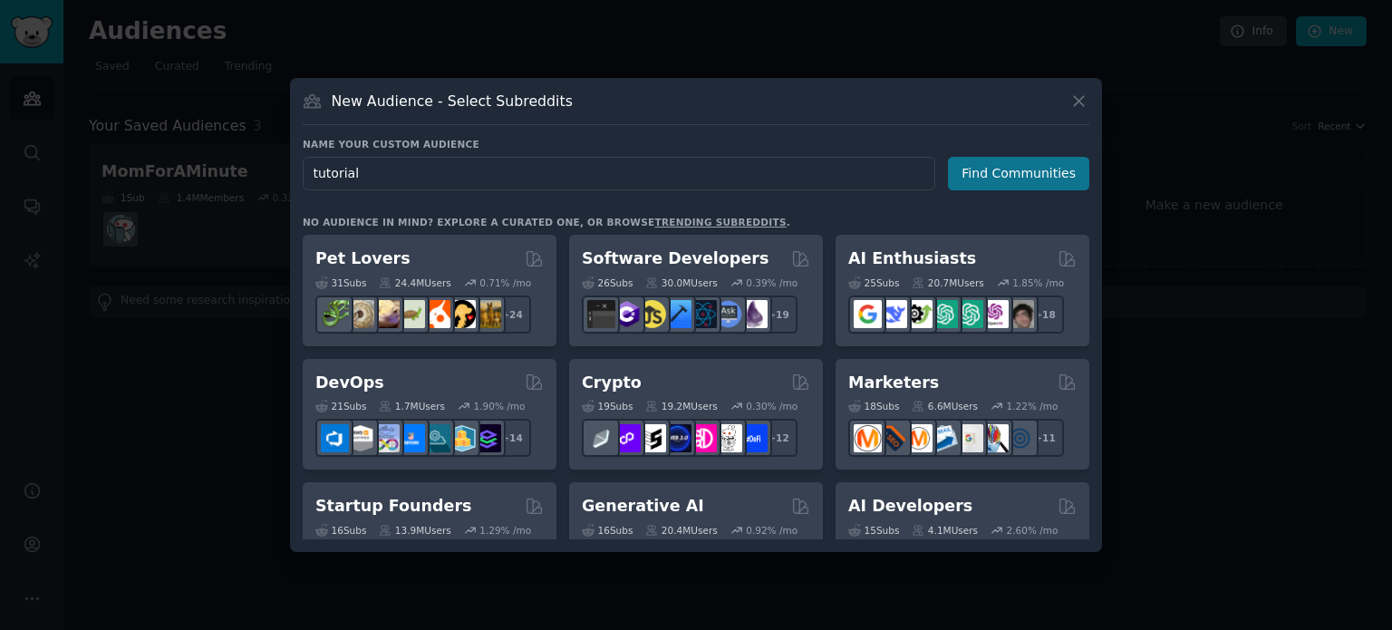
type input "tutorial"
drag, startPoint x: 994, startPoint y: 168, endPoint x: 159, endPoint y: 79, distance: 840.2
click at [995, 169] on button "Find Communities" at bounding box center [1018, 174] width 141 height 34
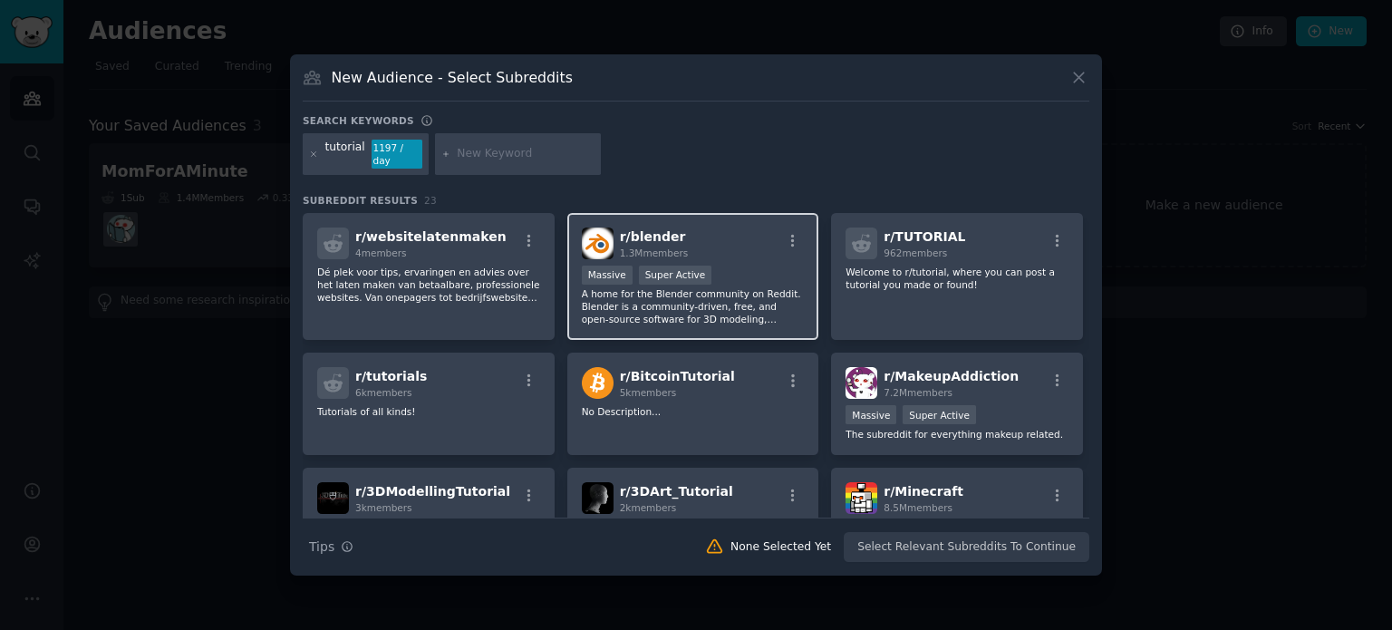
click at [663, 303] on p "A home for the Blender community on Reddit. Blender is a community-driven, free…" at bounding box center [693, 306] width 223 height 38
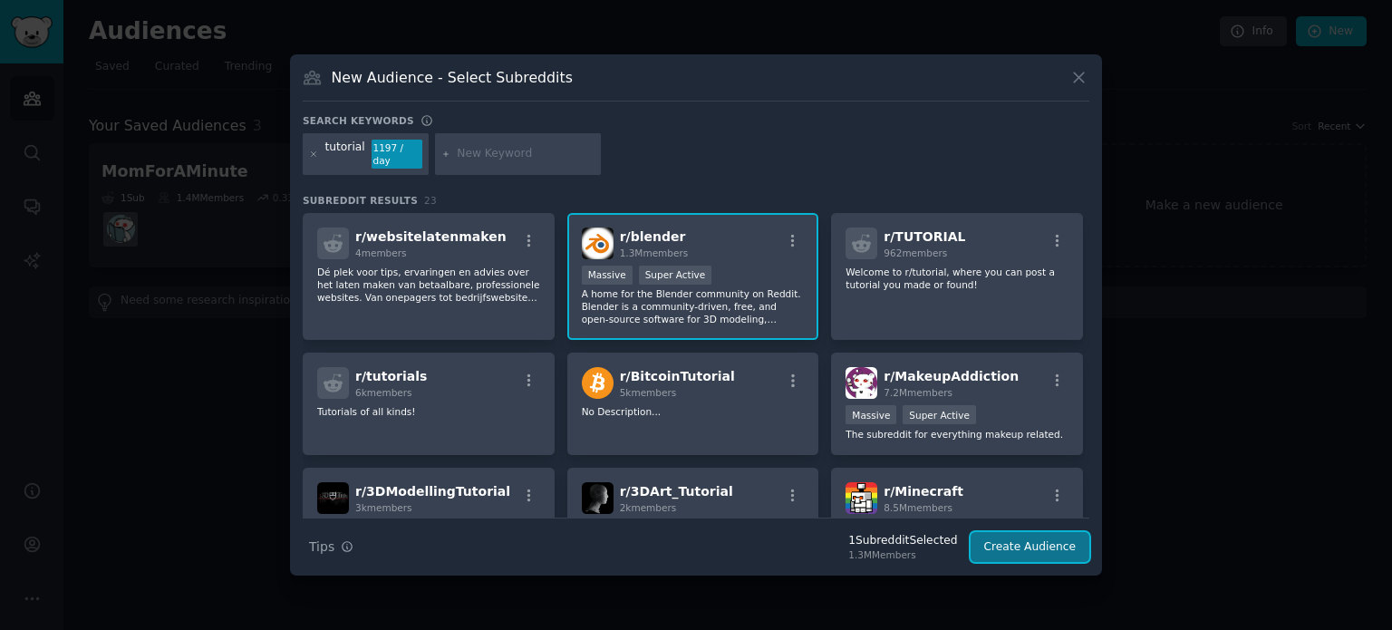
click at [1034, 539] on button "Create Audience" at bounding box center [1031, 547] width 120 height 31
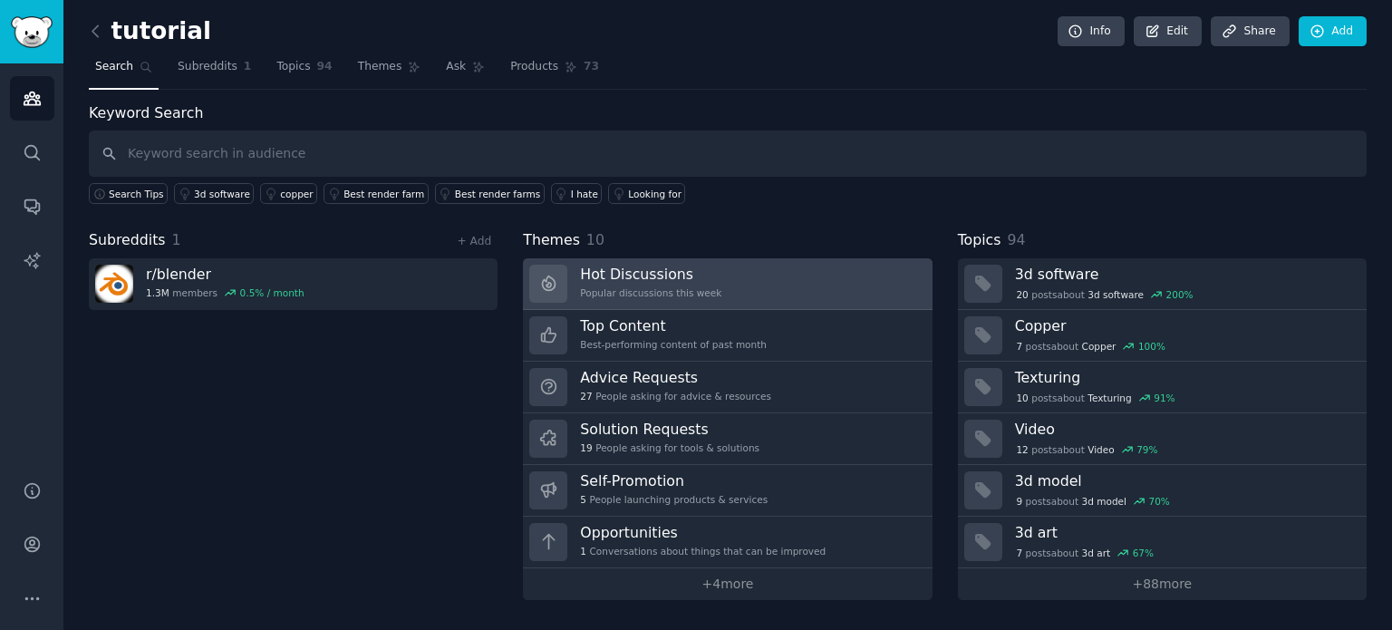
click at [683, 275] on h3 "Hot Discussions" at bounding box center [650, 274] width 141 height 19
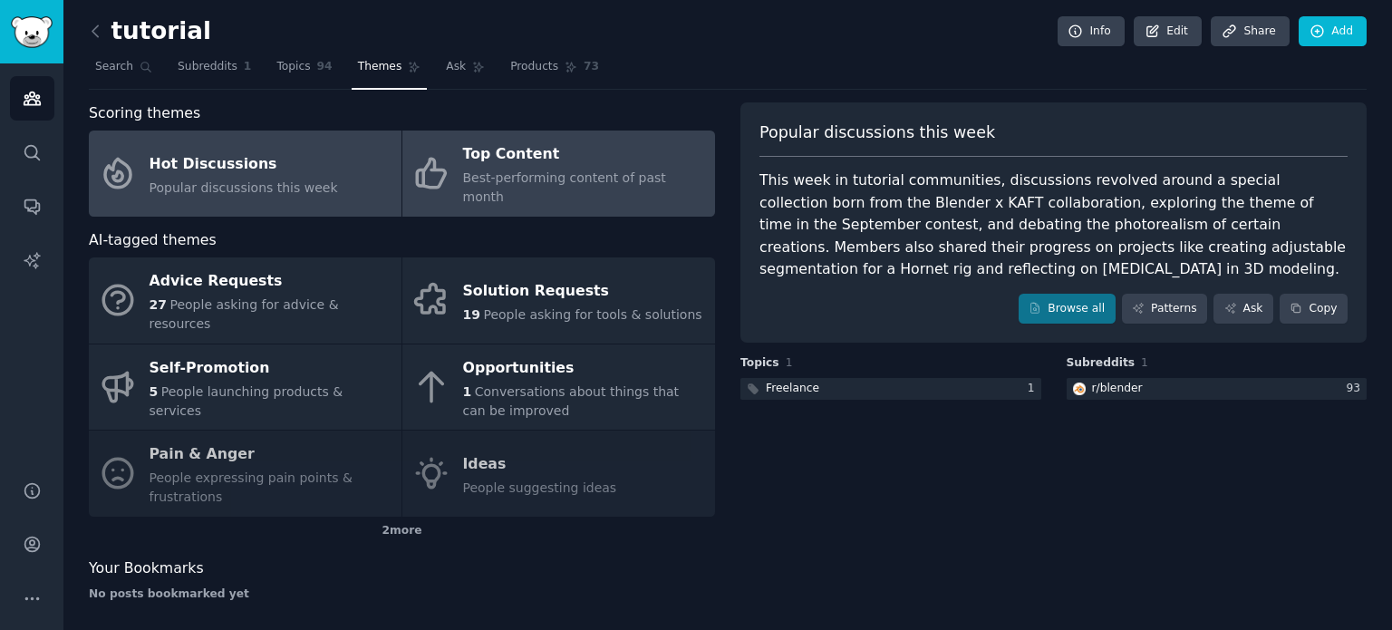
click at [527, 155] on div "Top Content" at bounding box center [584, 154] width 243 height 29
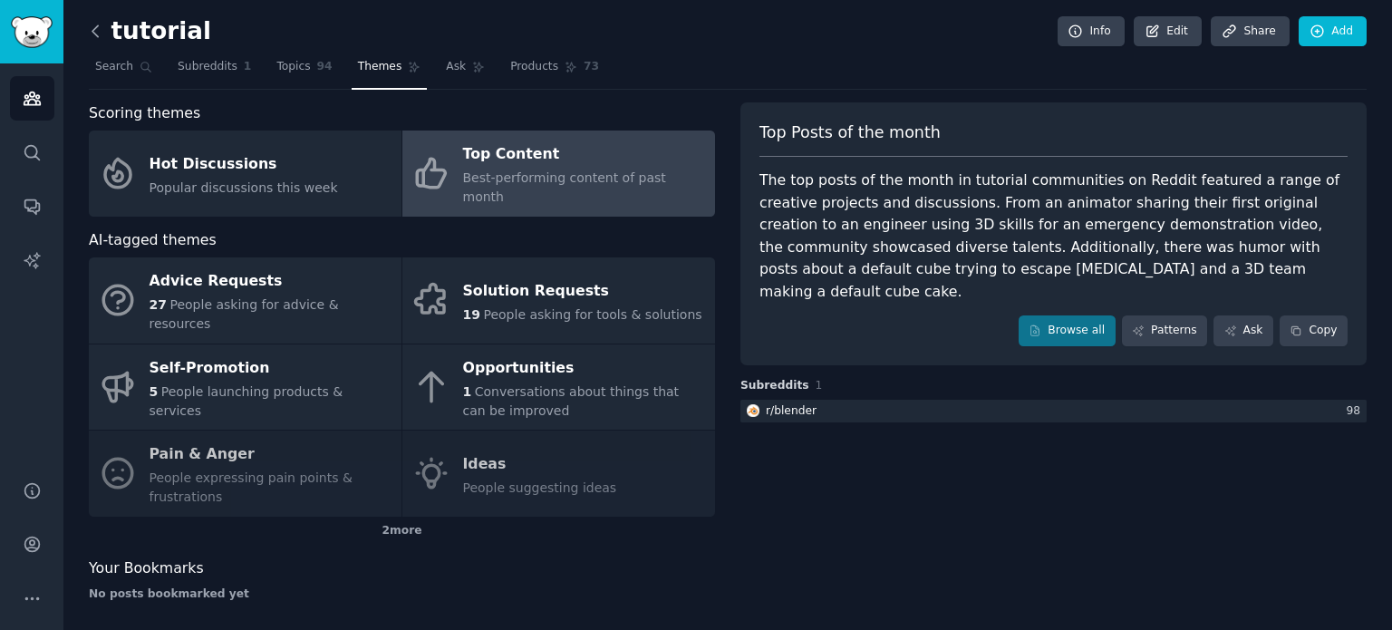
click at [94, 28] on icon at bounding box center [94, 30] width 5 height 11
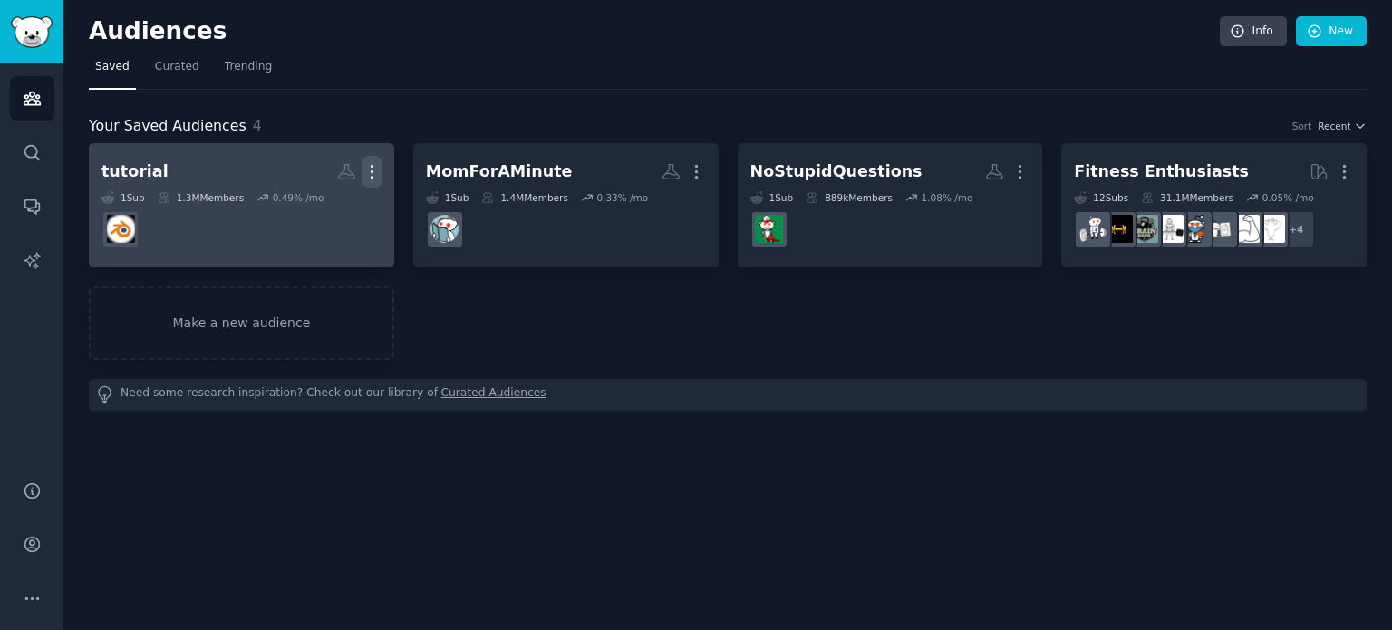
click at [374, 169] on icon "button" at bounding box center [371, 171] width 19 height 19
click at [328, 213] on p "Delete" at bounding box center [323, 209] width 42 height 19
